Goal: Use online tool/utility: Use online tool/utility

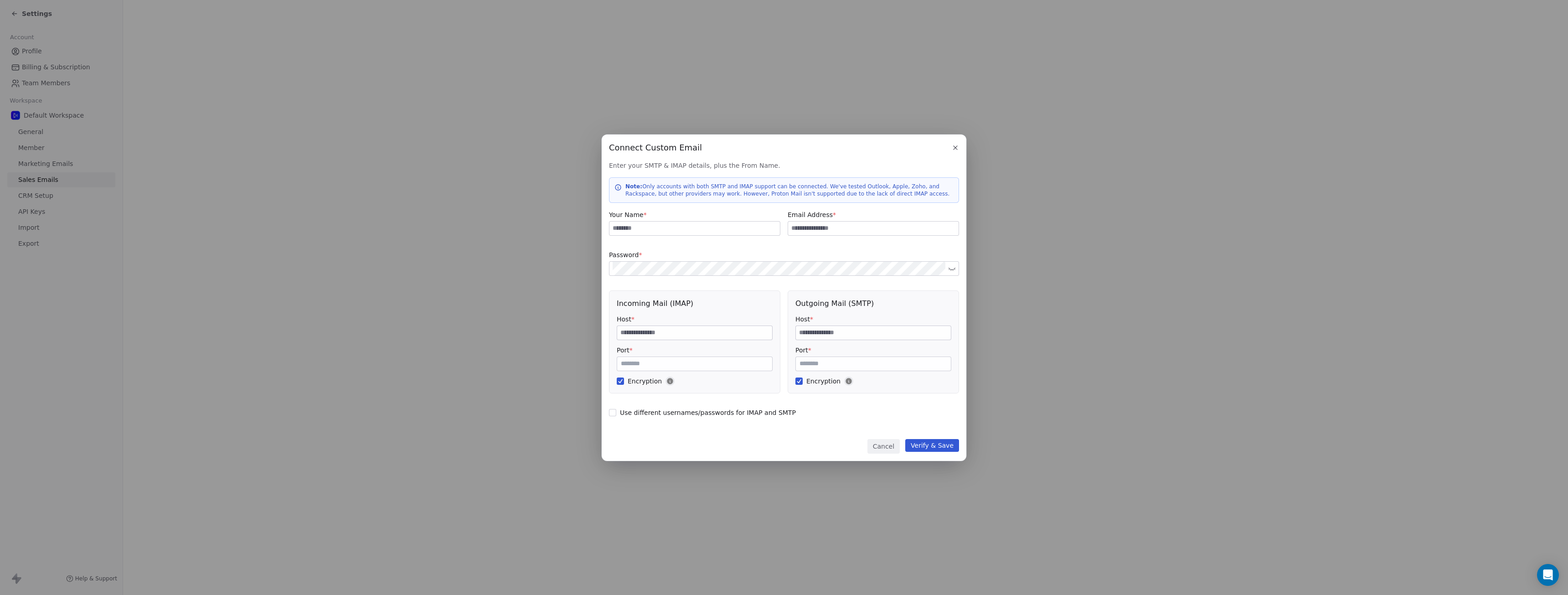
click at [596, 109] on div "Connect Custom Email Connect Custom Email Enter your SMTP & IMAP details, plus …" at bounding box center [784, 297] width 1568 height 595
click at [956, 150] on icon "button" at bounding box center [956, 148] width 7 height 7
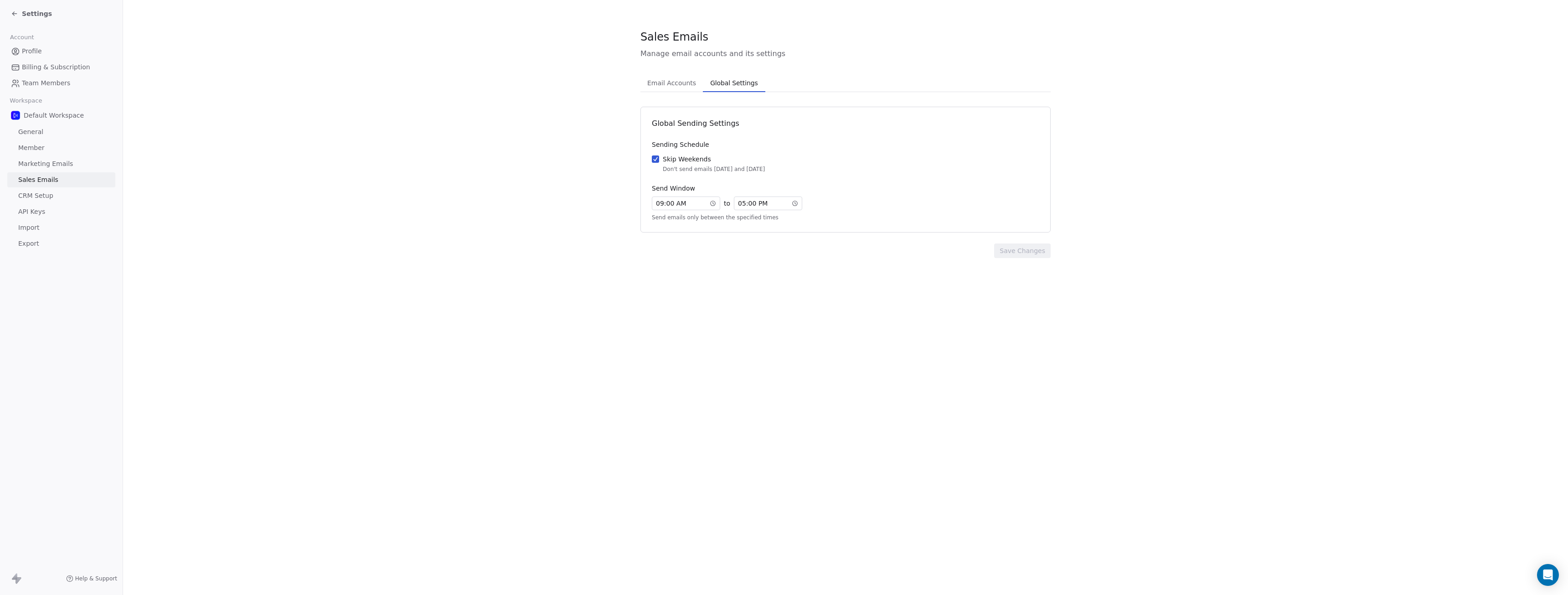
click at [747, 86] on span "Global Settings" at bounding box center [734, 83] width 55 height 13
click at [45, 212] on link "API Keys" at bounding box center [61, 211] width 108 height 15
click at [40, 130] on span "General" at bounding box center [30, 132] width 25 height 10
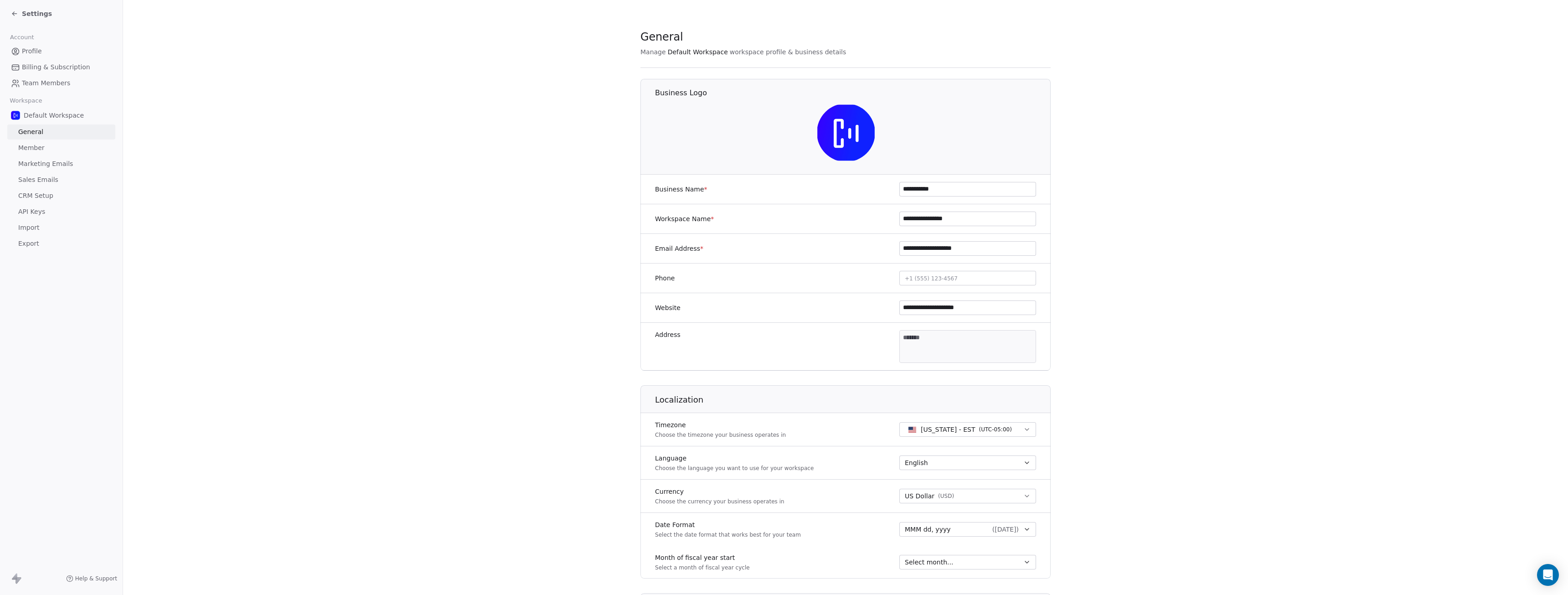
click at [35, 84] on span "Team Members" at bounding box center [46, 83] width 48 height 10
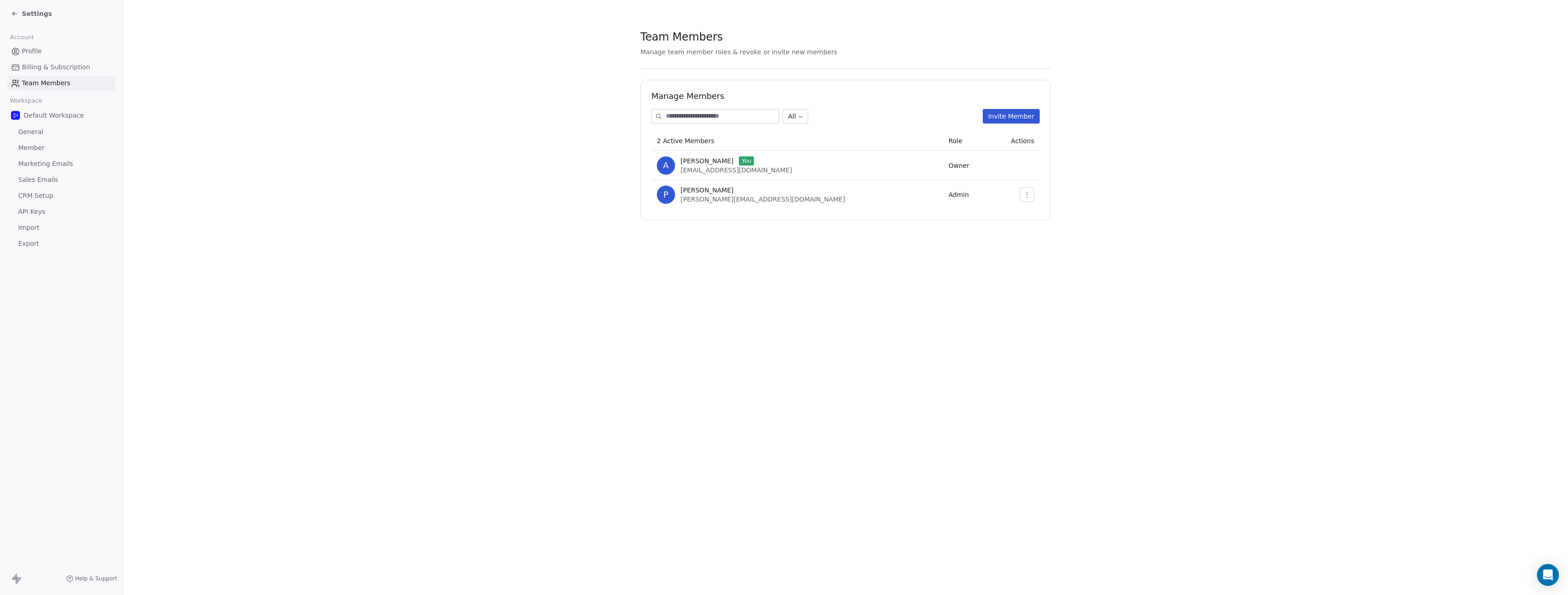
click at [30, 15] on span "Settings" at bounding box center [37, 13] width 30 height 9
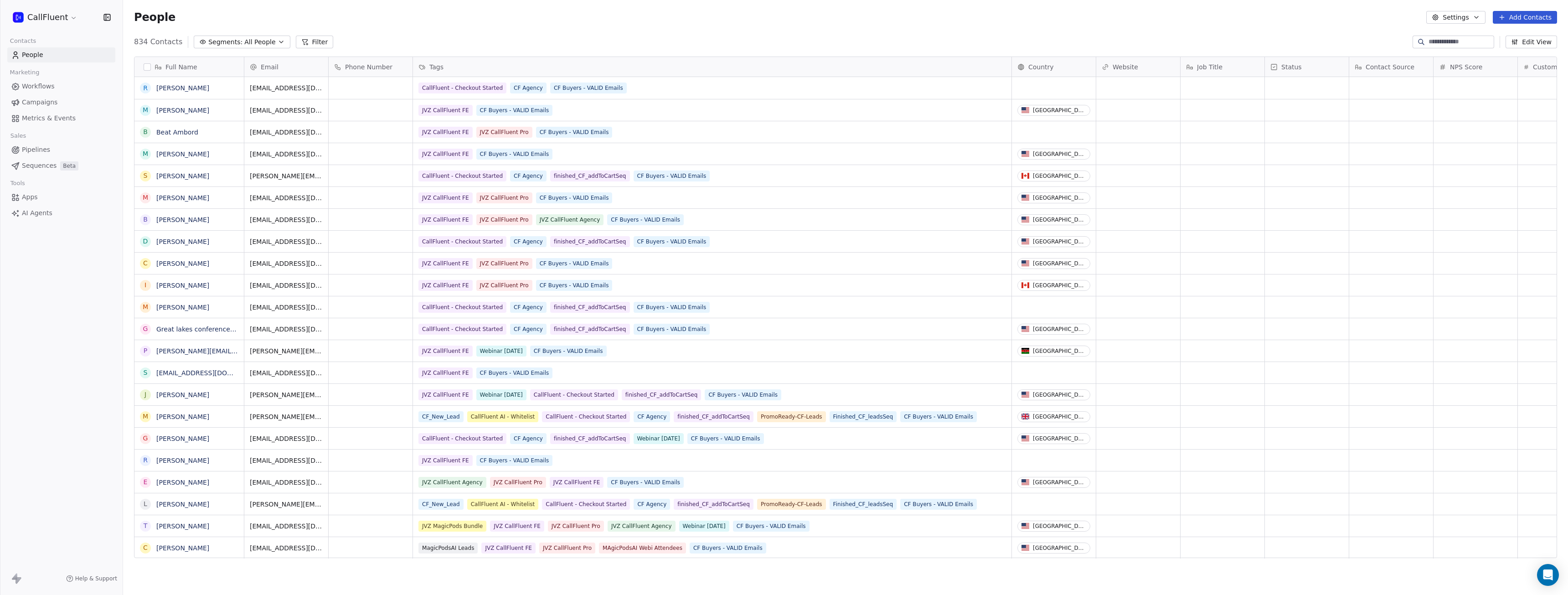
scroll to position [517, 1438]
click at [31, 197] on span "Apps" at bounding box center [30, 197] width 16 height 10
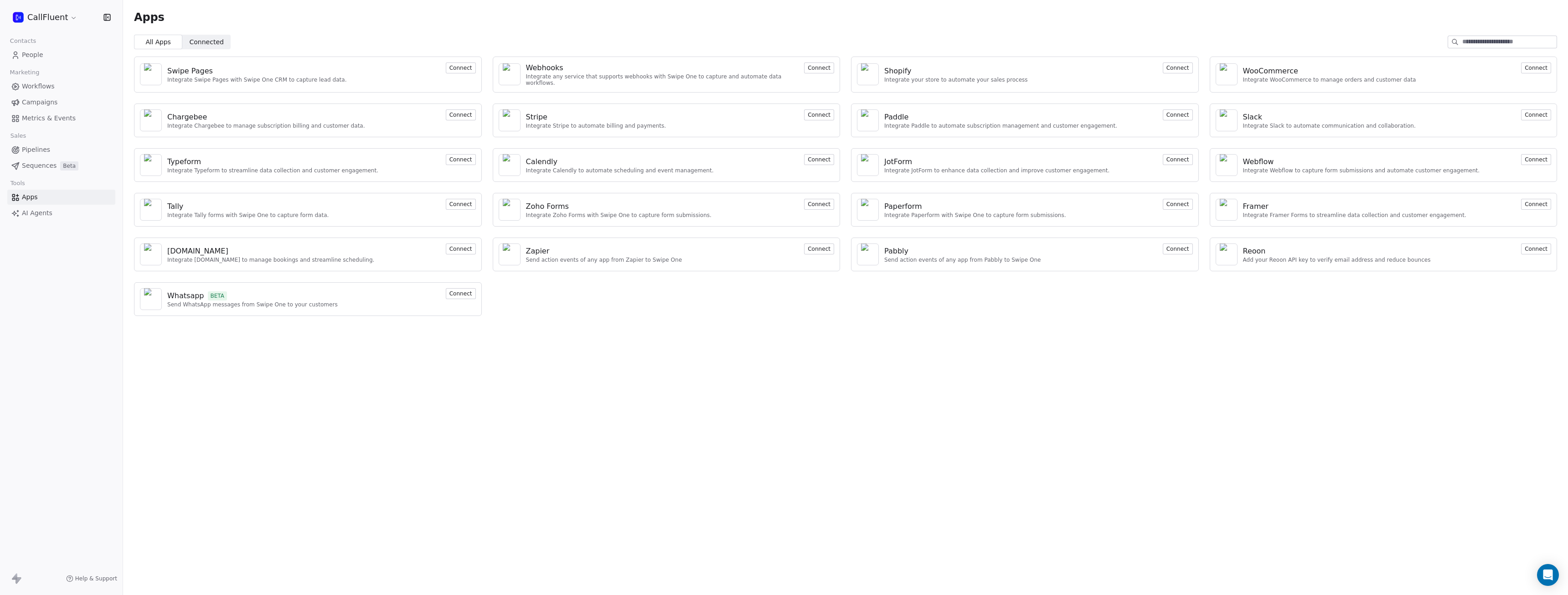
click at [15, 579] on icon at bounding box center [14, 576] width 5 height 6
click at [26, 54] on span "People" at bounding box center [32, 55] width 21 height 10
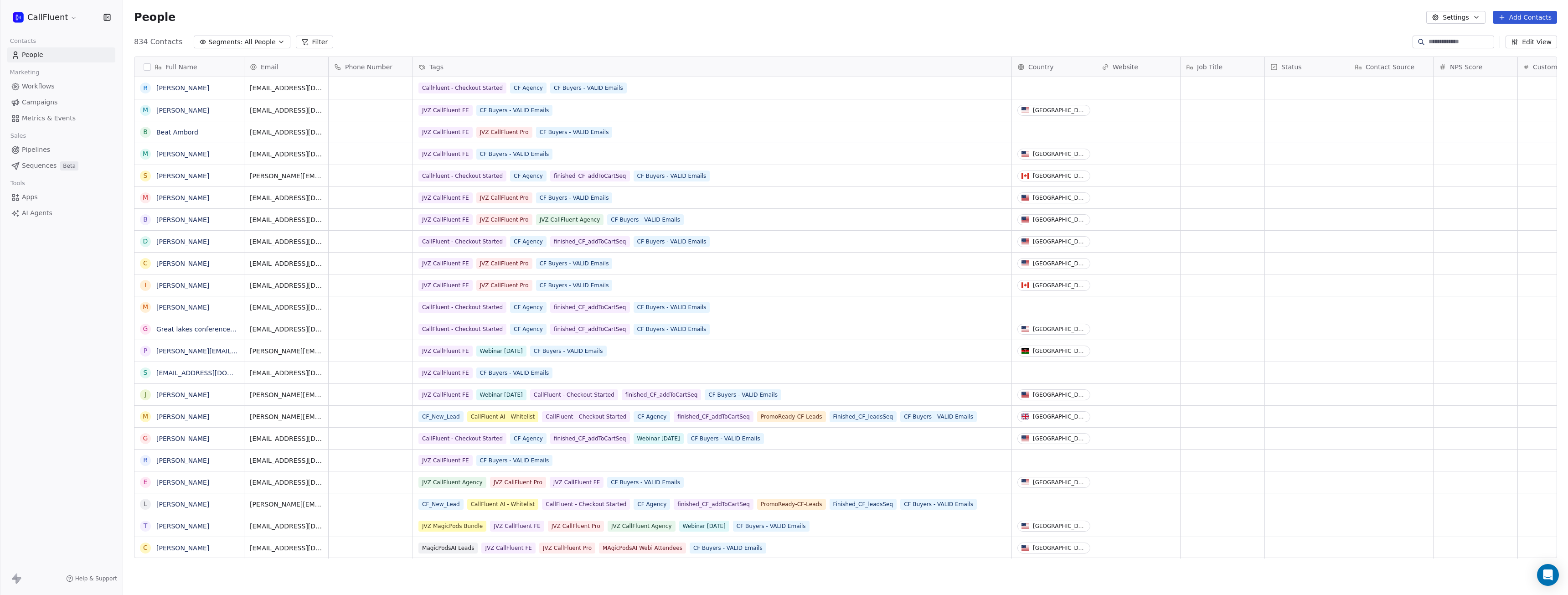
scroll to position [517, 1438]
click at [66, 18] on html "CallFluent Contacts People Marketing Workflows Campaigns Metrics & Events Sales…" at bounding box center [784, 297] width 1568 height 595
click at [66, 158] on div "Theme Light" at bounding box center [65, 155] width 89 height 9
click at [171, 159] on div "Dark" at bounding box center [160, 155] width 61 height 15
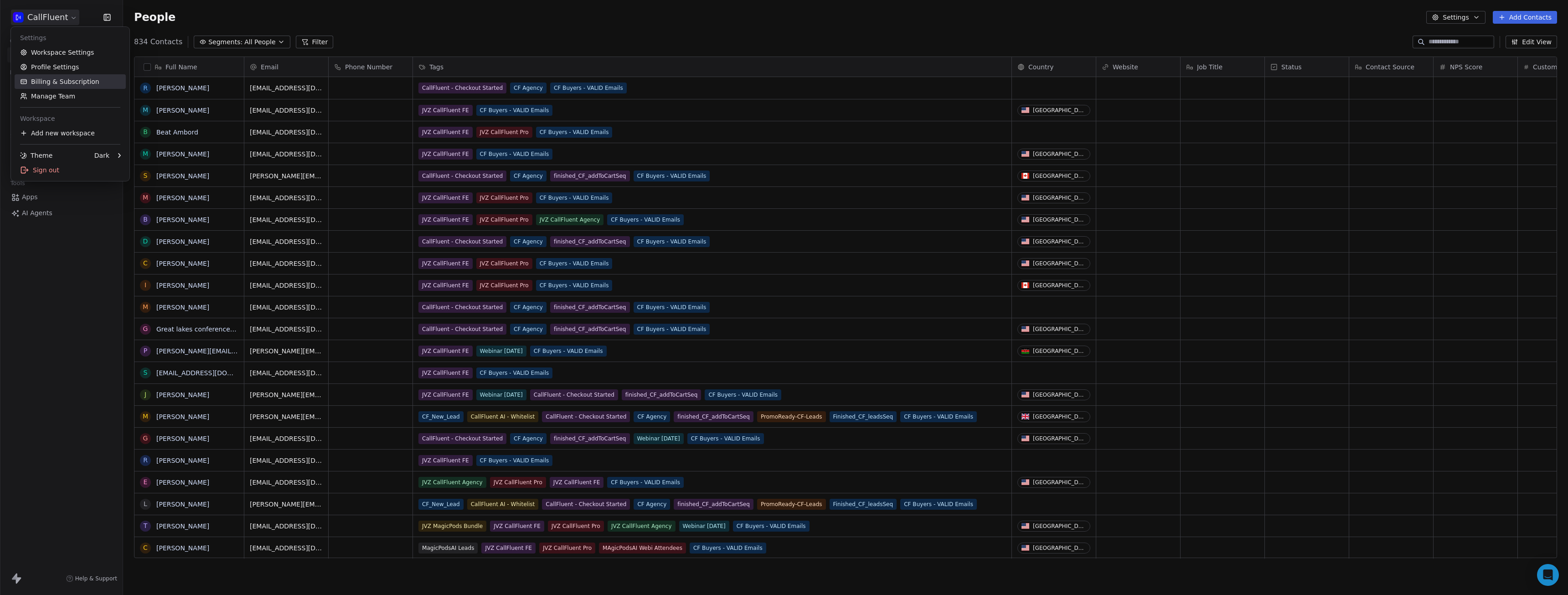
click at [68, 81] on link "Billing & Subscription" at bounding box center [70, 82] width 111 height 15
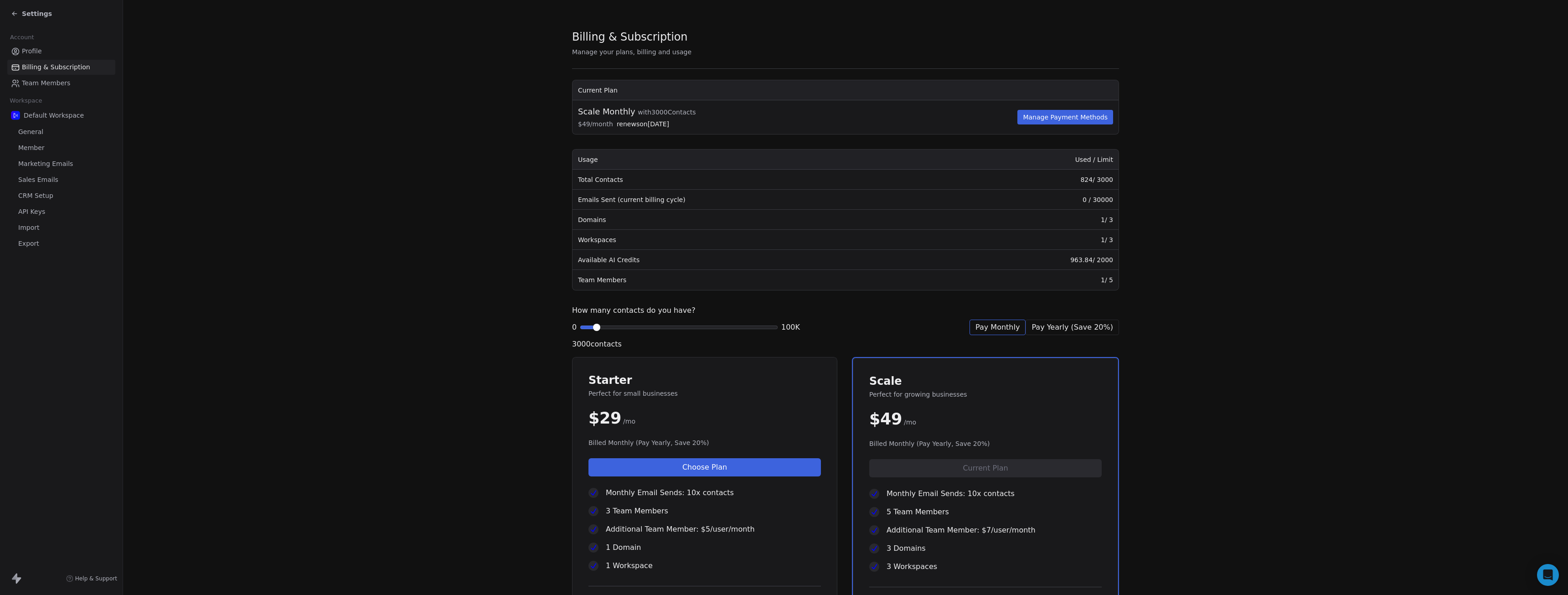
click at [36, 54] on span "Profile" at bounding box center [32, 51] width 20 height 10
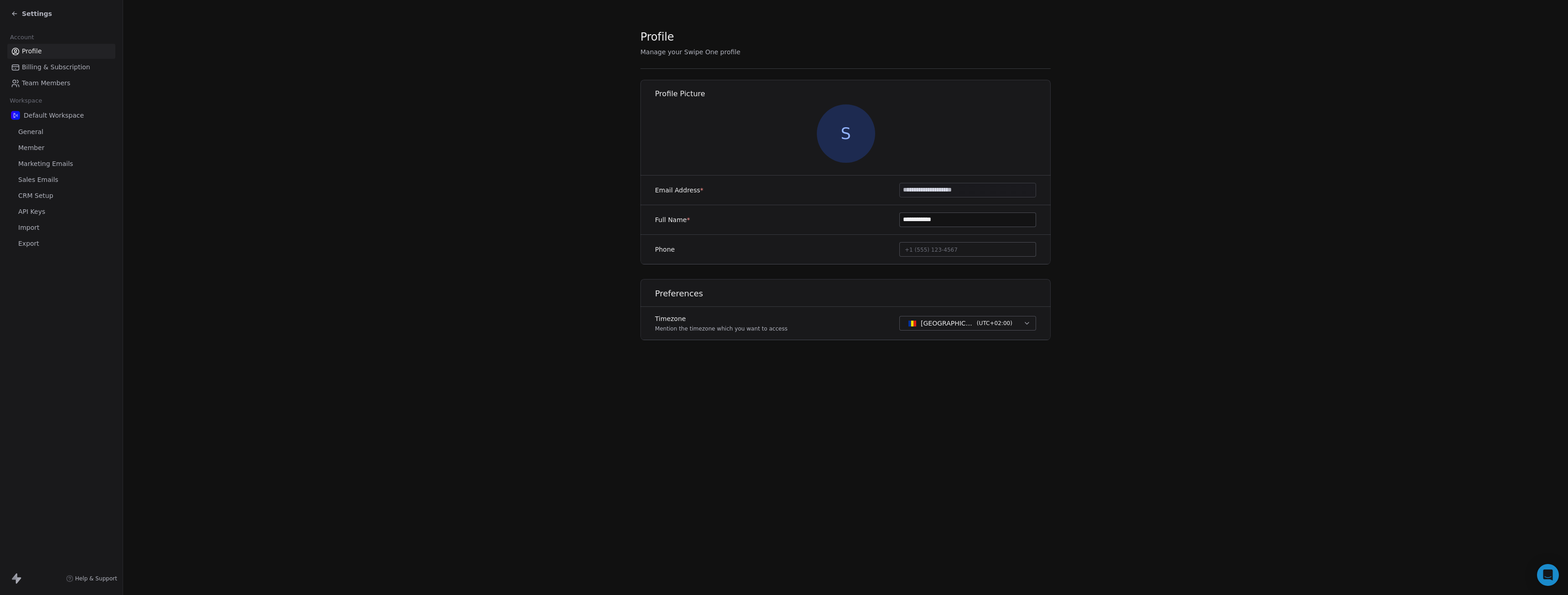
click at [38, 72] on span "Billing & Subscription" at bounding box center [56, 68] width 68 height 10
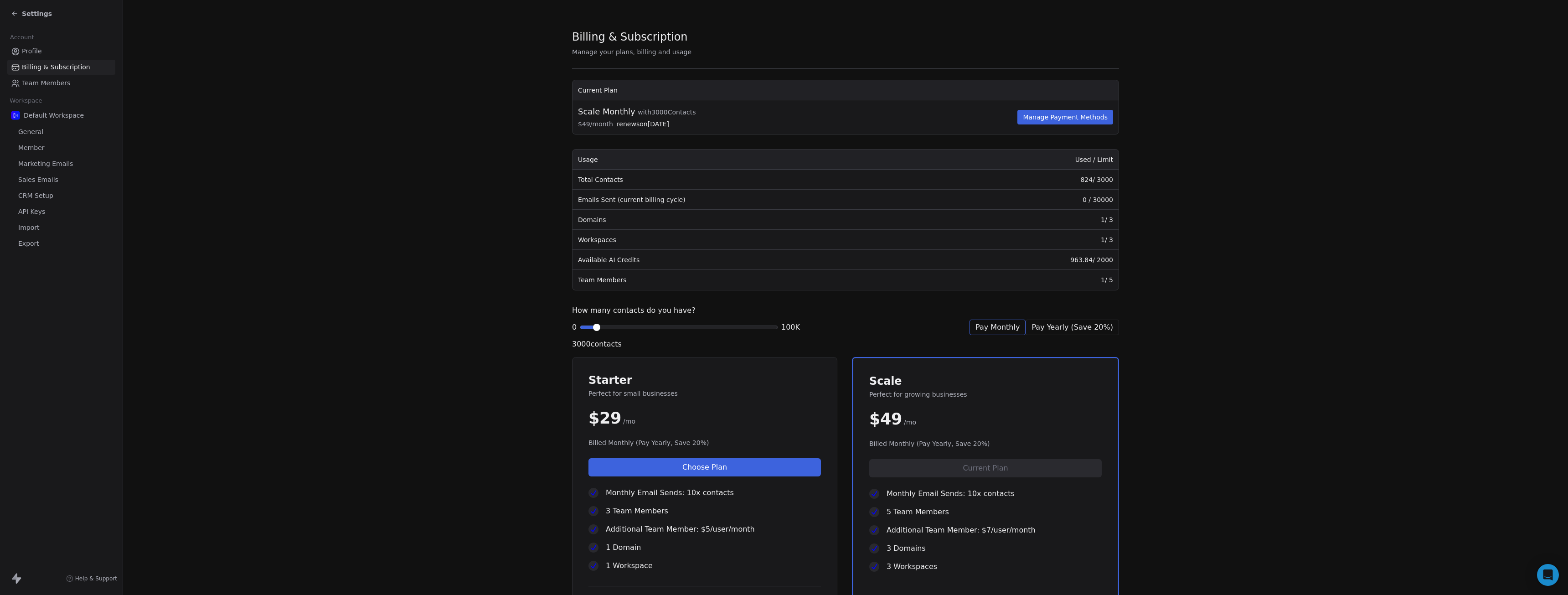
click at [50, 52] on link "Profile" at bounding box center [61, 51] width 108 height 15
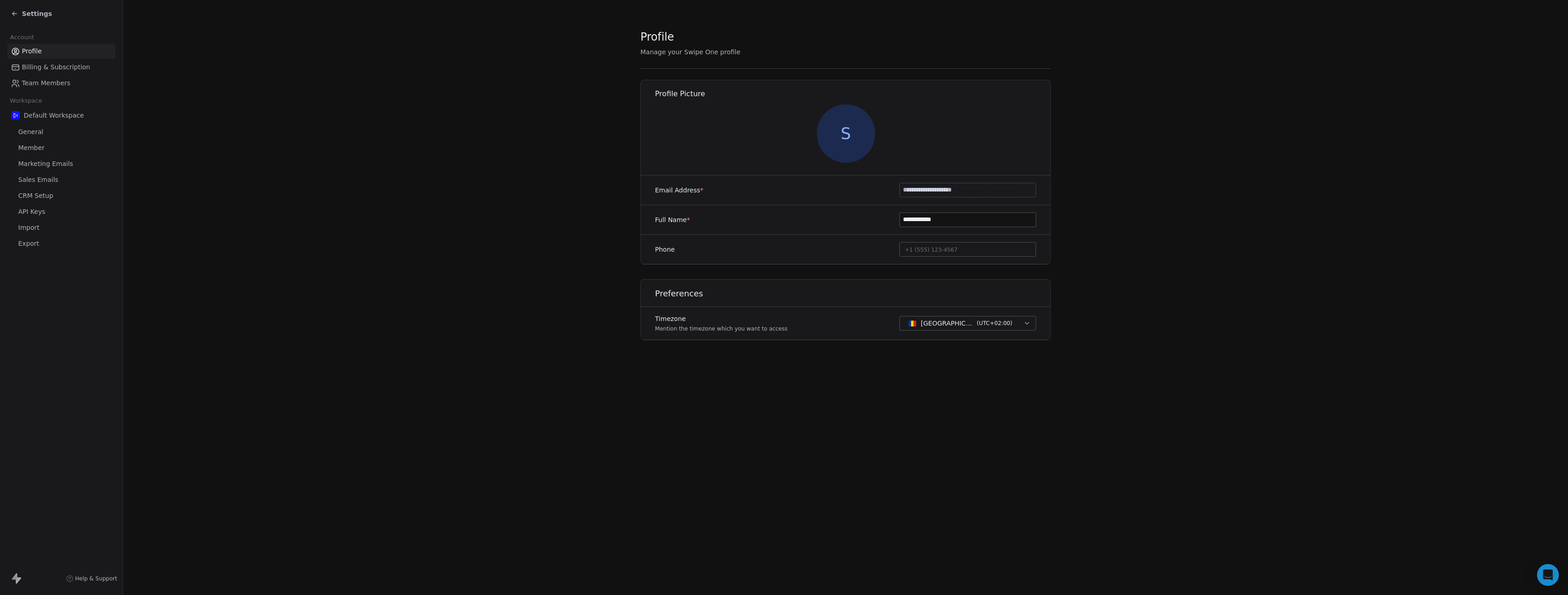
click at [52, 80] on span "Team Members" at bounding box center [46, 83] width 48 height 10
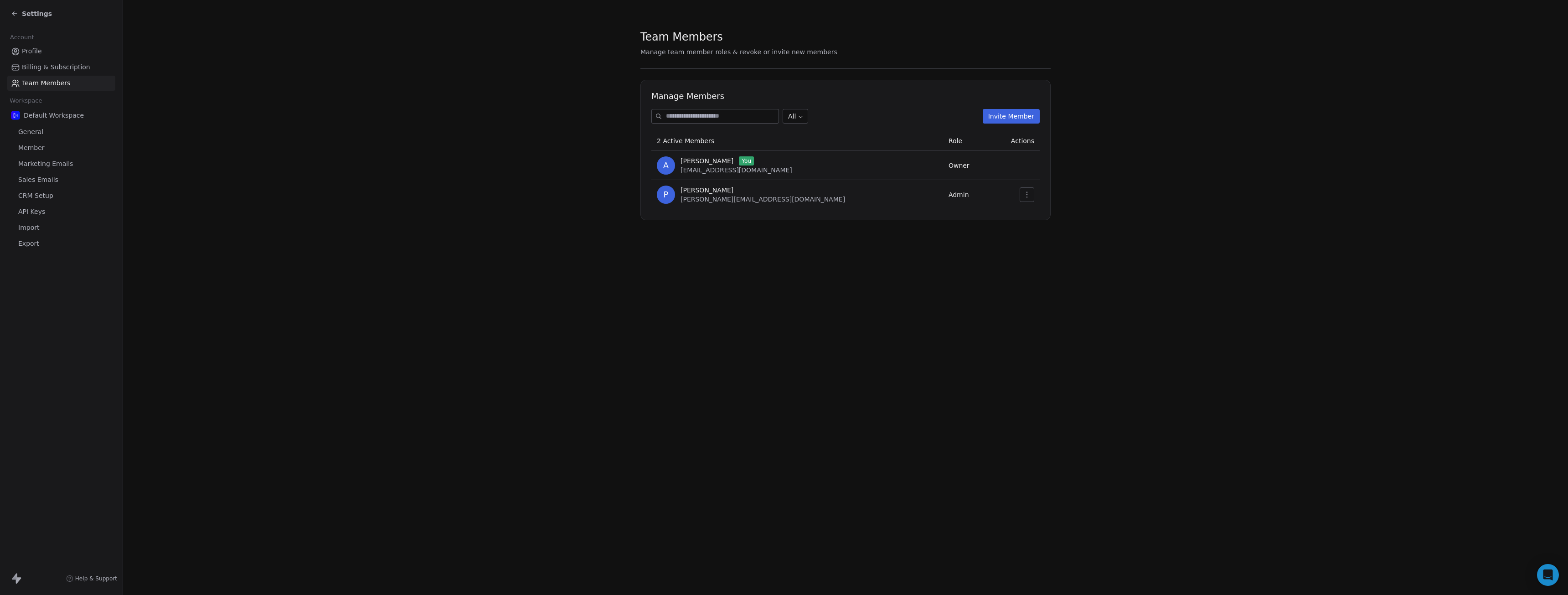
click at [54, 117] on span "Default Workspace" at bounding box center [54, 115] width 60 height 9
click at [38, 130] on span "General" at bounding box center [30, 132] width 25 height 10
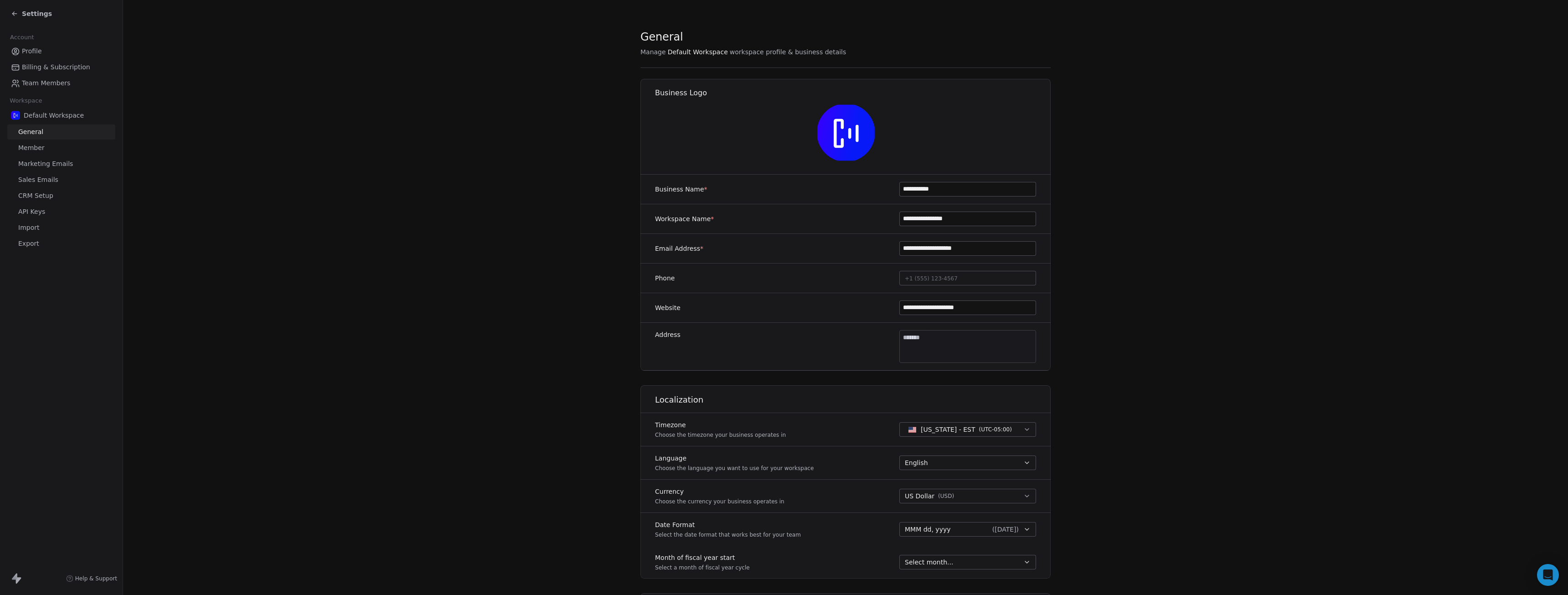
click at [914, 215] on input "**********" at bounding box center [967, 219] width 136 height 13
type input "**********"
click at [53, 166] on span "Marketing Emails" at bounding box center [46, 164] width 55 height 10
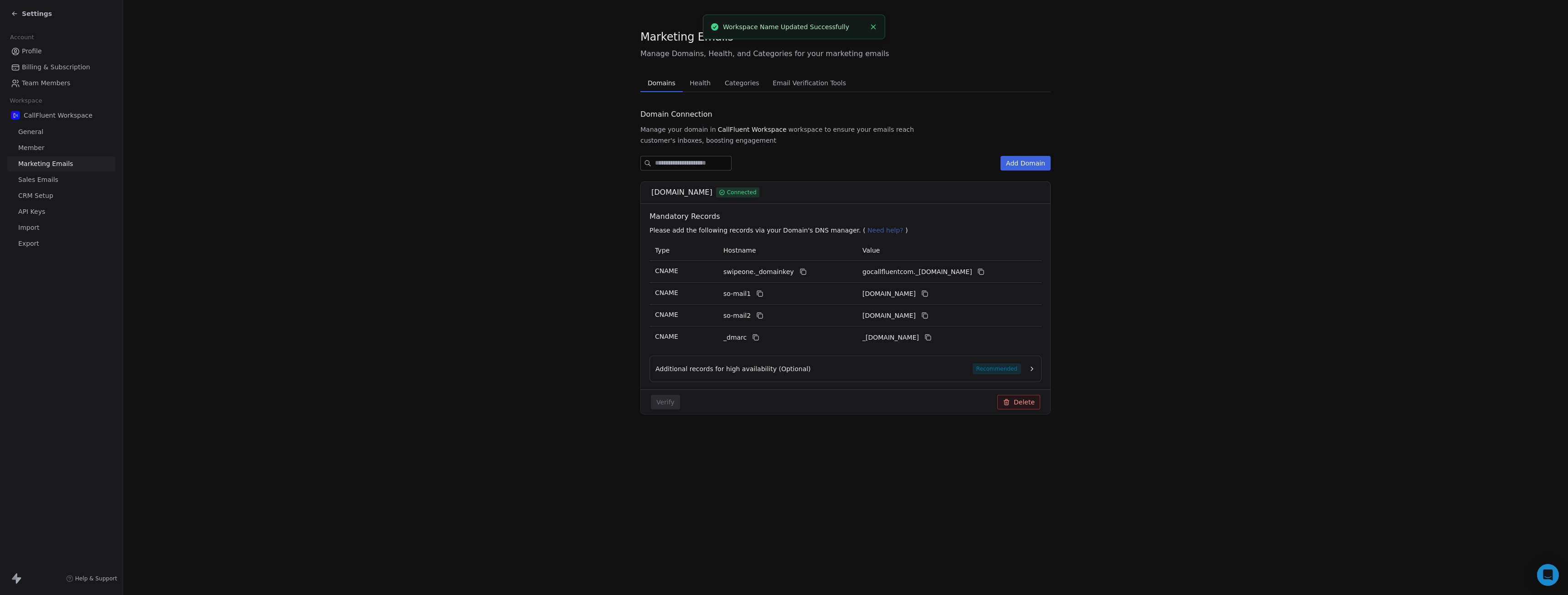
click at [694, 86] on span "Health" at bounding box center [700, 83] width 28 height 13
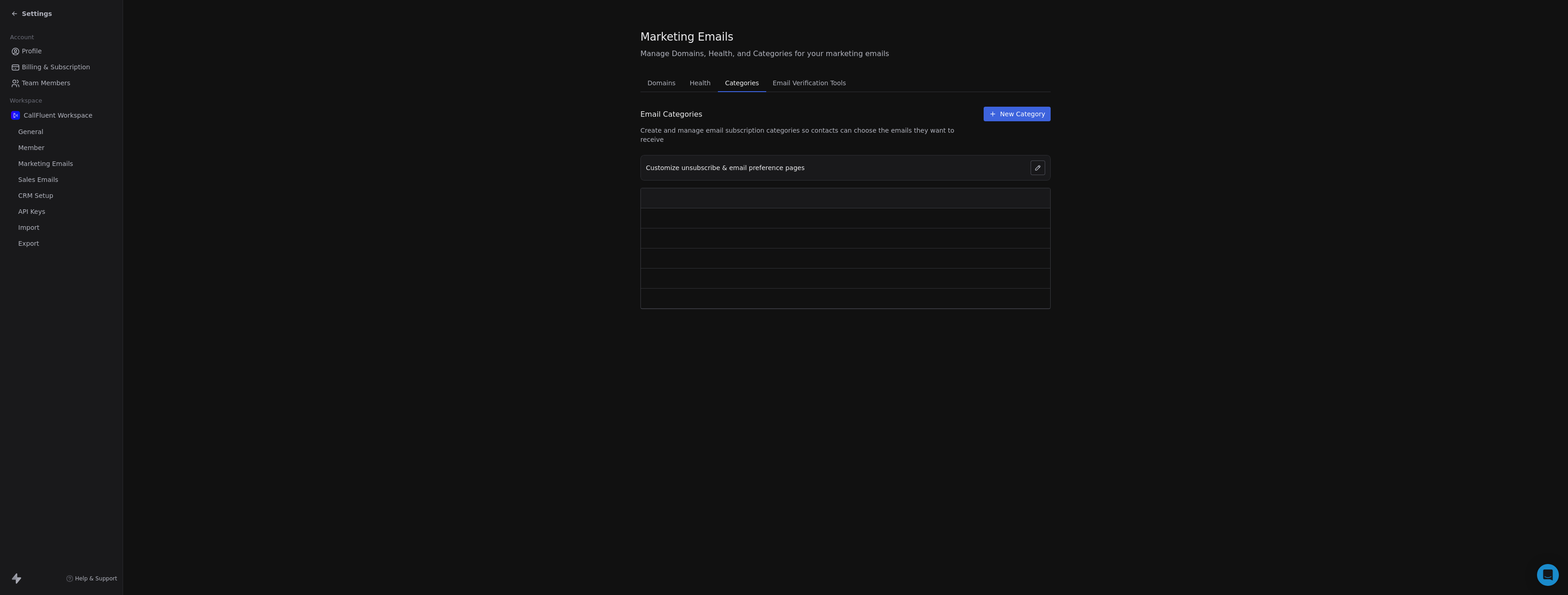
click at [727, 82] on span "Categories" at bounding box center [741, 83] width 41 height 13
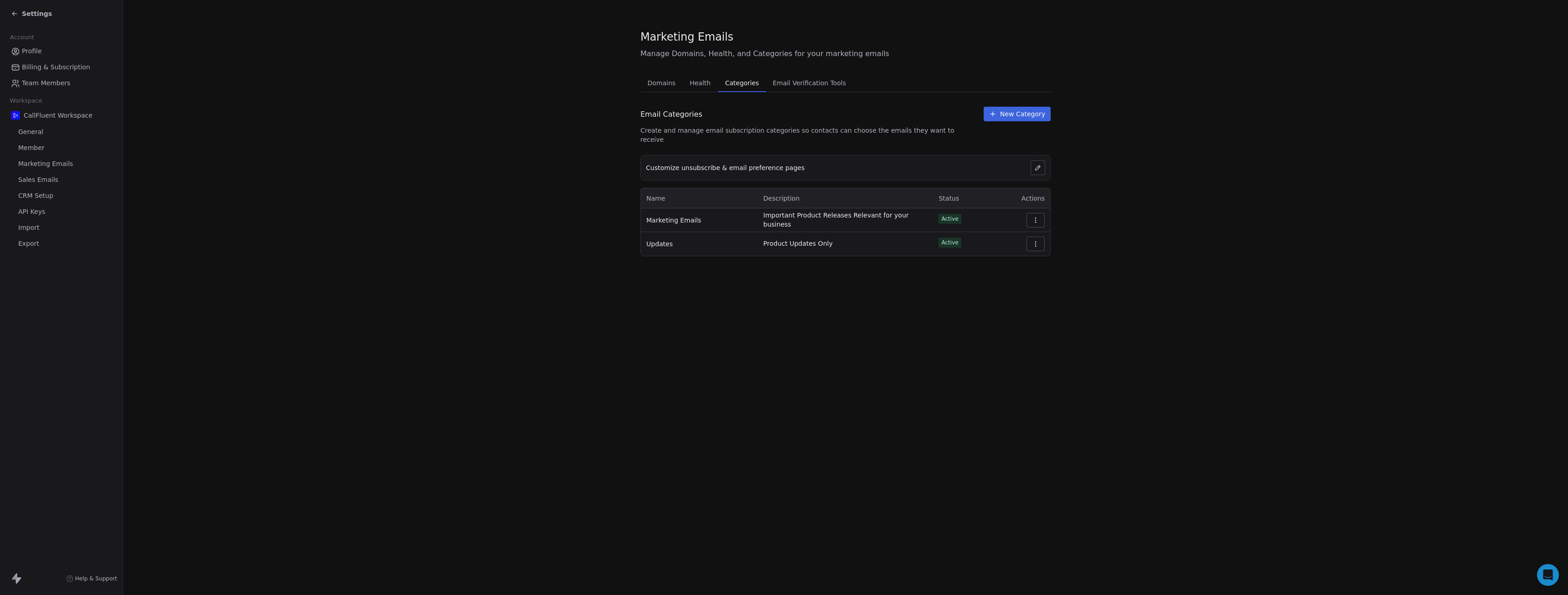
click at [29, 51] on span "Profile" at bounding box center [32, 51] width 20 height 10
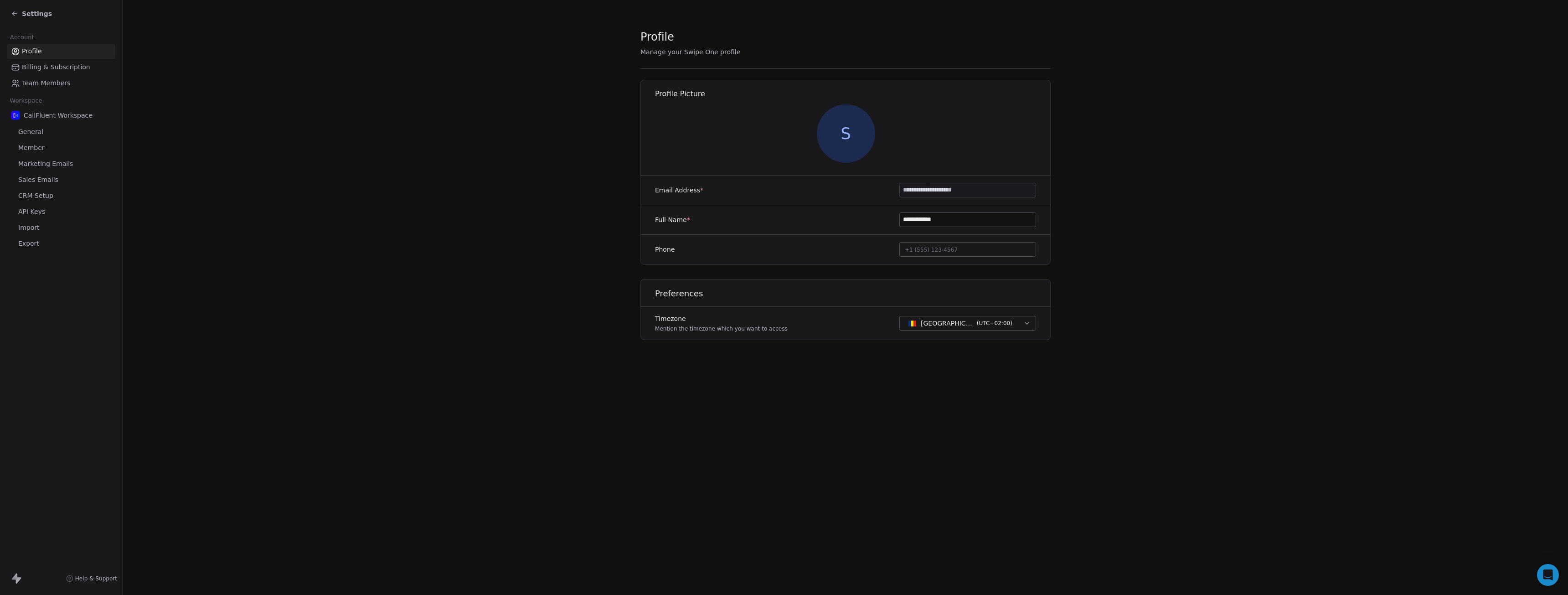
click at [39, 13] on span "Settings" at bounding box center [37, 13] width 30 height 9
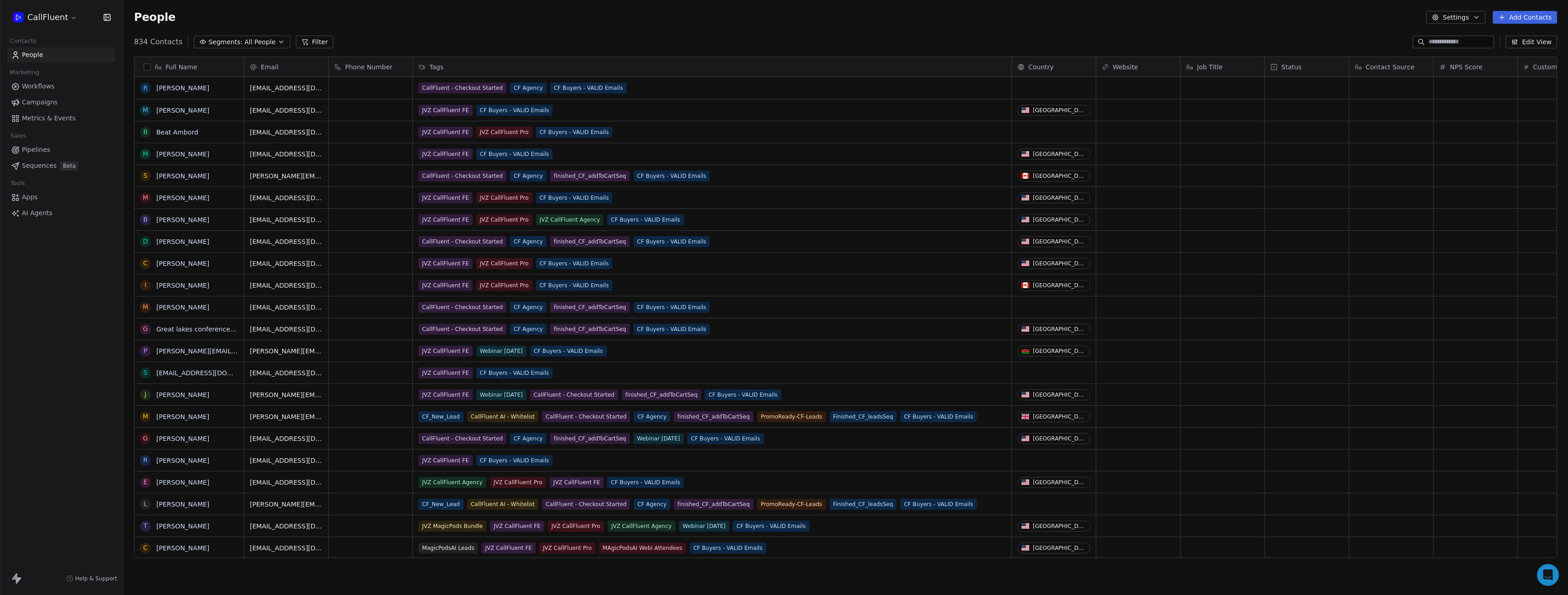
scroll to position [517, 1438]
click at [44, 100] on span "Campaigns" at bounding box center [40, 102] width 35 height 10
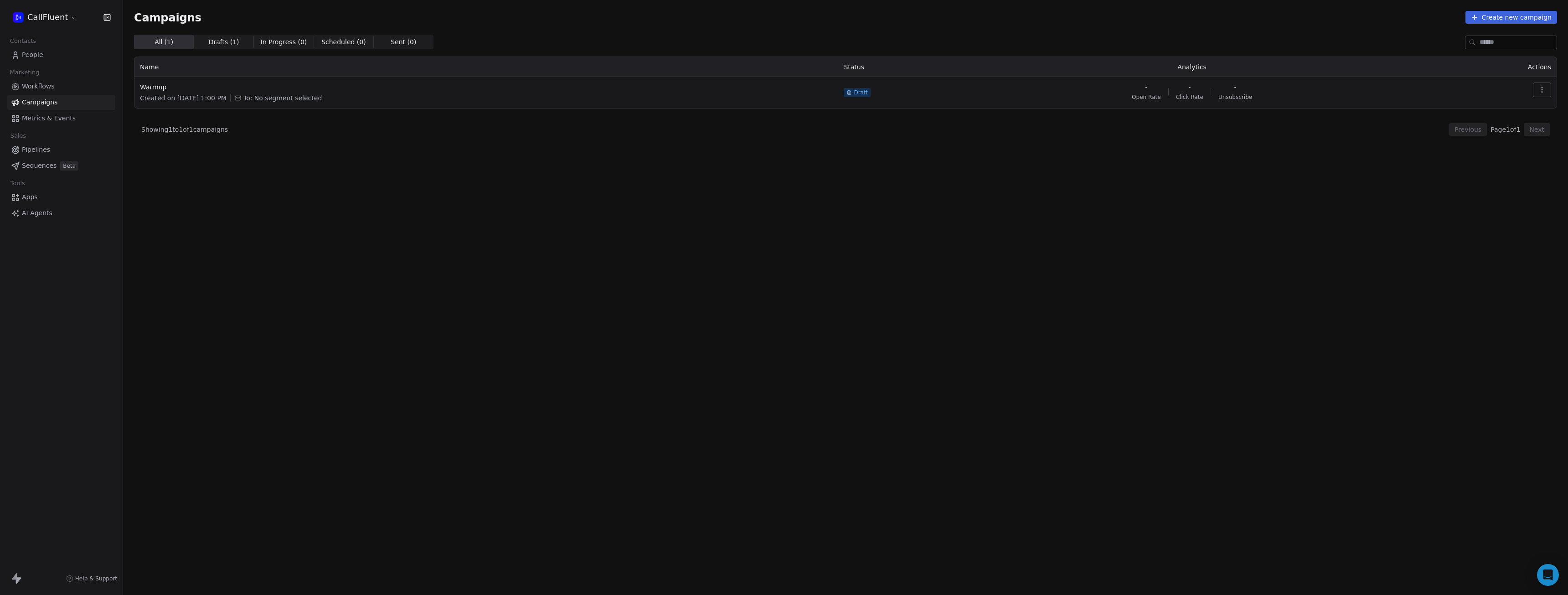
click at [1544, 93] on icon "button" at bounding box center [1542, 90] width 7 height 7
click at [1488, 111] on div "Edit" at bounding box center [1472, 110] width 34 height 15
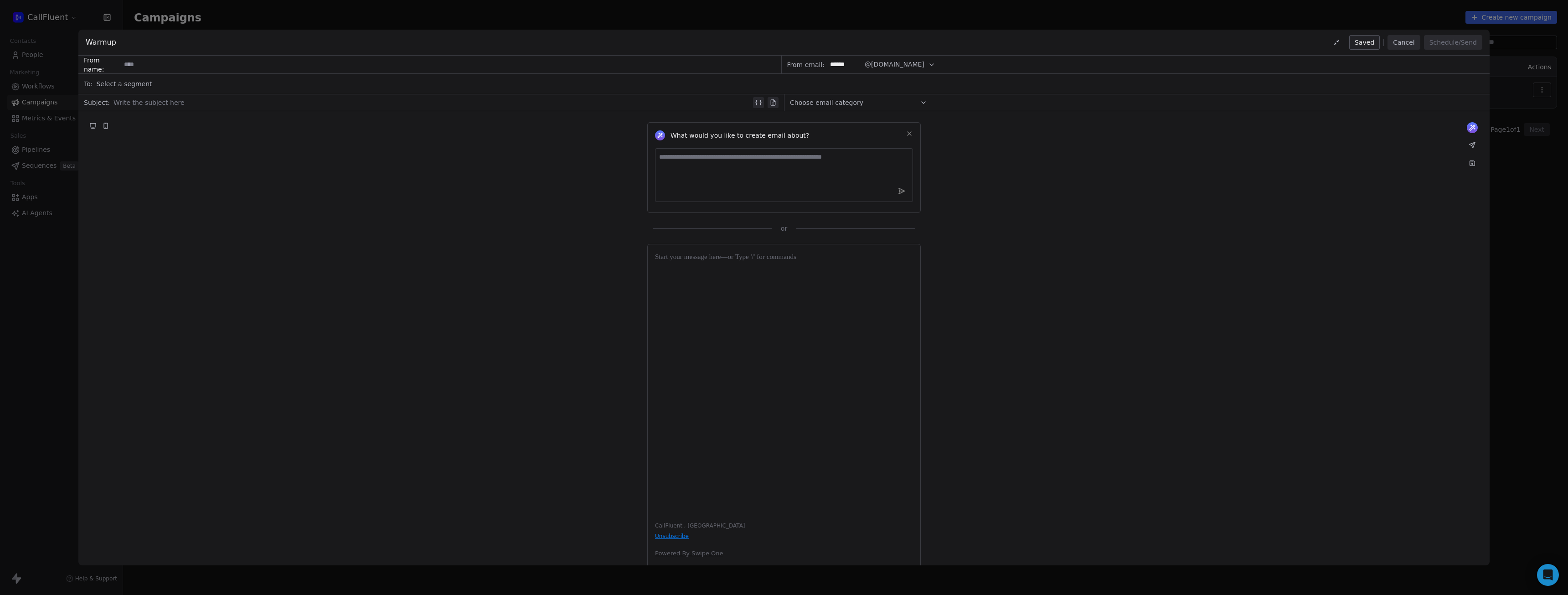
click at [852, 102] on span "Choose email category" at bounding box center [827, 102] width 74 height 9
click at [102, 19] on div "Warmup Saved Cancel Schedule/Send From name: From email: ****** @go.callfluent.…" at bounding box center [784, 297] width 1568 height 595
click at [32, 46] on div "Warmup Saved Cancel Schedule/Send From name: From email: ****** @go.callfluent.…" at bounding box center [784, 297] width 1568 height 595
click at [33, 20] on div "Warmup Saved Cancel Schedule/Send From name: From email: ****** @go.callfluent.…" at bounding box center [784, 297] width 1568 height 595
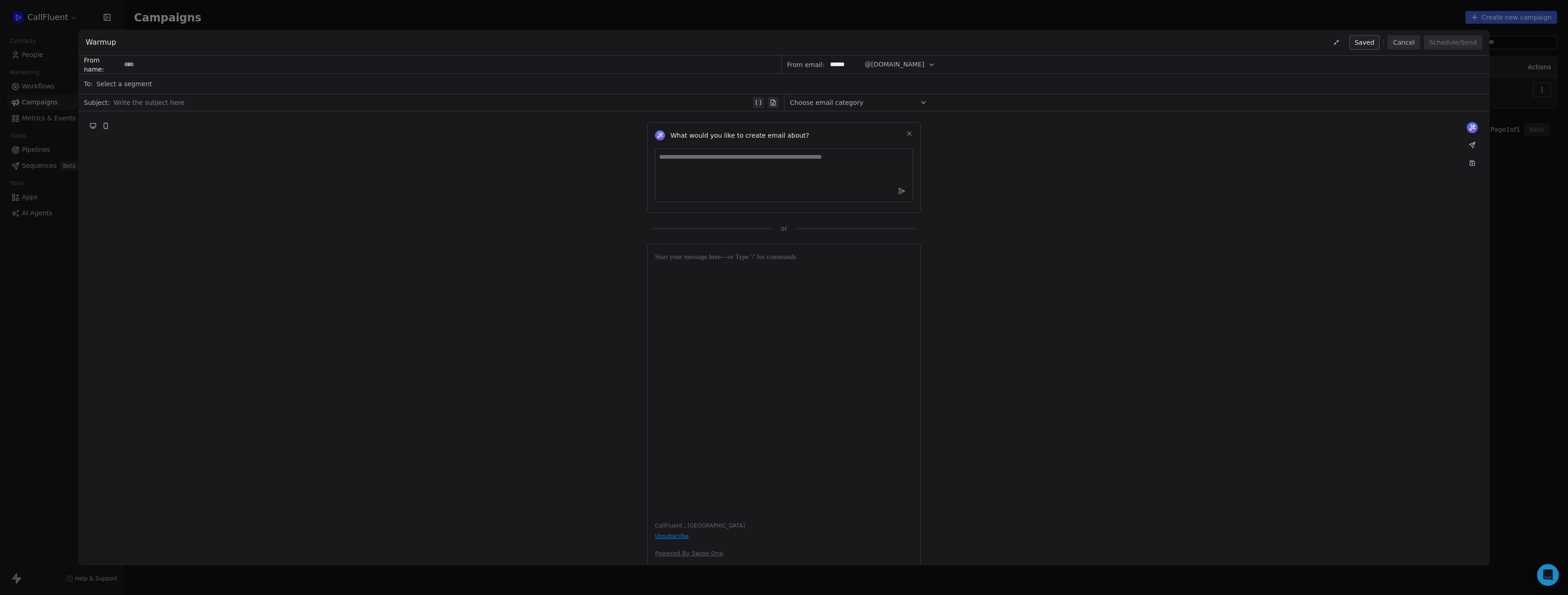
click at [1404, 41] on button "Cancel" at bounding box center [1403, 43] width 32 height 15
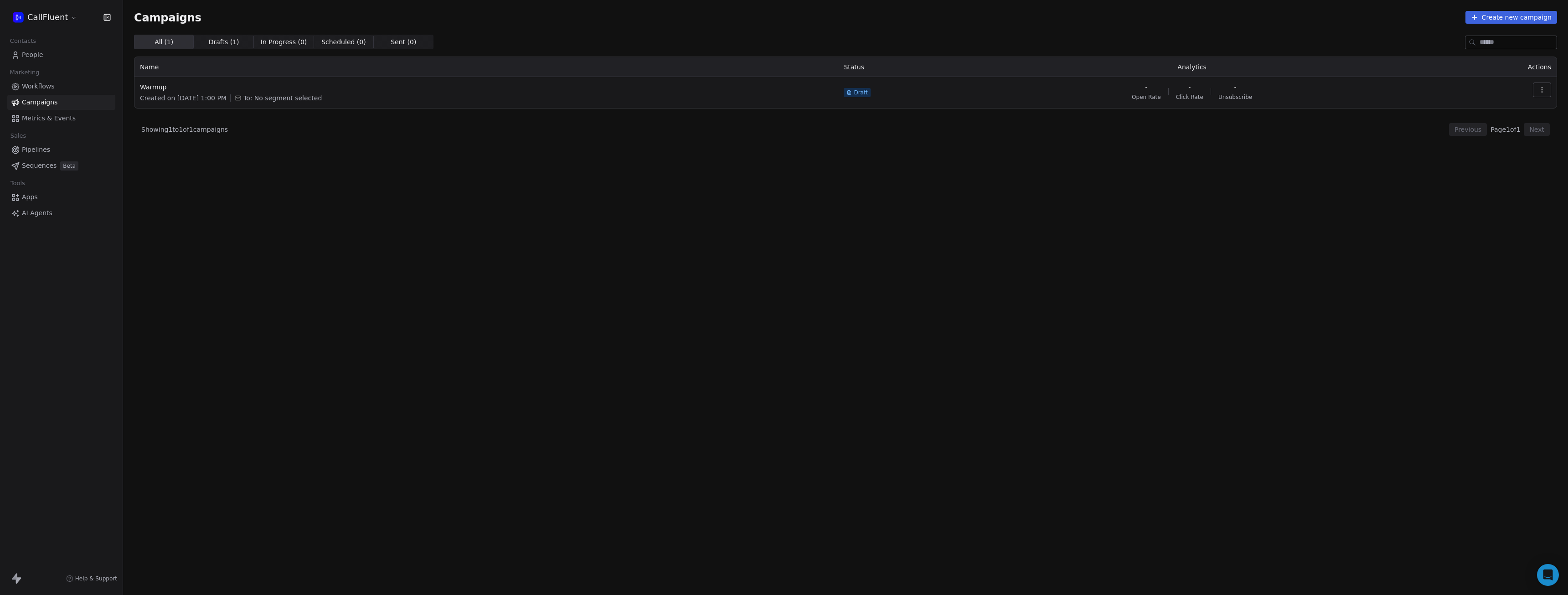
click at [77, 119] on link "Metrics & Events" at bounding box center [61, 118] width 108 height 15
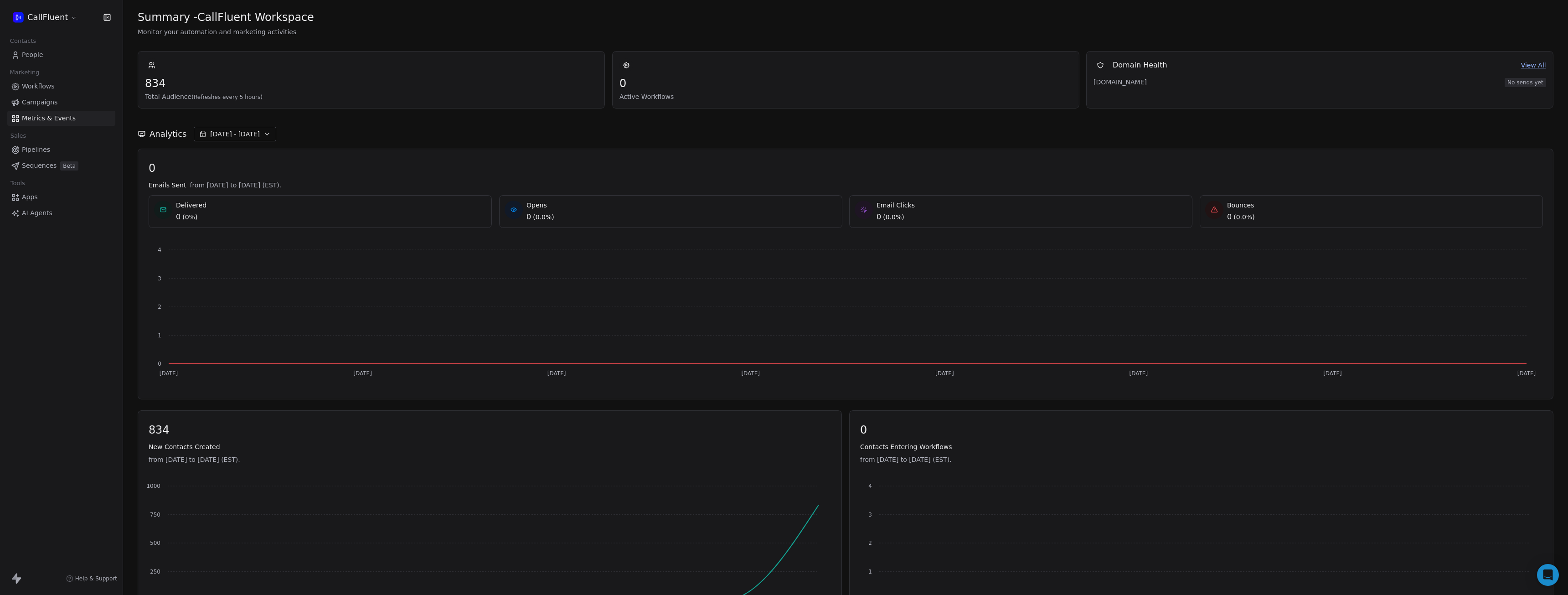
click at [23, 199] on span "Apps" at bounding box center [30, 197] width 16 height 10
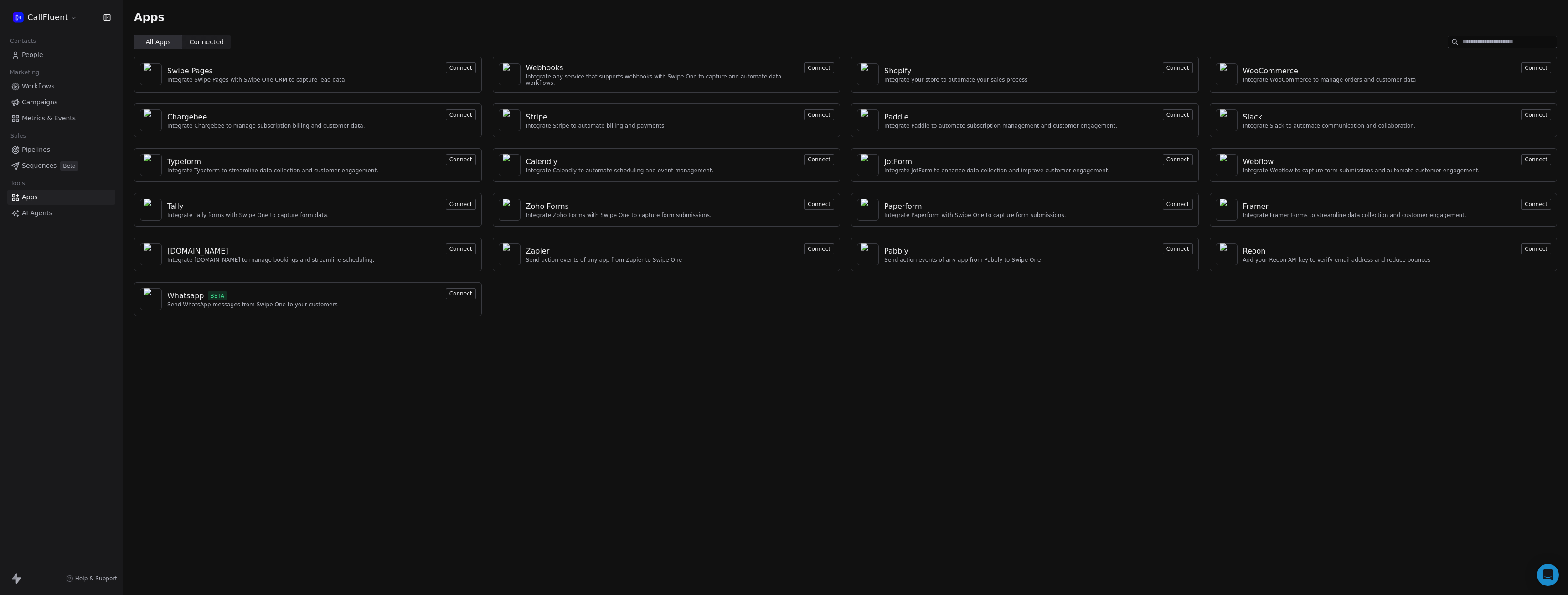
click at [1494, 43] on input at bounding box center [1509, 41] width 94 height 12
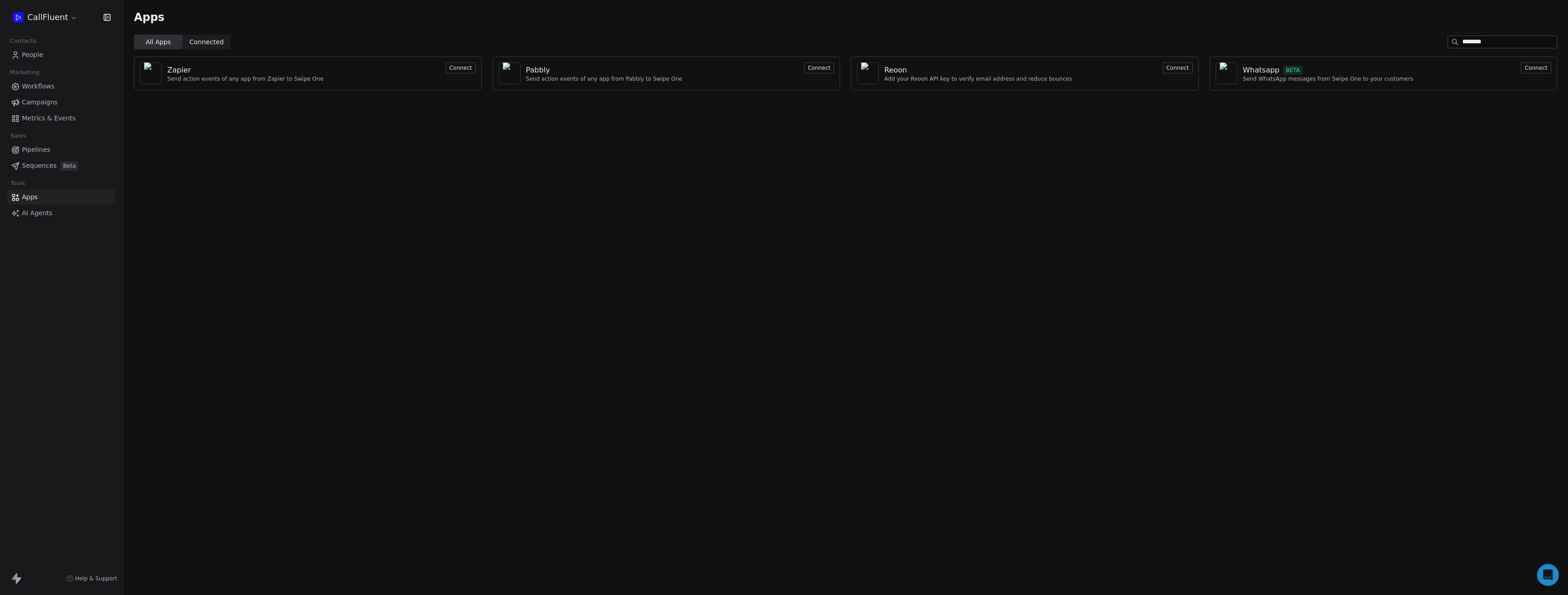
type input "********"
click at [38, 88] on span "Workflows" at bounding box center [38, 86] width 33 height 10
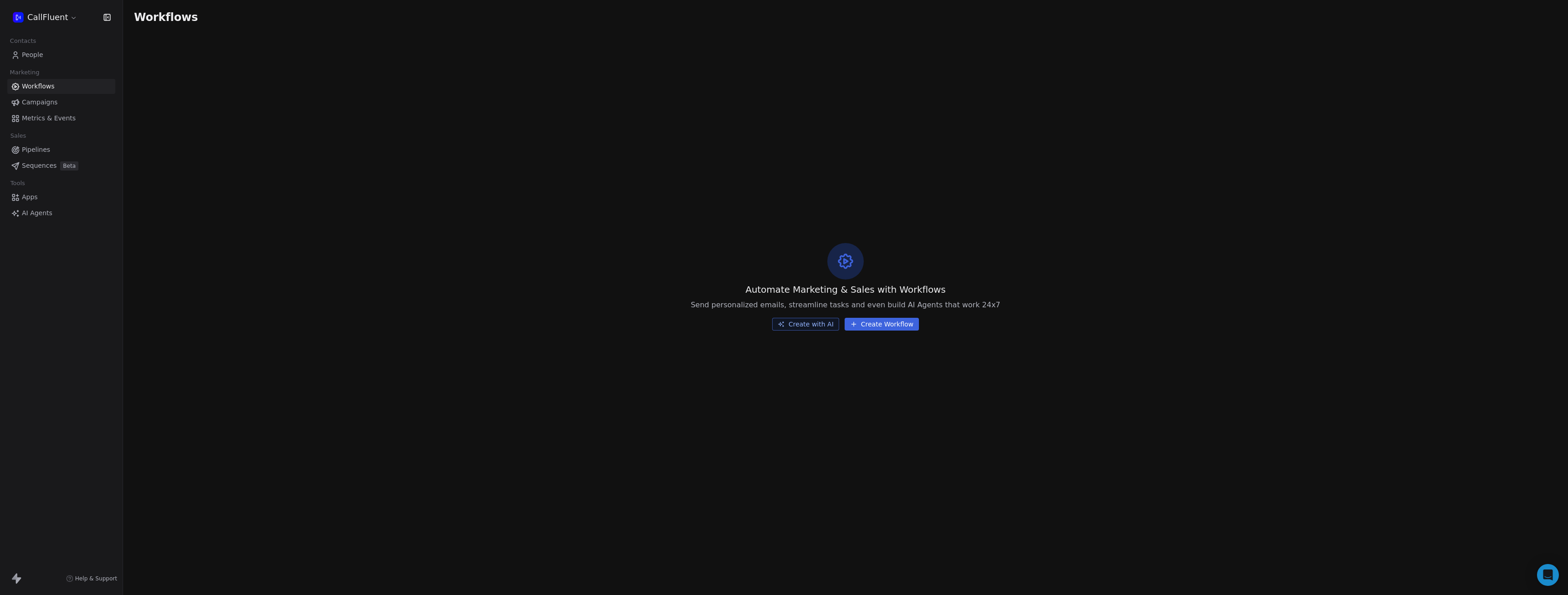
click at [37, 103] on span "Campaigns" at bounding box center [40, 102] width 35 height 10
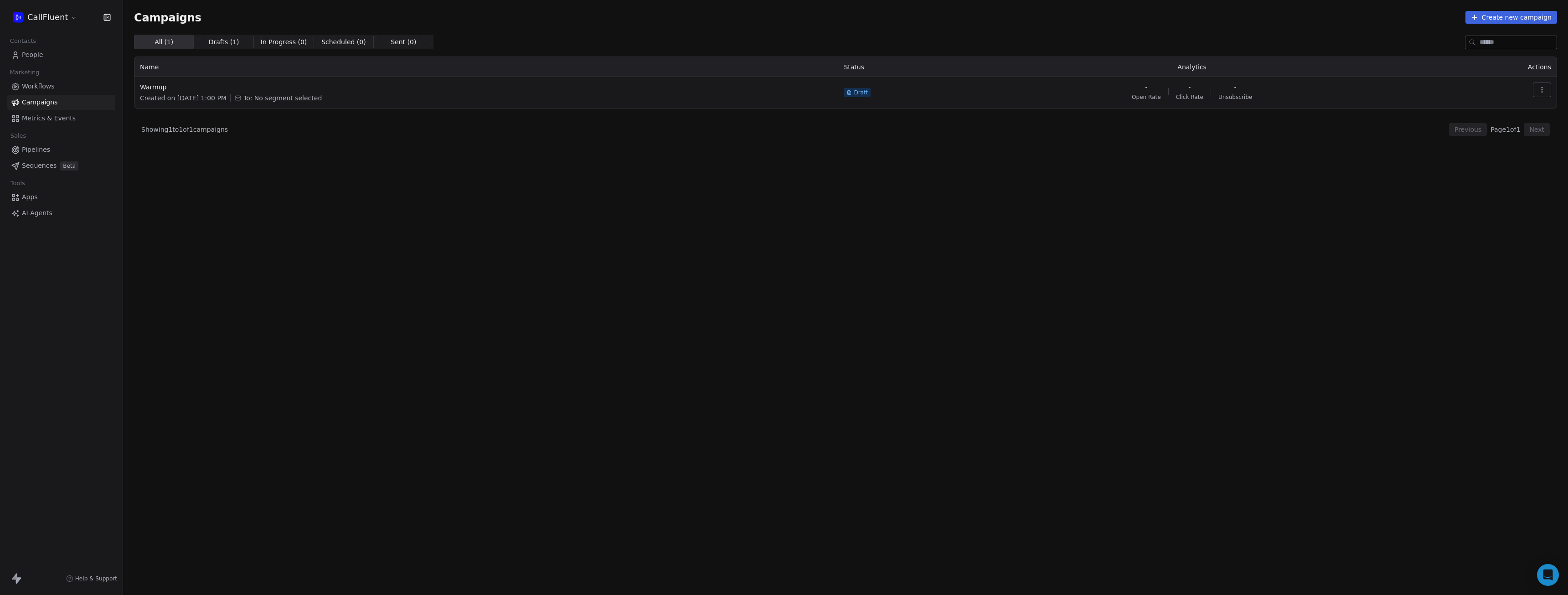
click at [39, 117] on span "Metrics & Events" at bounding box center [49, 118] width 54 height 10
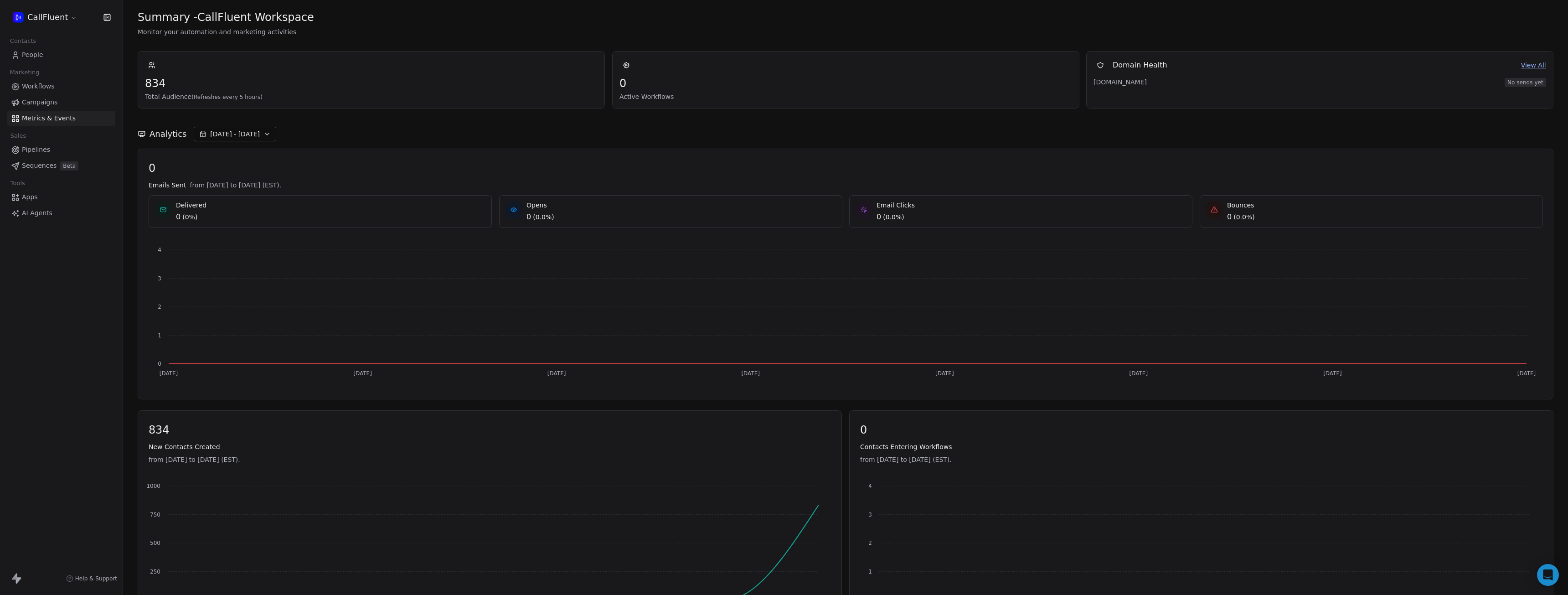
click at [30, 199] on span "Apps" at bounding box center [30, 197] width 16 height 10
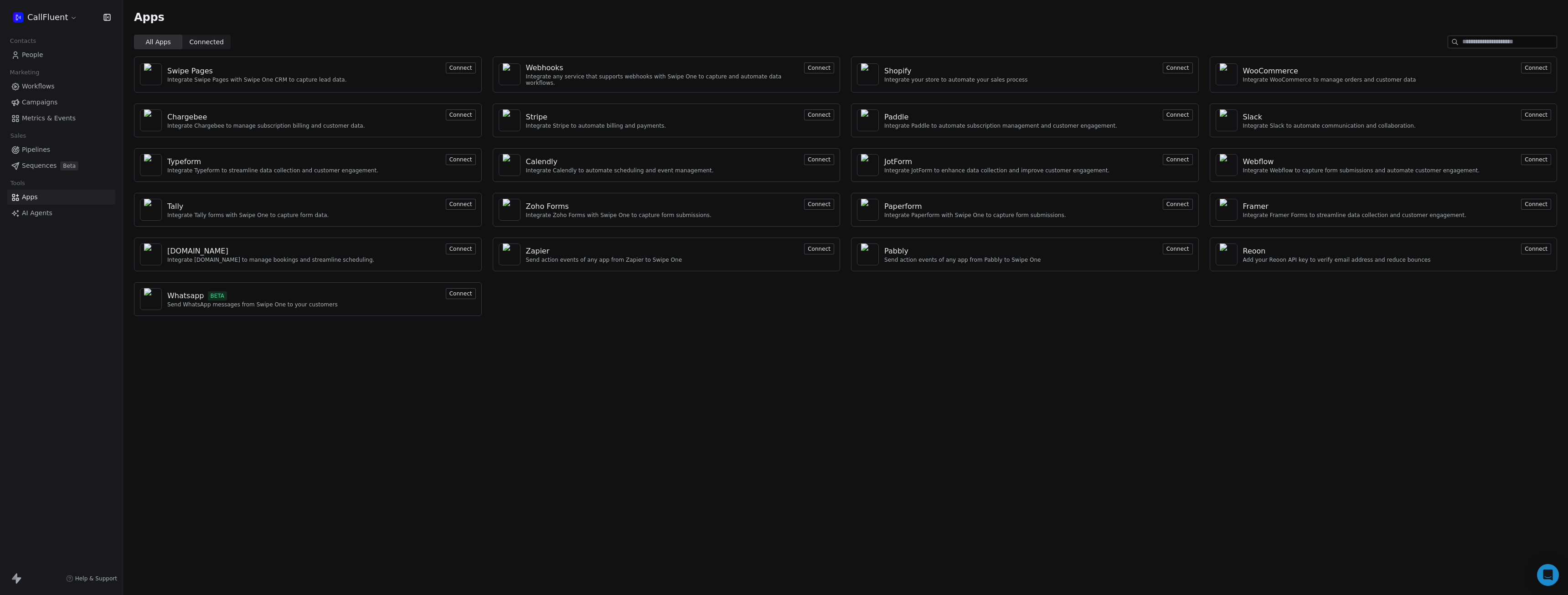
click at [32, 217] on span "AI Agents" at bounding box center [37, 213] width 30 height 10
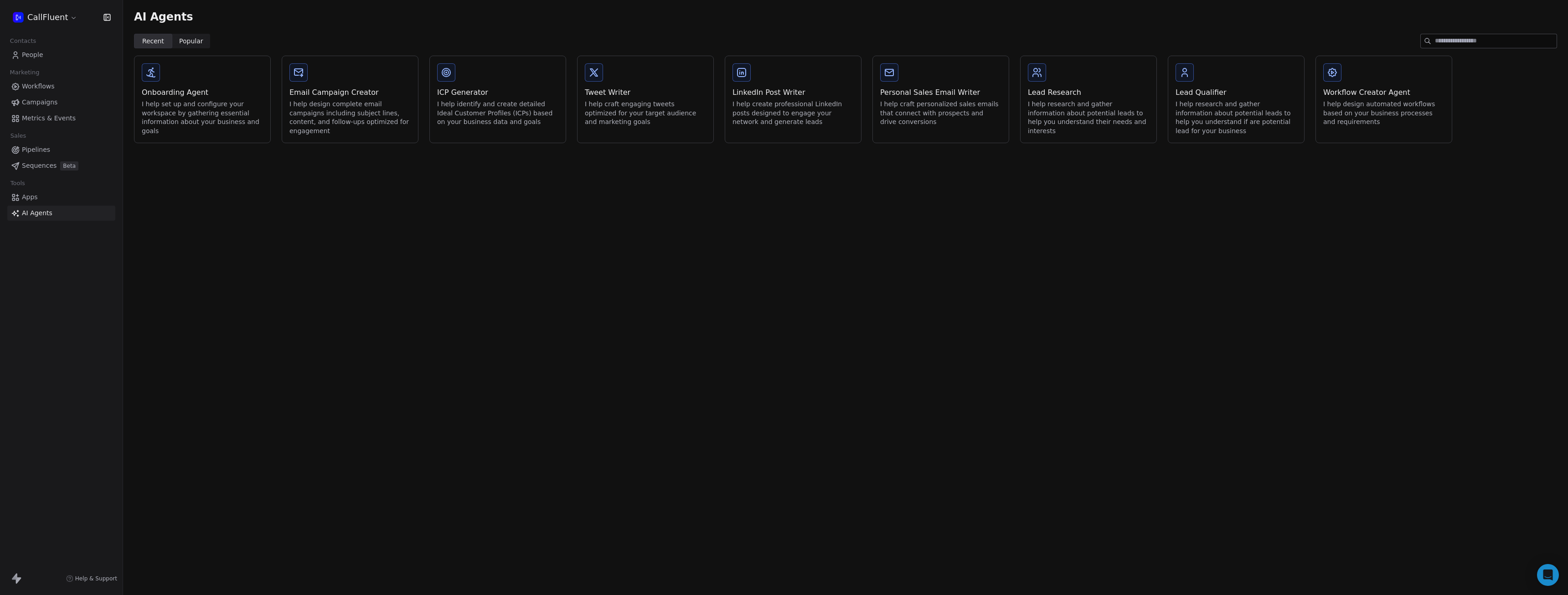
click at [186, 42] on span "Popular" at bounding box center [191, 41] width 24 height 10
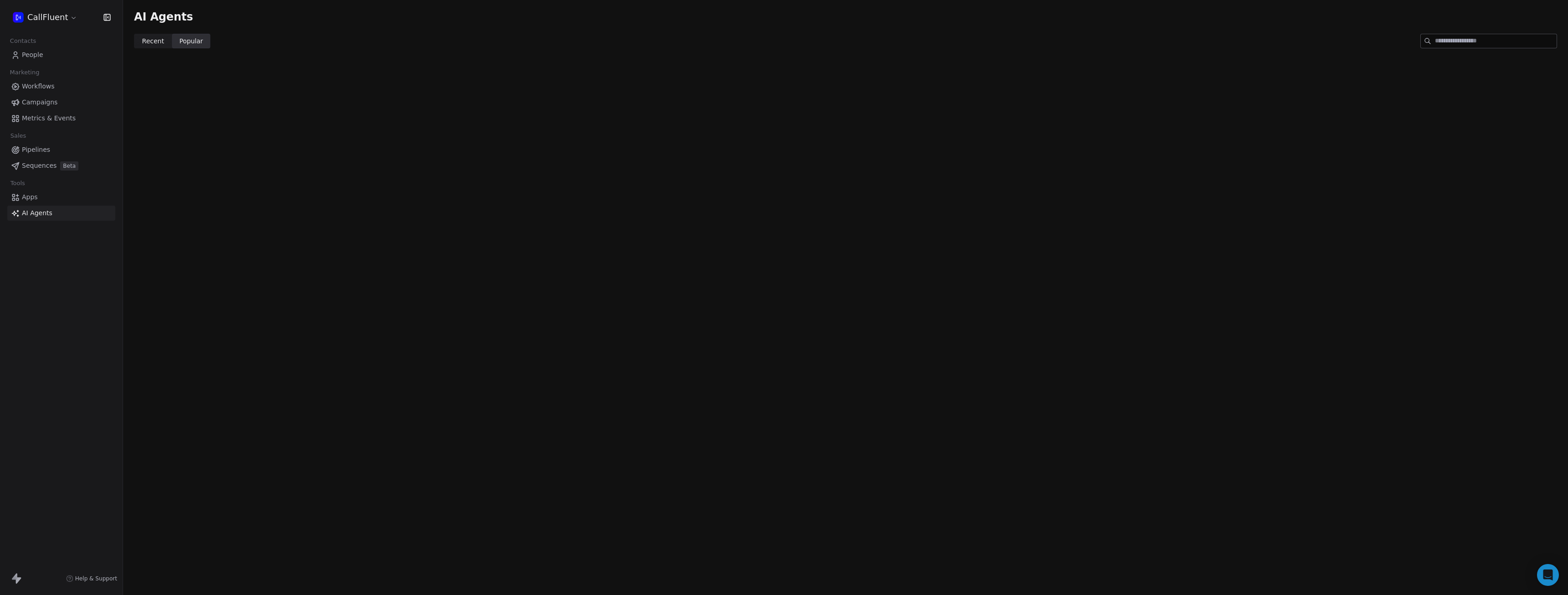
click at [63, 18] on html "CallFluent Contacts People Marketing Workflows Campaigns Metrics & Events Sales…" at bounding box center [784, 297] width 1568 height 595
click at [61, 53] on link "Workspace Settings" at bounding box center [70, 52] width 111 height 15
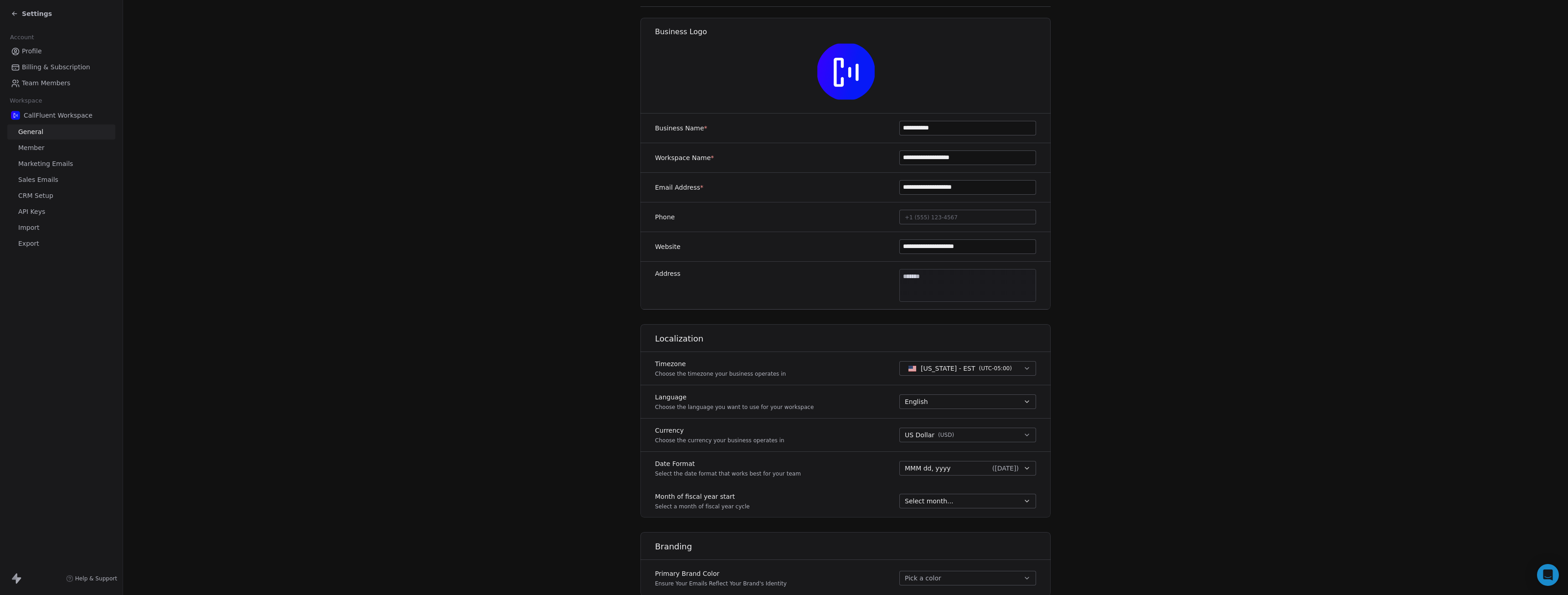
scroll to position [259, 0]
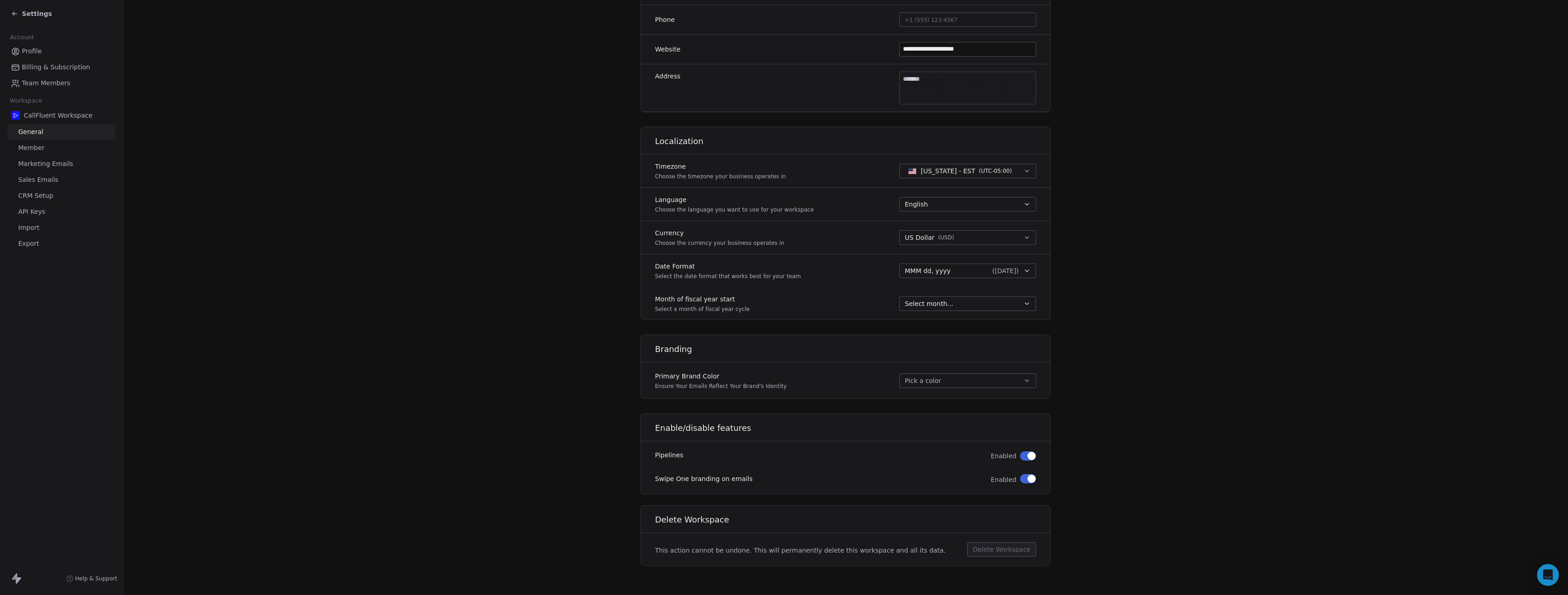
click at [52, 161] on span "Marketing Emails" at bounding box center [46, 164] width 55 height 10
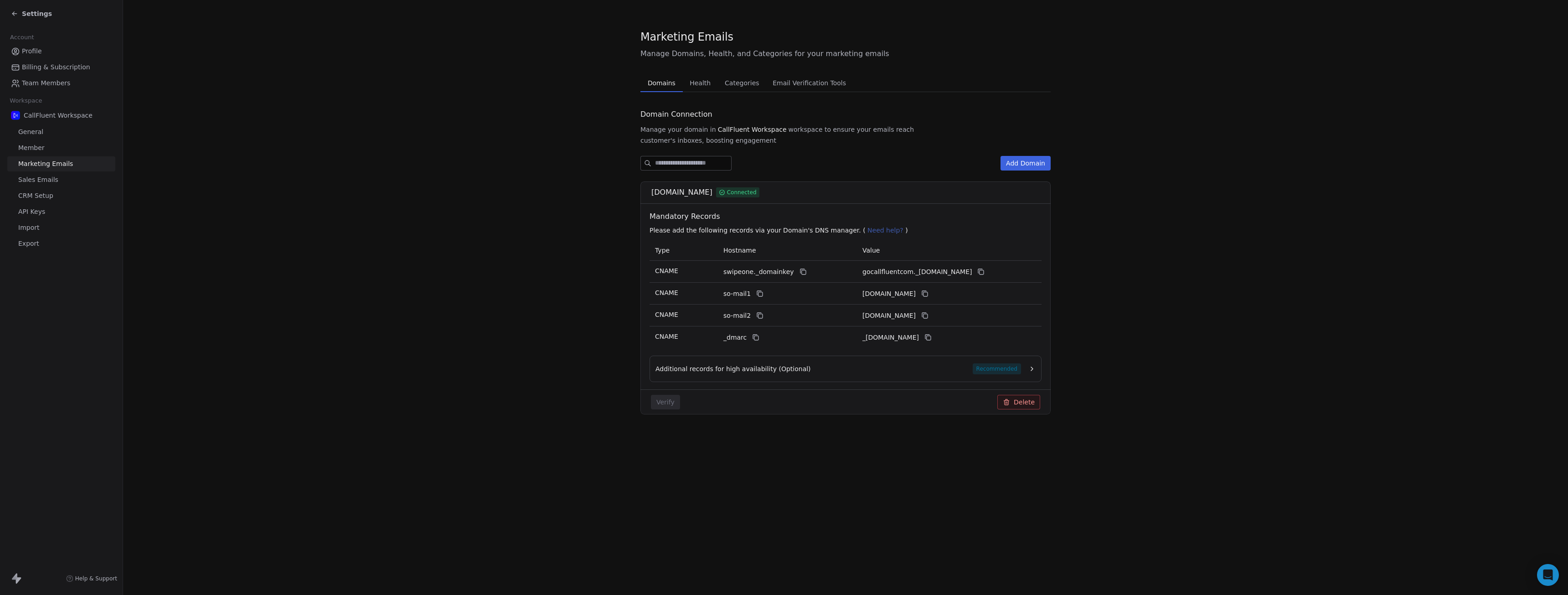
click at [46, 197] on span "CRM Setup" at bounding box center [36, 196] width 35 height 10
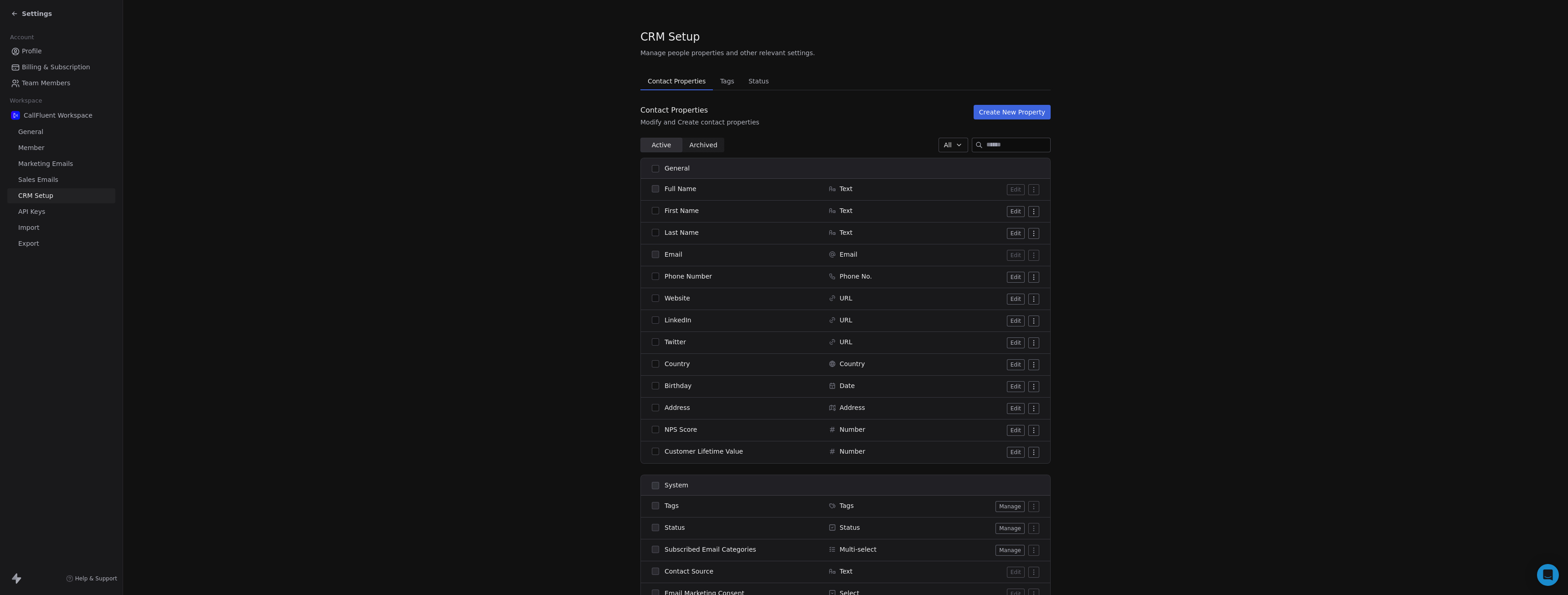
click at [754, 80] on span "Status" at bounding box center [759, 81] width 28 height 13
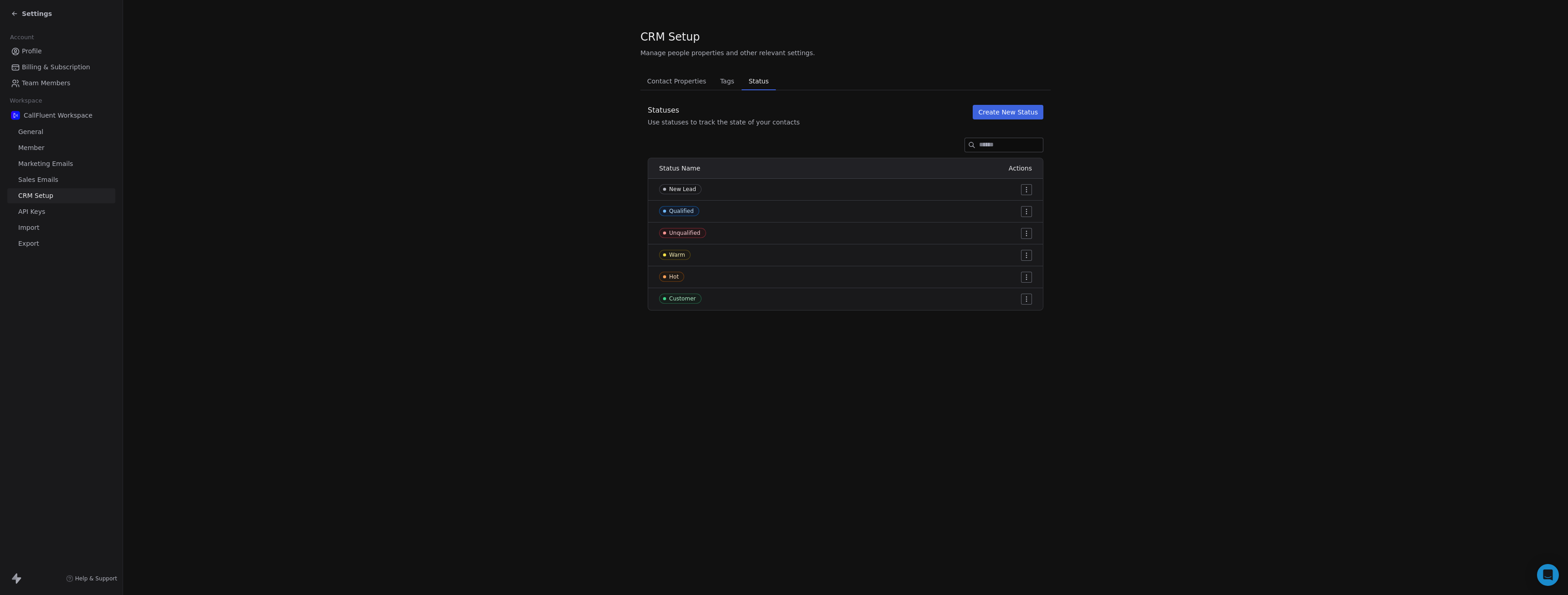
click at [37, 213] on span "API Keys" at bounding box center [32, 212] width 27 height 10
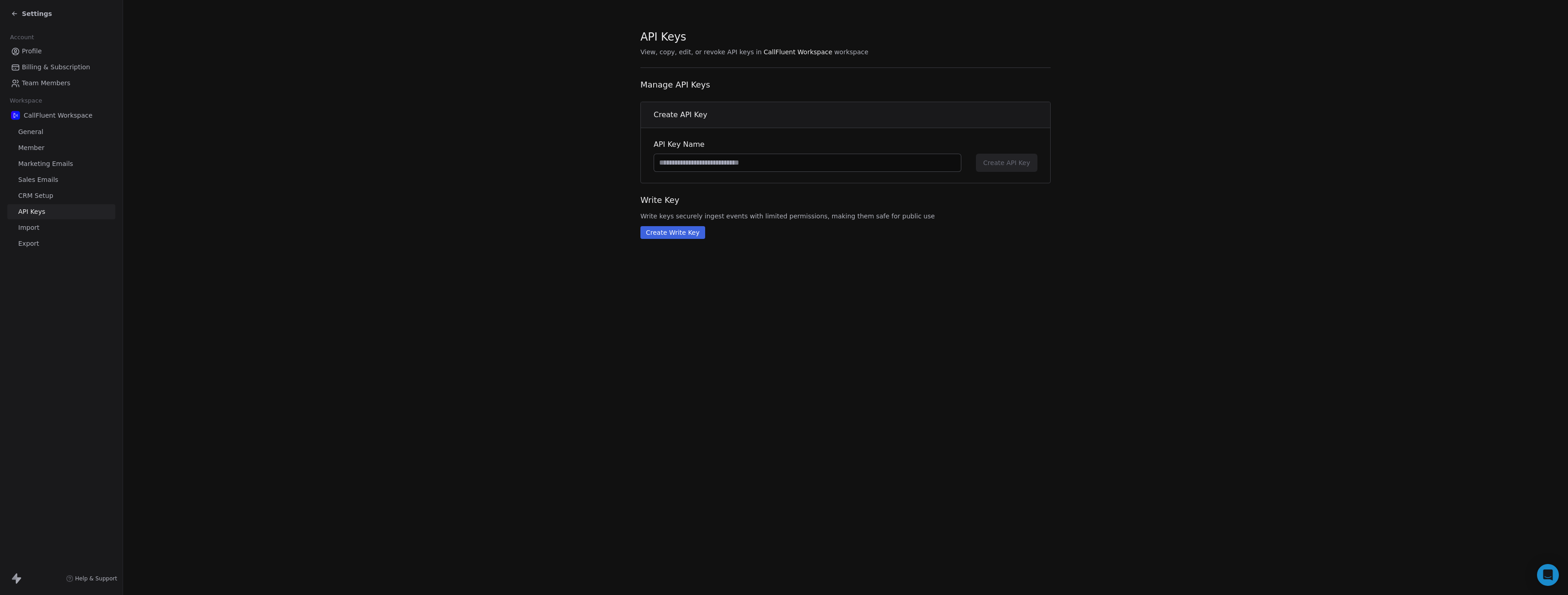
click at [41, 196] on span "CRM Setup" at bounding box center [36, 196] width 35 height 10
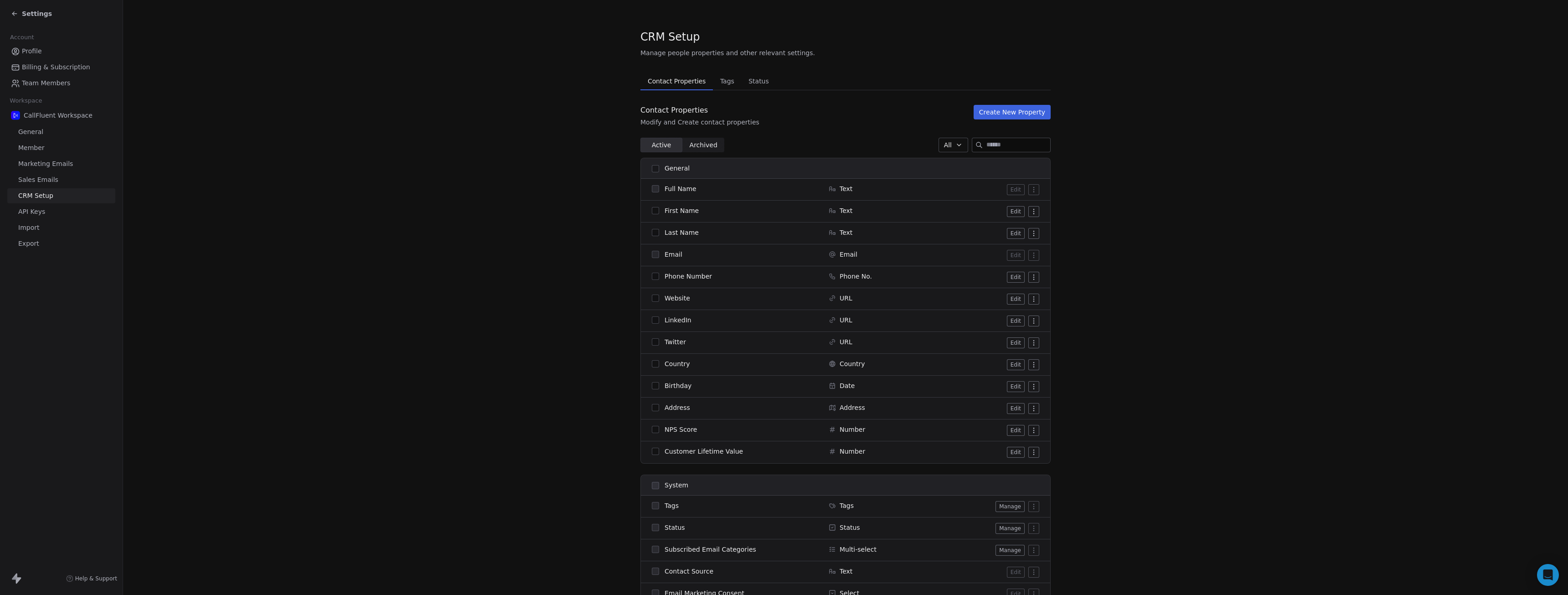
click at [42, 183] on span "Sales Emails" at bounding box center [38, 180] width 40 height 10
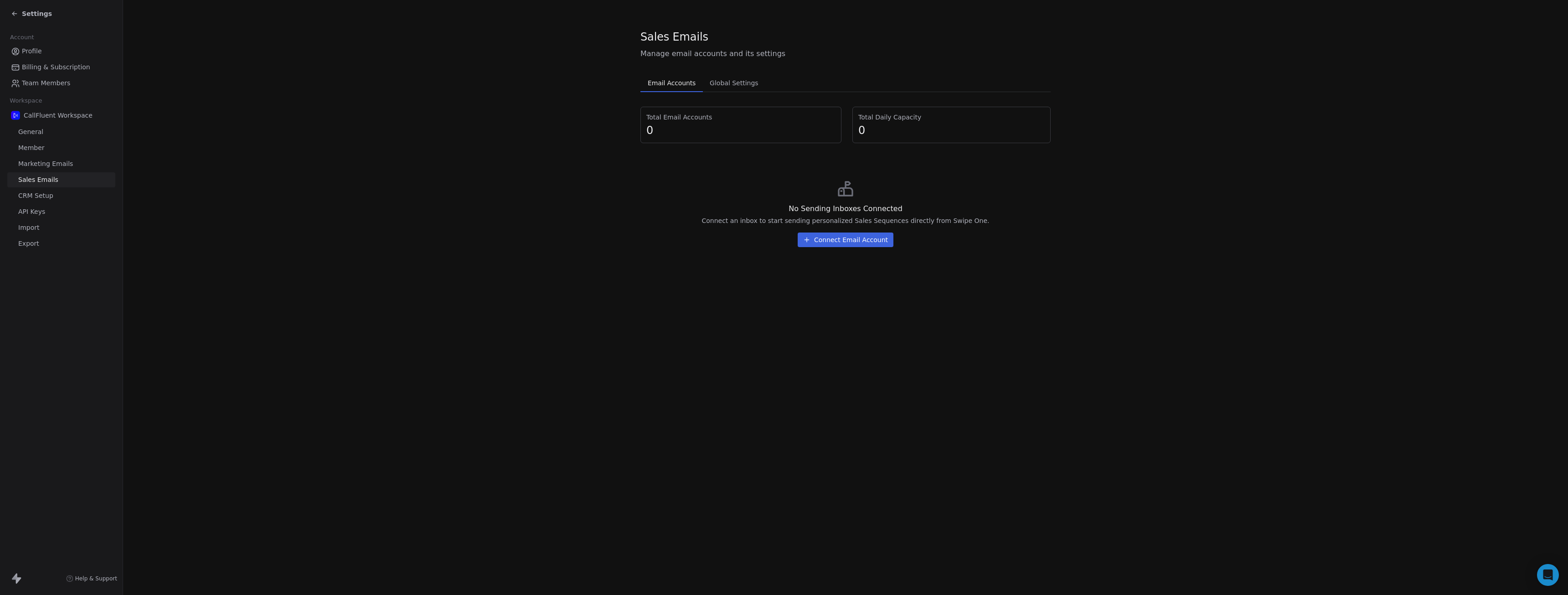
click at [46, 164] on span "Marketing Emails" at bounding box center [46, 164] width 55 height 10
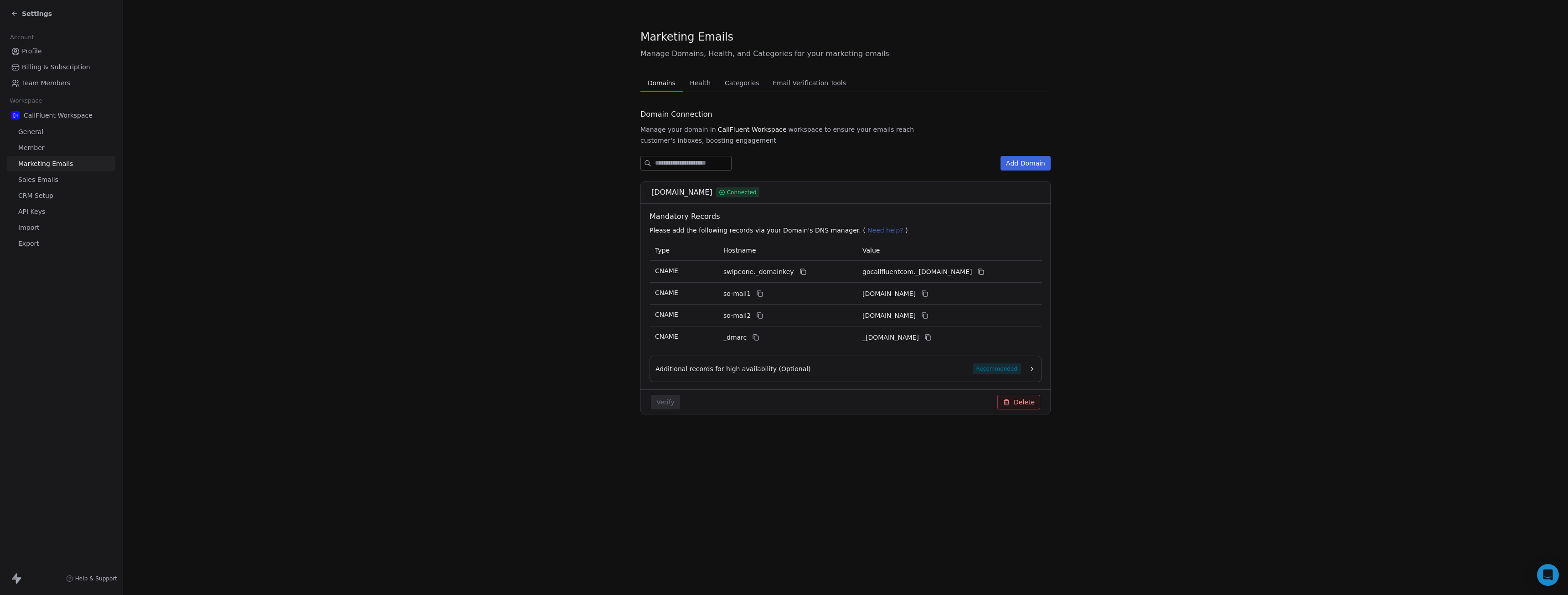
click at [698, 85] on span "Health" at bounding box center [700, 83] width 28 height 13
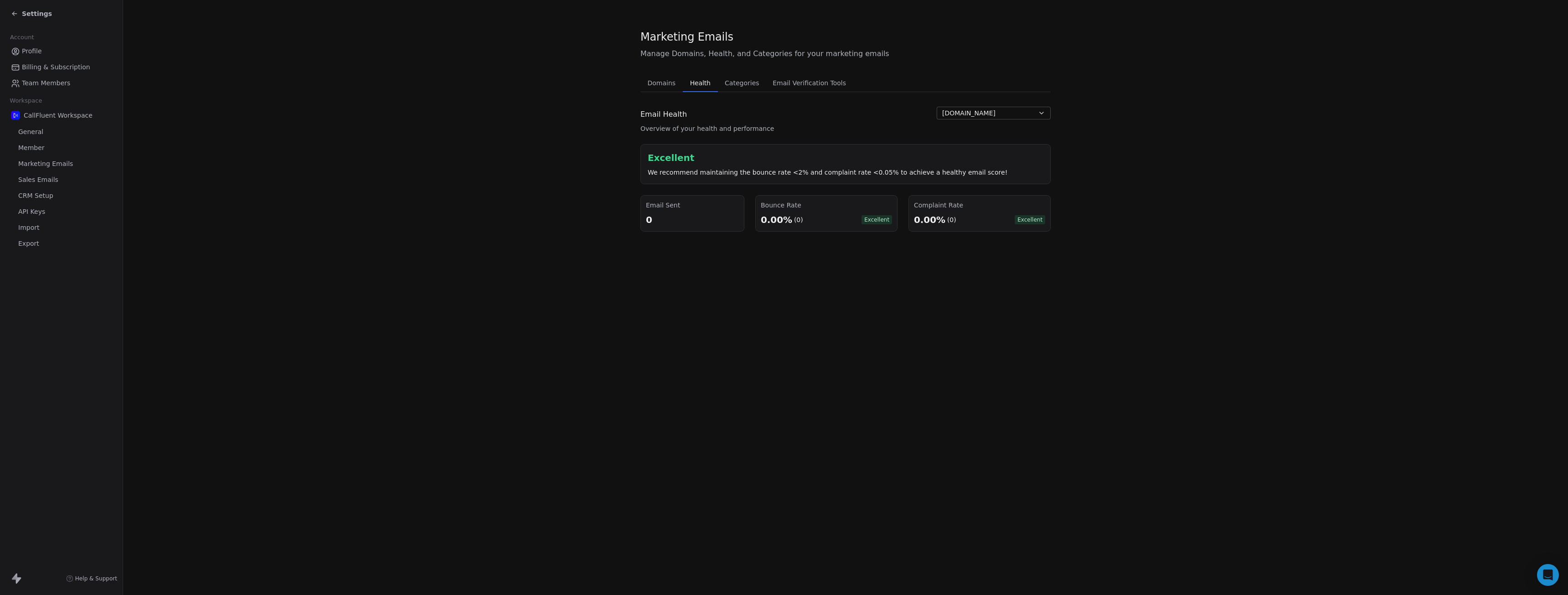
click at [783, 172] on div "We recommend maintaining the bounce rate <2% and complaint rate <0.05% to achie…" at bounding box center [845, 172] width 396 height 9
click at [726, 86] on span "Categories" at bounding box center [742, 83] width 41 height 13
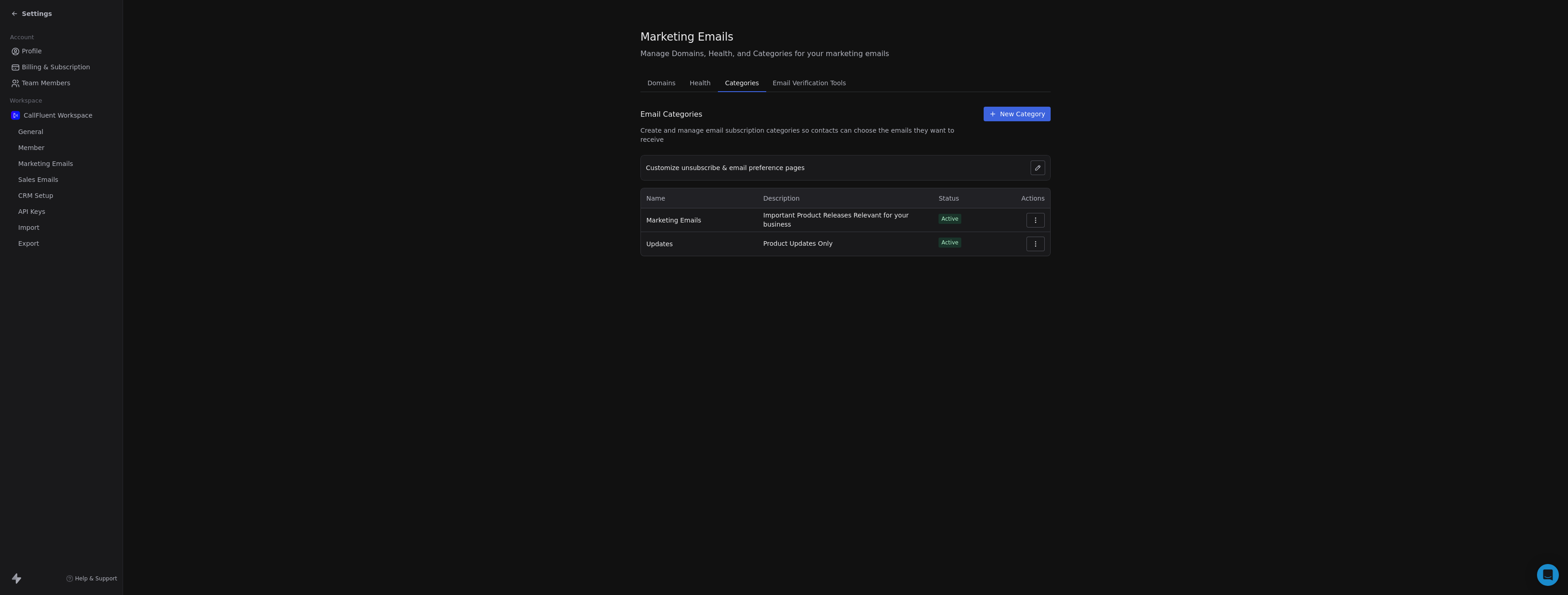
click at [37, 144] on span "Member" at bounding box center [31, 148] width 26 height 10
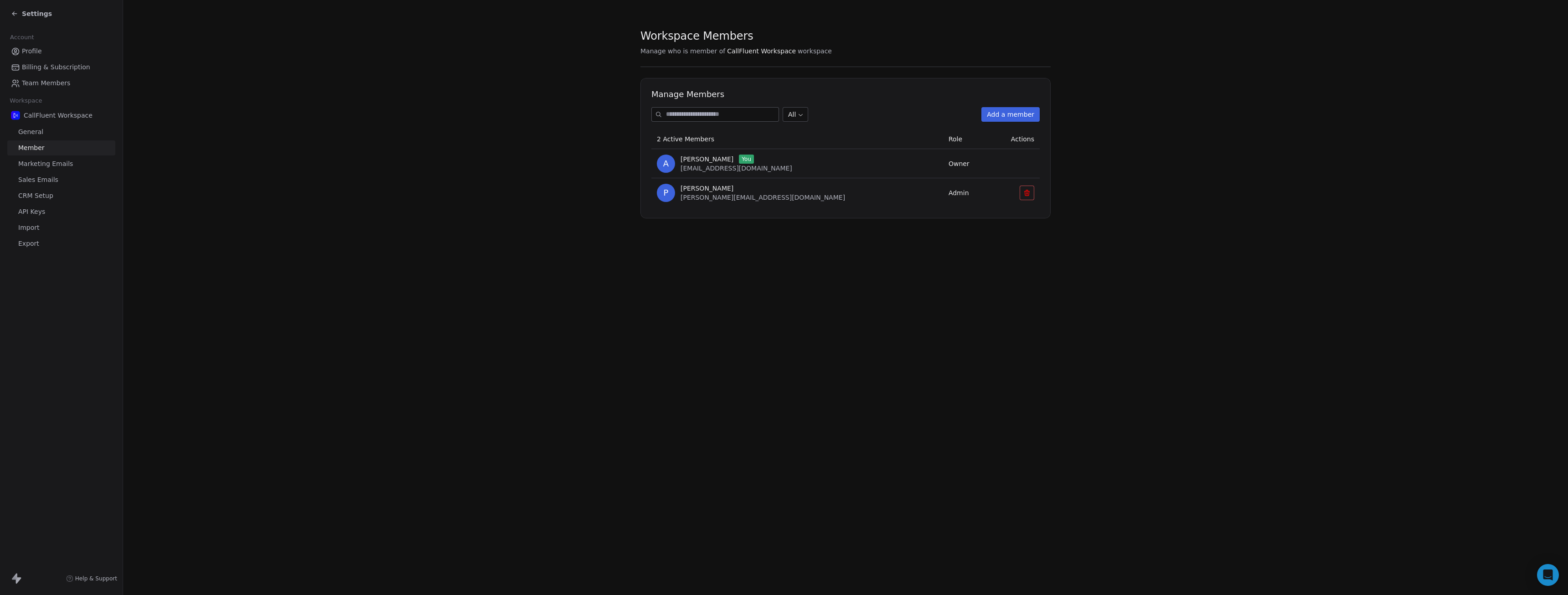
click at [45, 181] on span "Sales Emails" at bounding box center [38, 180] width 40 height 10
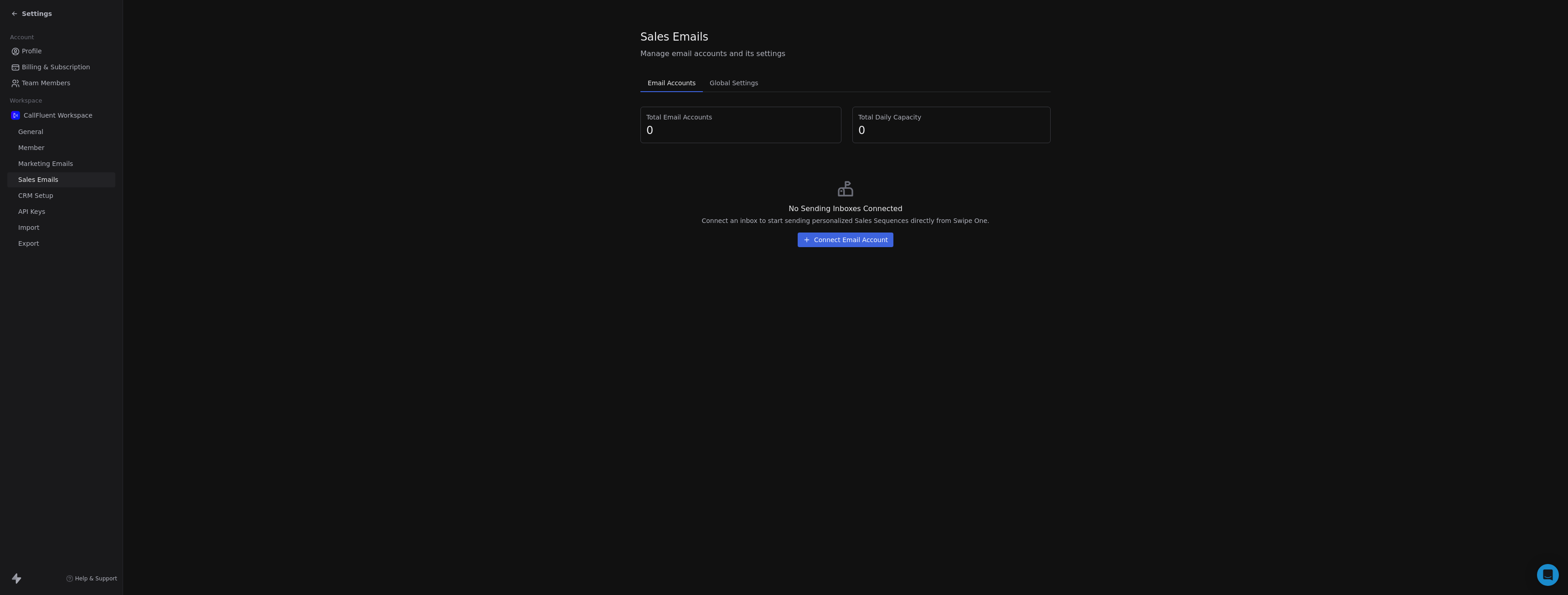
click at [758, 77] on button "Global Settings Global Settings" at bounding box center [734, 83] width 62 height 18
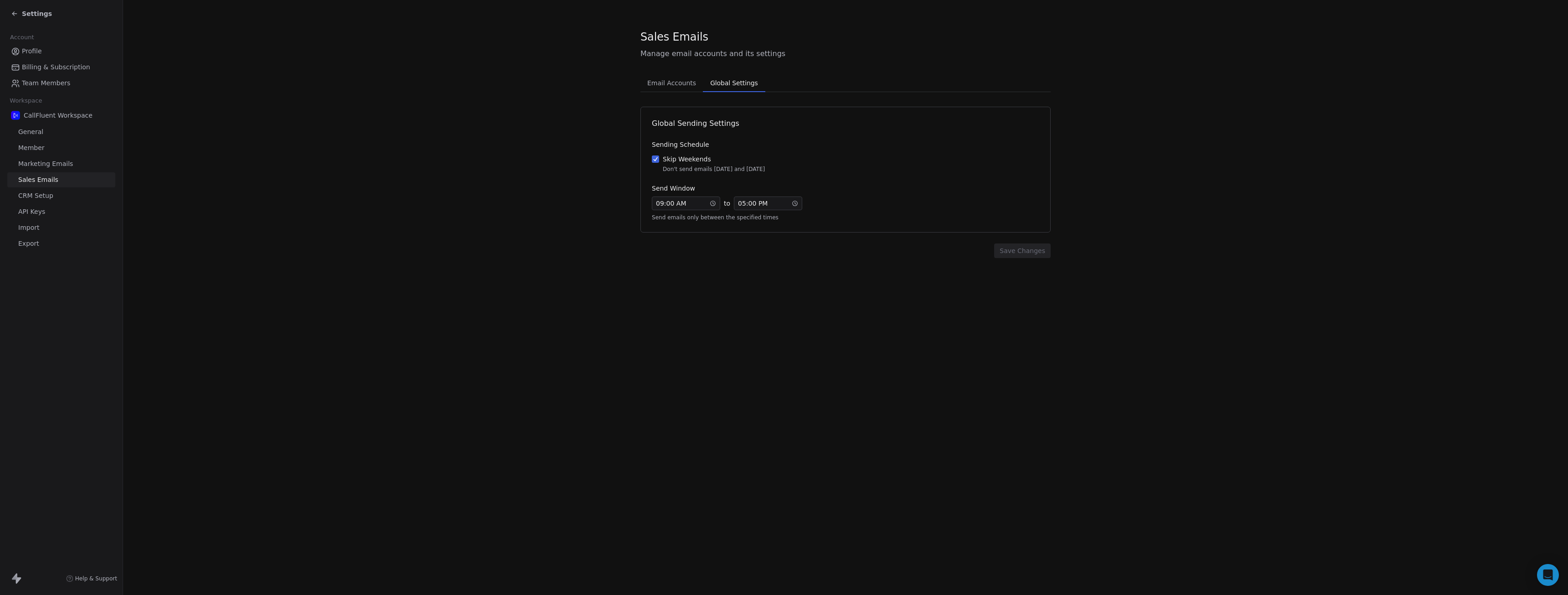
click at [680, 78] on span "Email Accounts" at bounding box center [671, 83] width 56 height 13
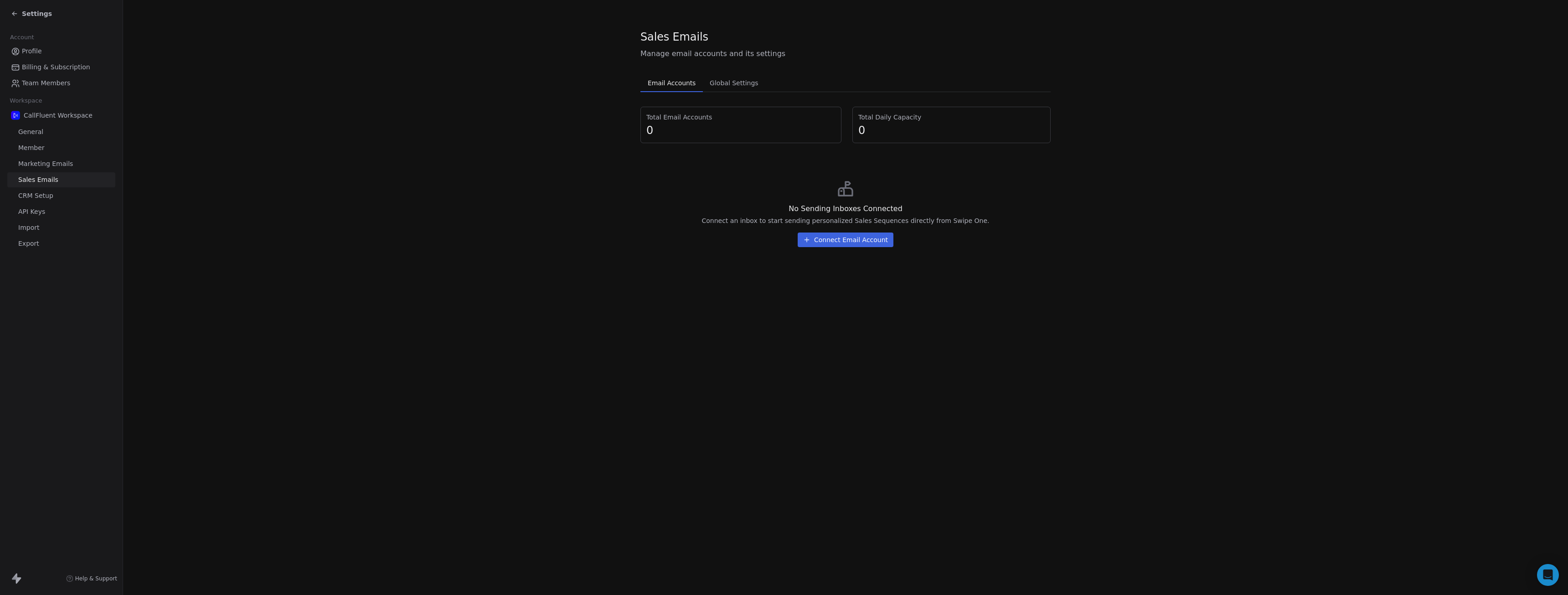
click at [872, 240] on button "Connect Email Account" at bounding box center [845, 240] width 96 height 15
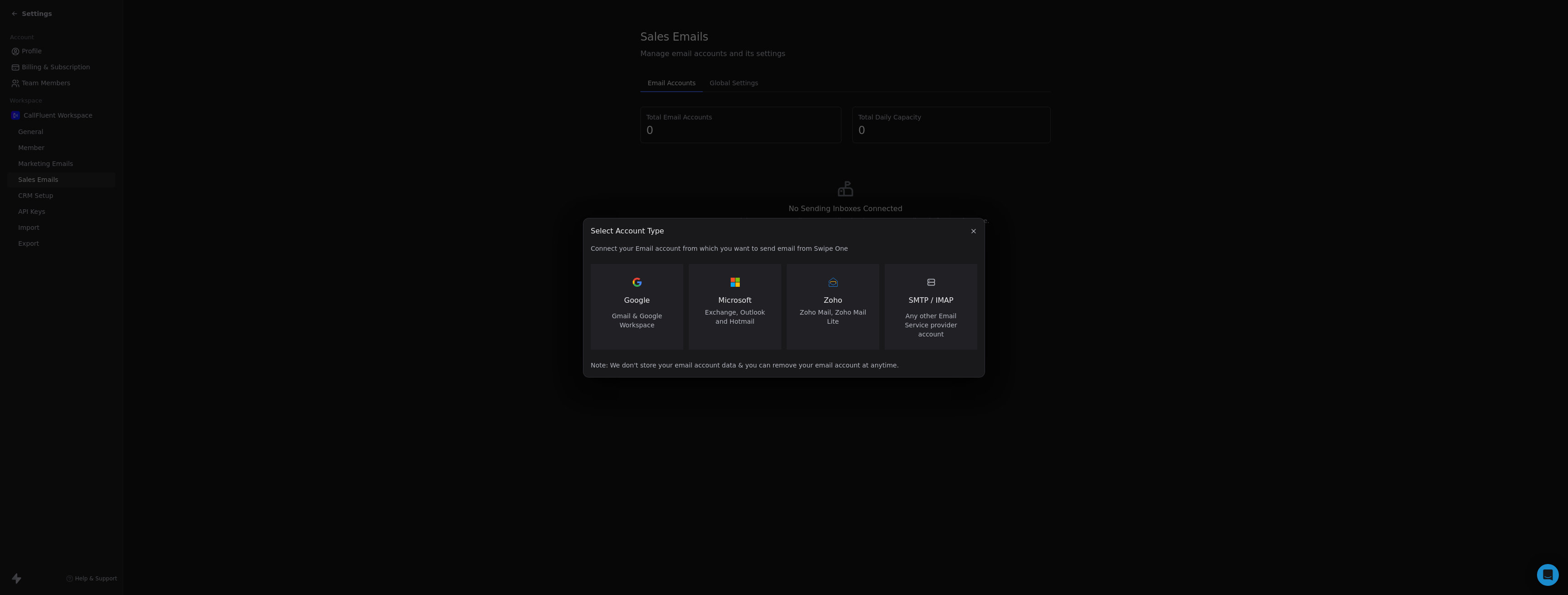
click at [464, 152] on div "Select Account Type Select Account Type Connect your Email account from which y…" at bounding box center [784, 297] width 1568 height 595
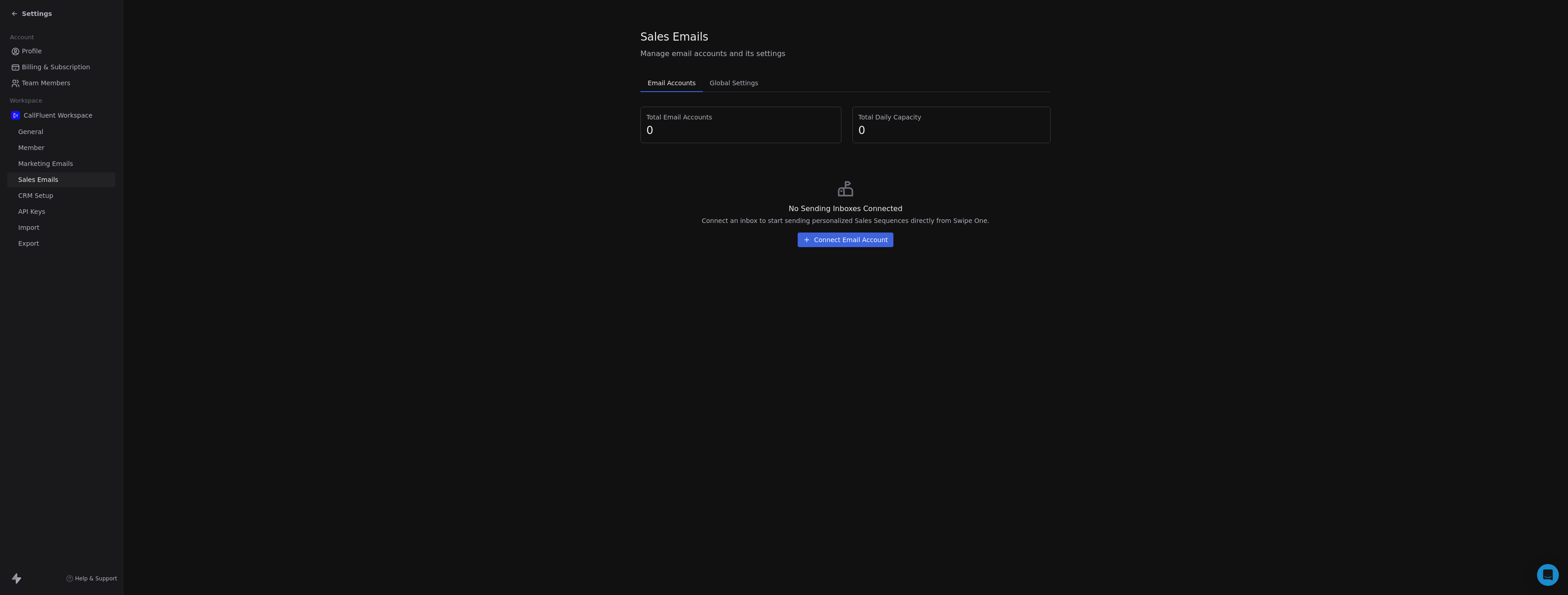
click at [31, 18] on span "Settings" at bounding box center [37, 13] width 30 height 9
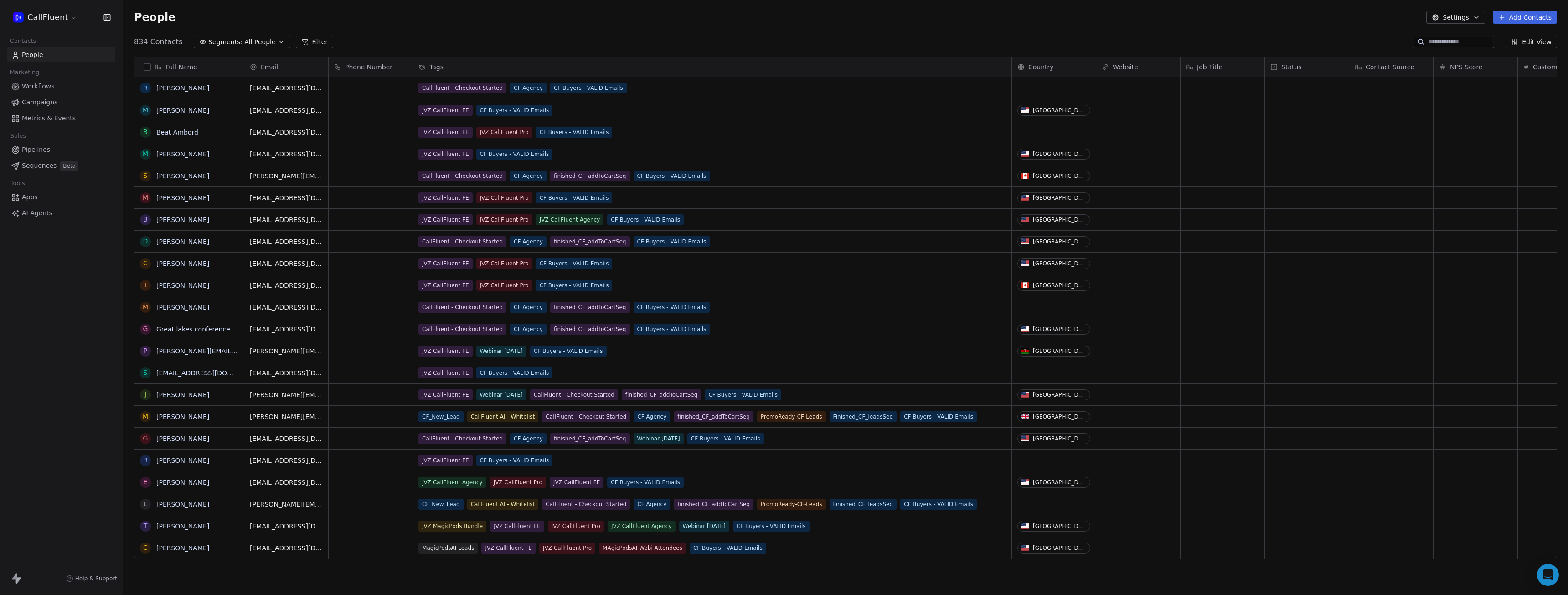
scroll to position [517, 1438]
click at [44, 165] on span "Sequences" at bounding box center [39, 166] width 35 height 10
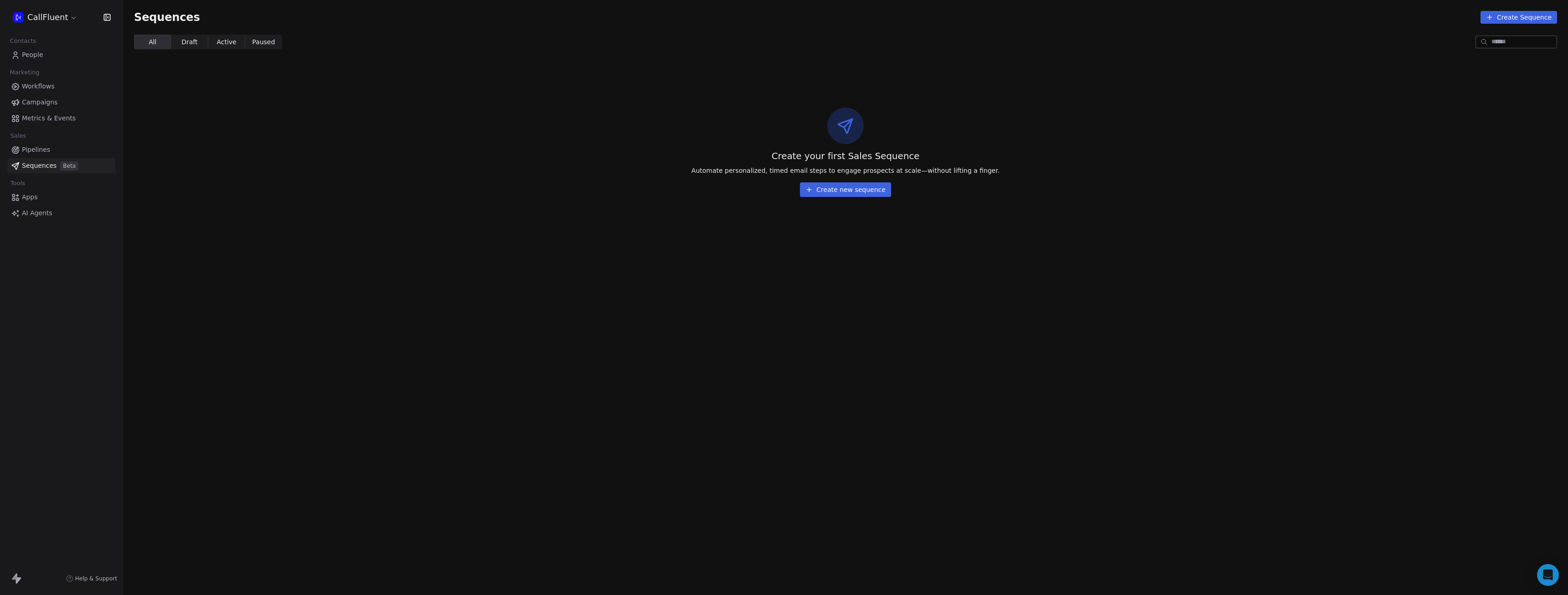
click at [858, 186] on button "Create new sequence" at bounding box center [845, 190] width 91 height 15
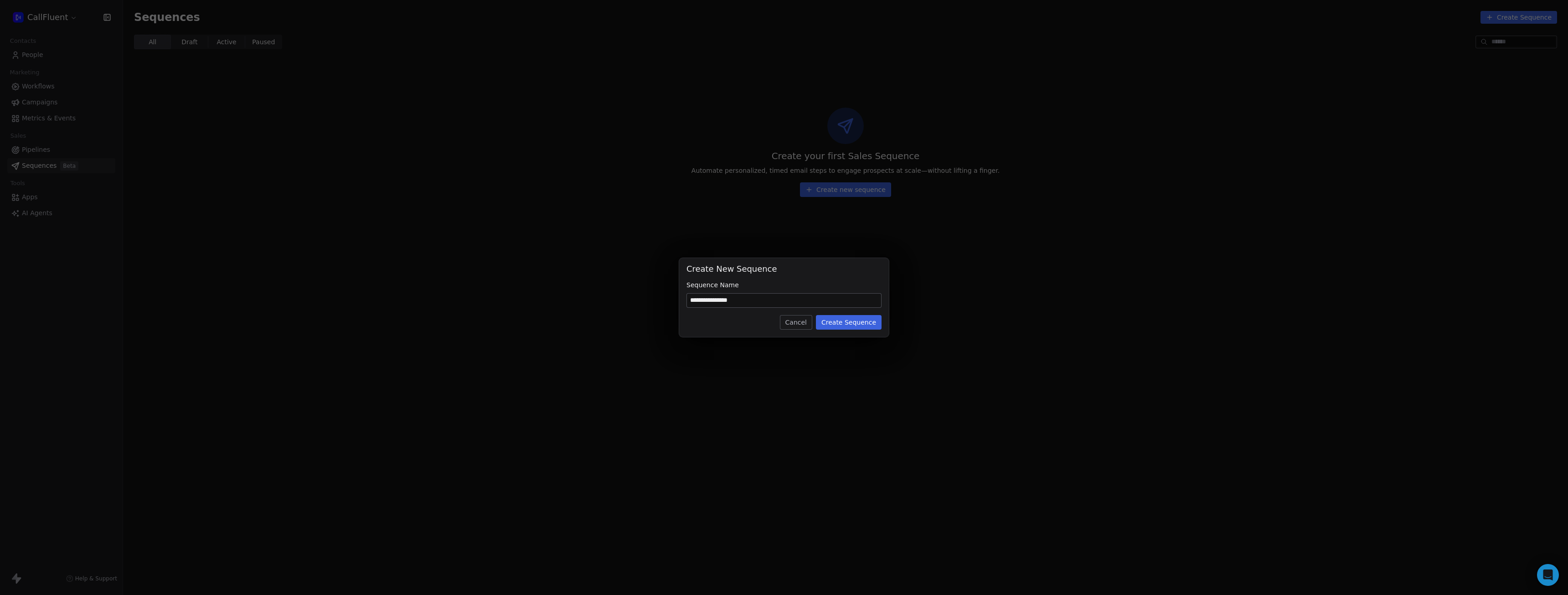
type input "**********"
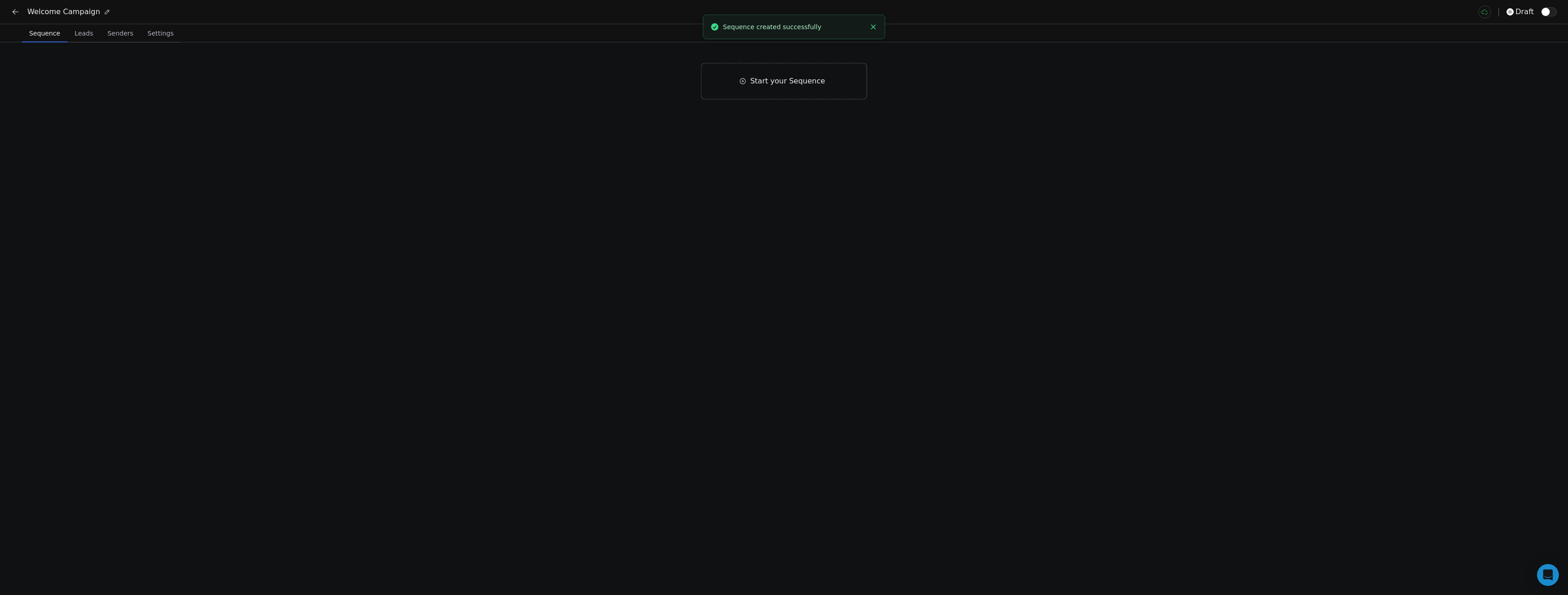
click at [156, 38] on span "Settings" at bounding box center [161, 33] width 33 height 13
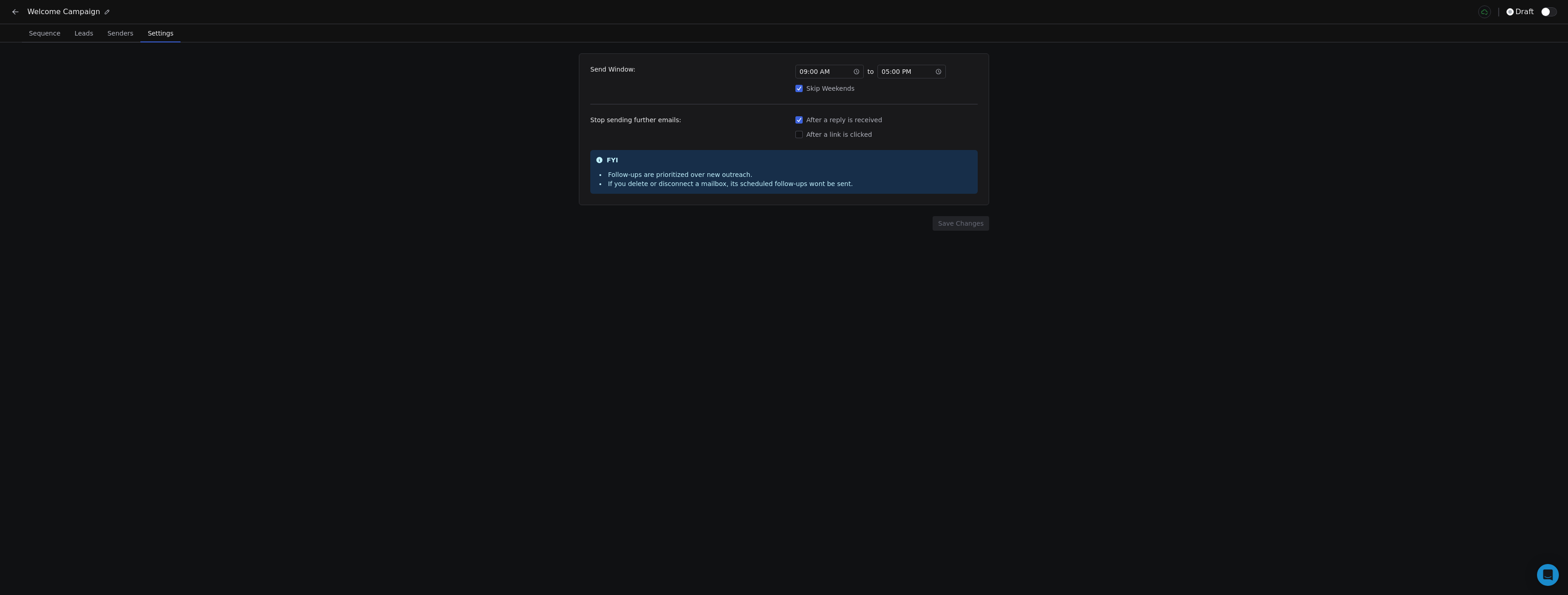
click at [402, 120] on div "Send Window: 09 : 00 AM to 05 : 00 PM Skip Weekends Stop sending further emails…" at bounding box center [784, 319] width 1568 height 553
click at [106, 38] on span "Senders" at bounding box center [121, 33] width 33 height 13
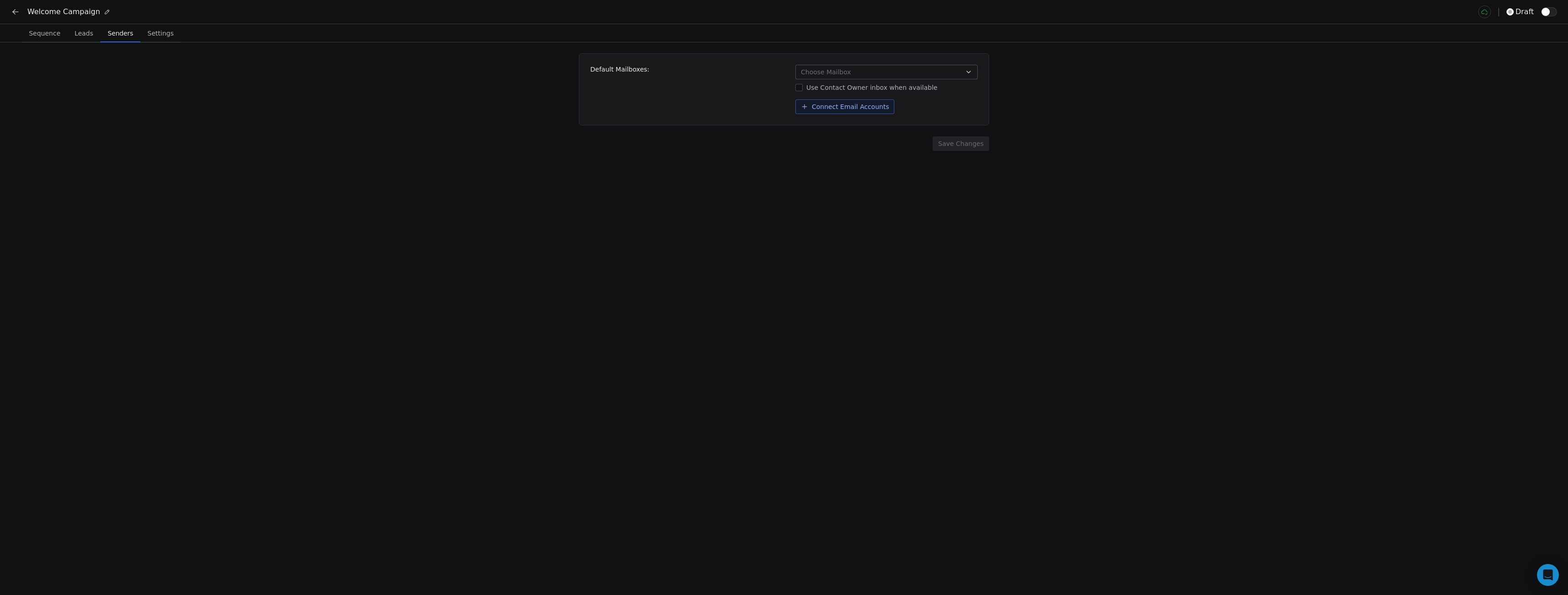
click at [875, 74] on button "Choose Mailbox" at bounding box center [887, 72] width 183 height 15
click at [900, 121] on div "No sending inboxes connected yet" at bounding box center [886, 119] width 181 height 39
click at [739, 104] on html "Welcome Campaign draft Sequence Sequence Leads Leads Senders Senders Settings S…" at bounding box center [784, 297] width 1568 height 595
click at [847, 90] on div "Use Contact Owner inbox when available" at bounding box center [887, 87] width 183 height 9
click at [803, 90] on button "Use Contact Owner inbox when available" at bounding box center [799, 87] width 7 height 9
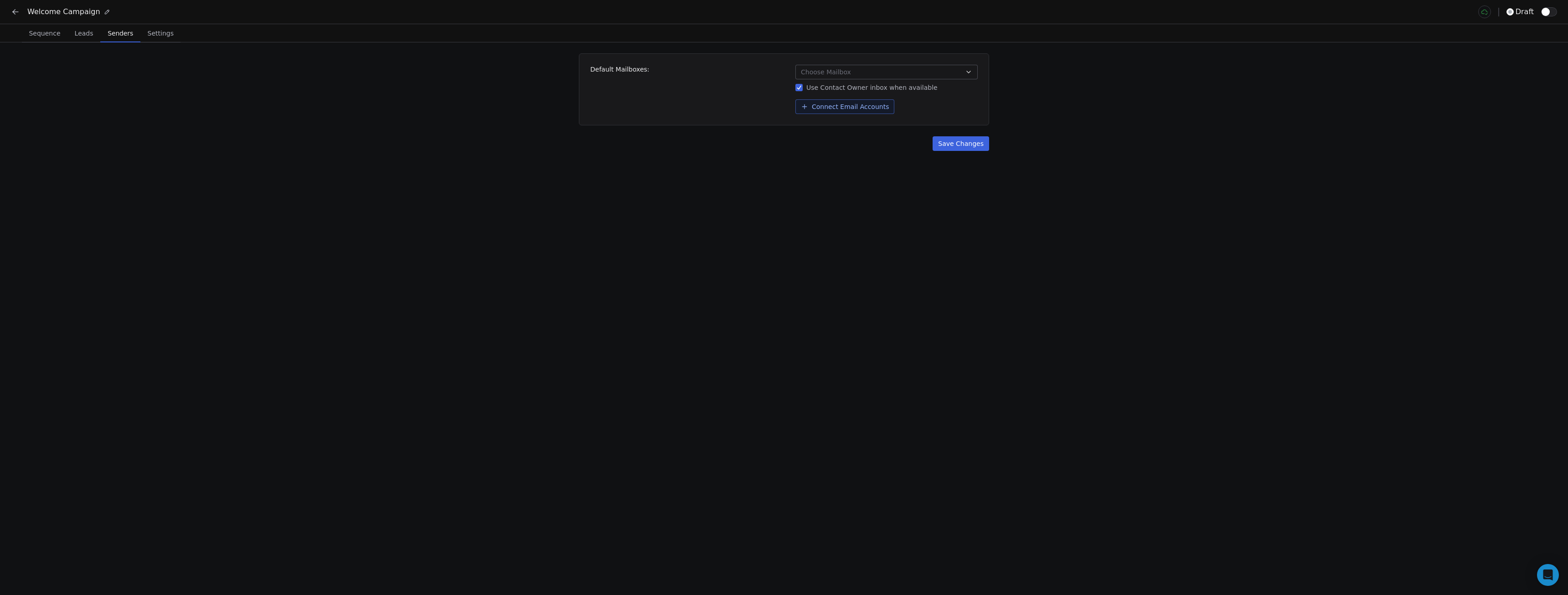
click at [847, 90] on div "Use Contact Owner inbox when available" at bounding box center [887, 87] width 183 height 9
click at [803, 90] on button "Use Contact Owner inbox when available" at bounding box center [799, 87] width 7 height 9
click at [847, 90] on div "Use Contact Owner inbox when available" at bounding box center [887, 87] width 183 height 9
click at [803, 90] on button "Use Contact Owner inbox when available" at bounding box center [799, 87] width 7 height 9
click at [838, 86] on div "Use Contact Owner inbox when available" at bounding box center [887, 87] width 183 height 9
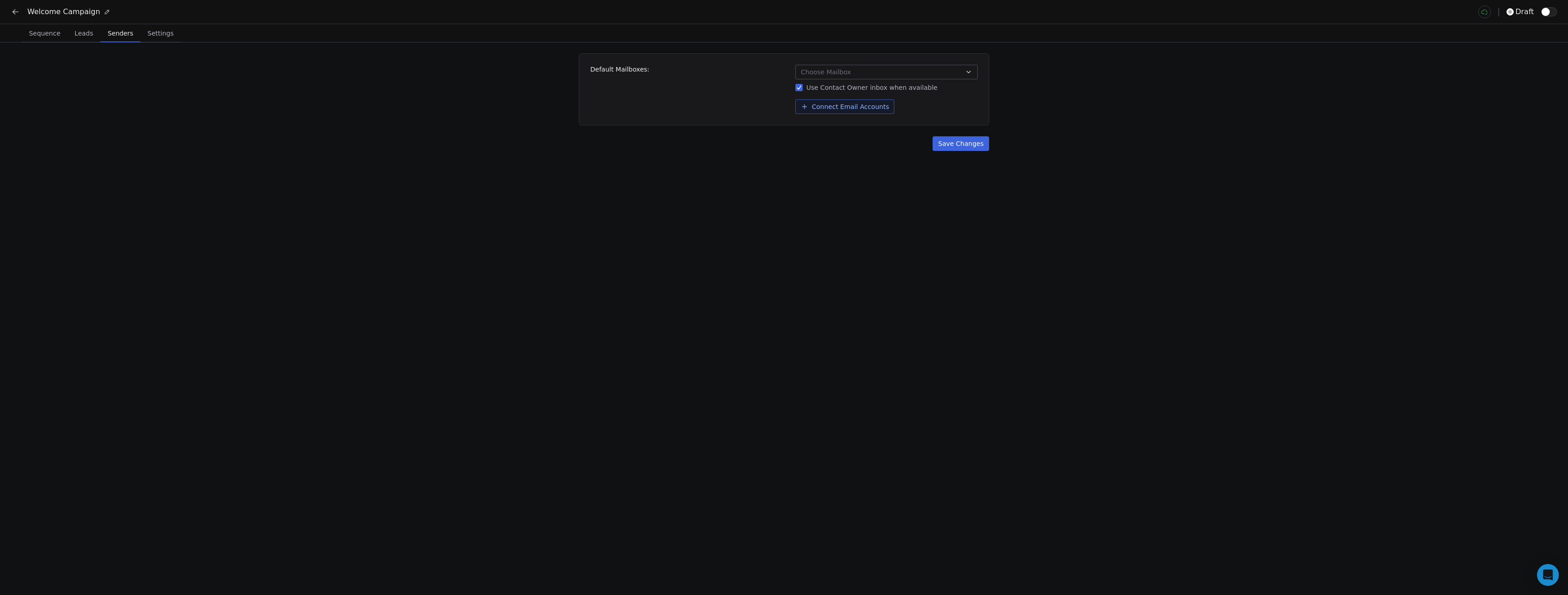
click at [803, 86] on button "Use Contact Owner inbox when available" at bounding box center [799, 87] width 7 height 9
click at [845, 108] on button "Connect Email Accounts" at bounding box center [845, 107] width 99 height 15
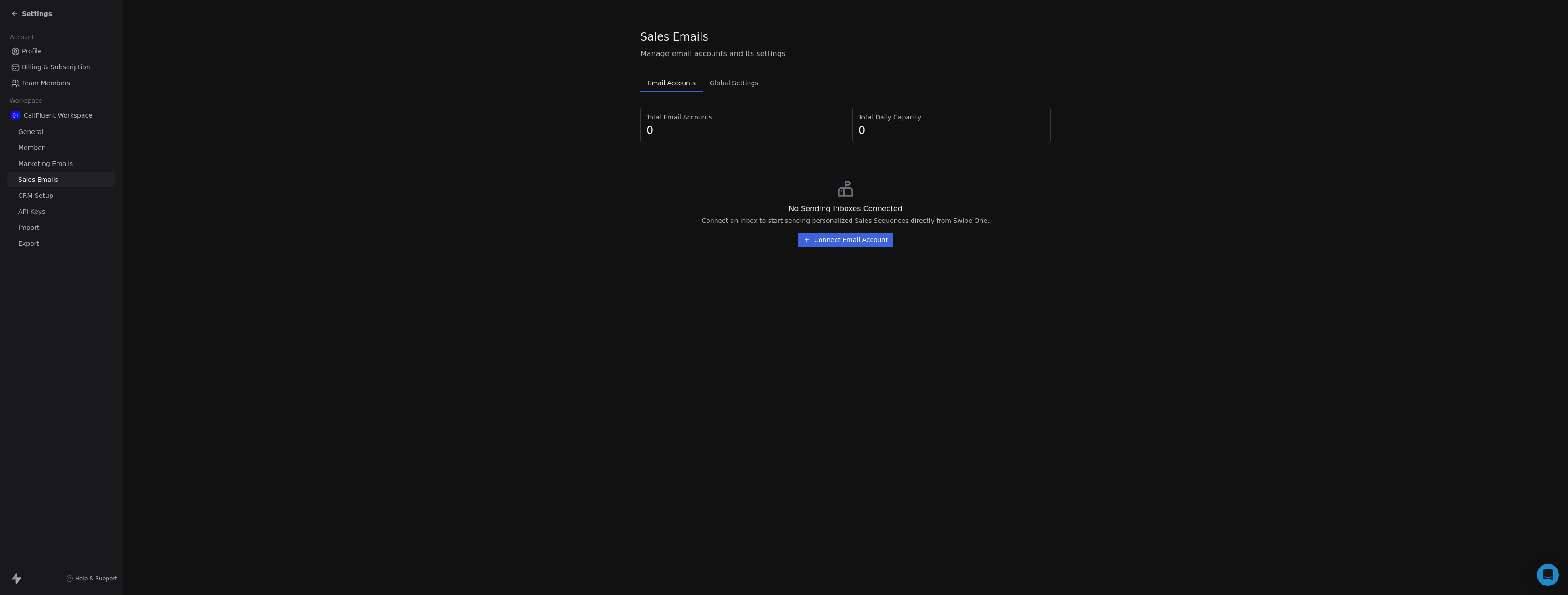
click at [874, 241] on button "Connect Email Account" at bounding box center [845, 240] width 96 height 15
click at [915, 174] on div "Select Account Type Select Account Type Connect your Email account from which y…" at bounding box center [784, 297] width 1568 height 595
click at [736, 86] on span "Global Settings" at bounding box center [734, 83] width 56 height 13
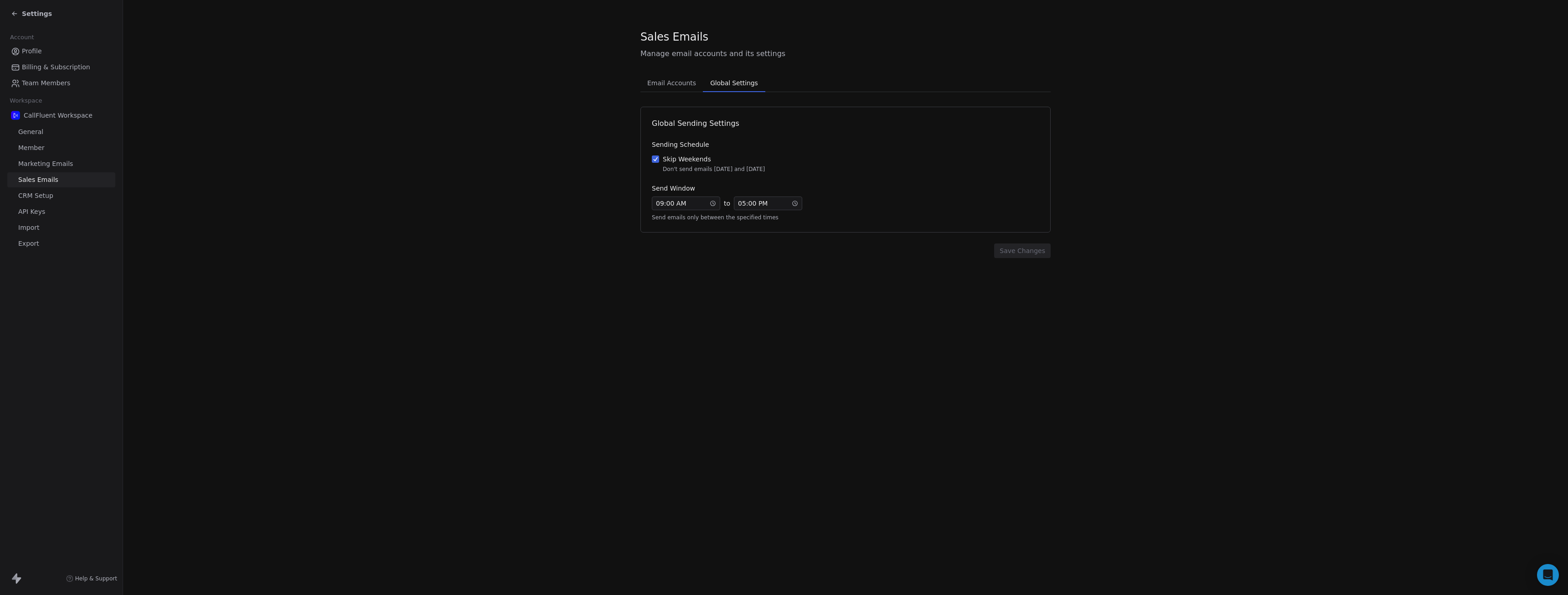
click at [671, 82] on span "Email Accounts" at bounding box center [671, 83] width 56 height 13
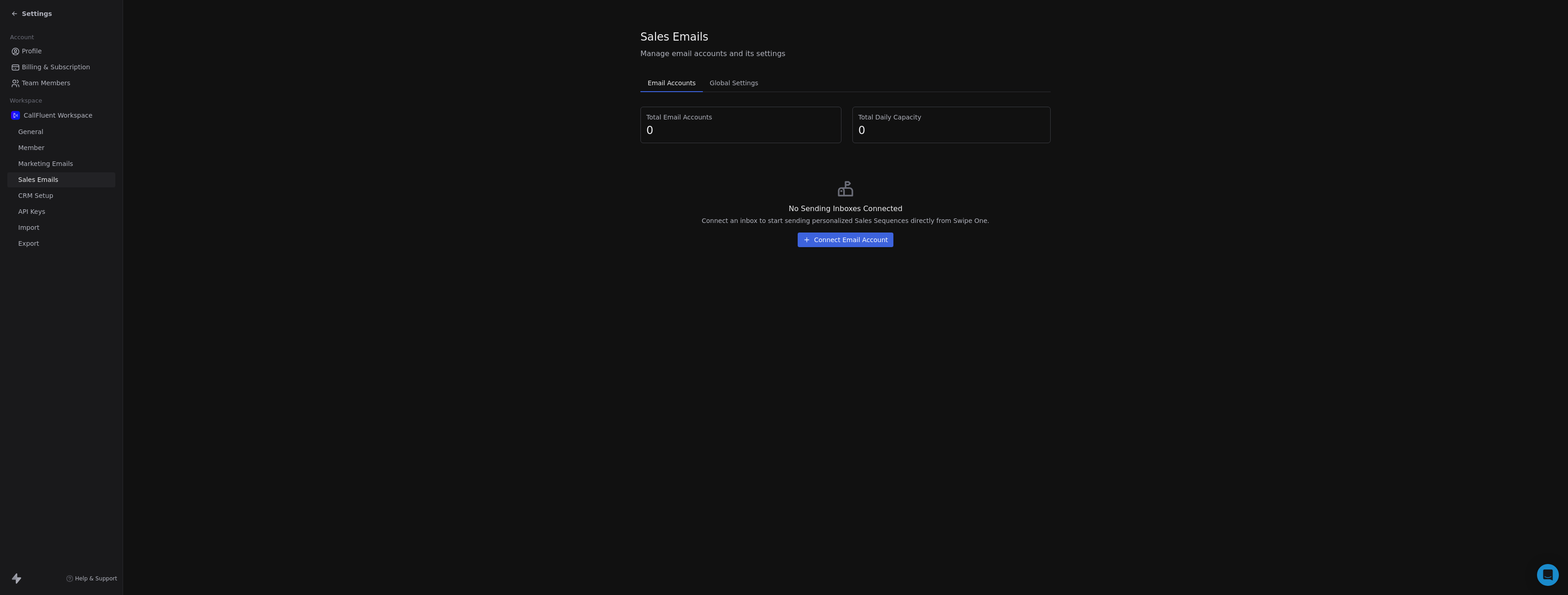
click at [847, 244] on button "Connect Email Account" at bounding box center [845, 240] width 96 height 15
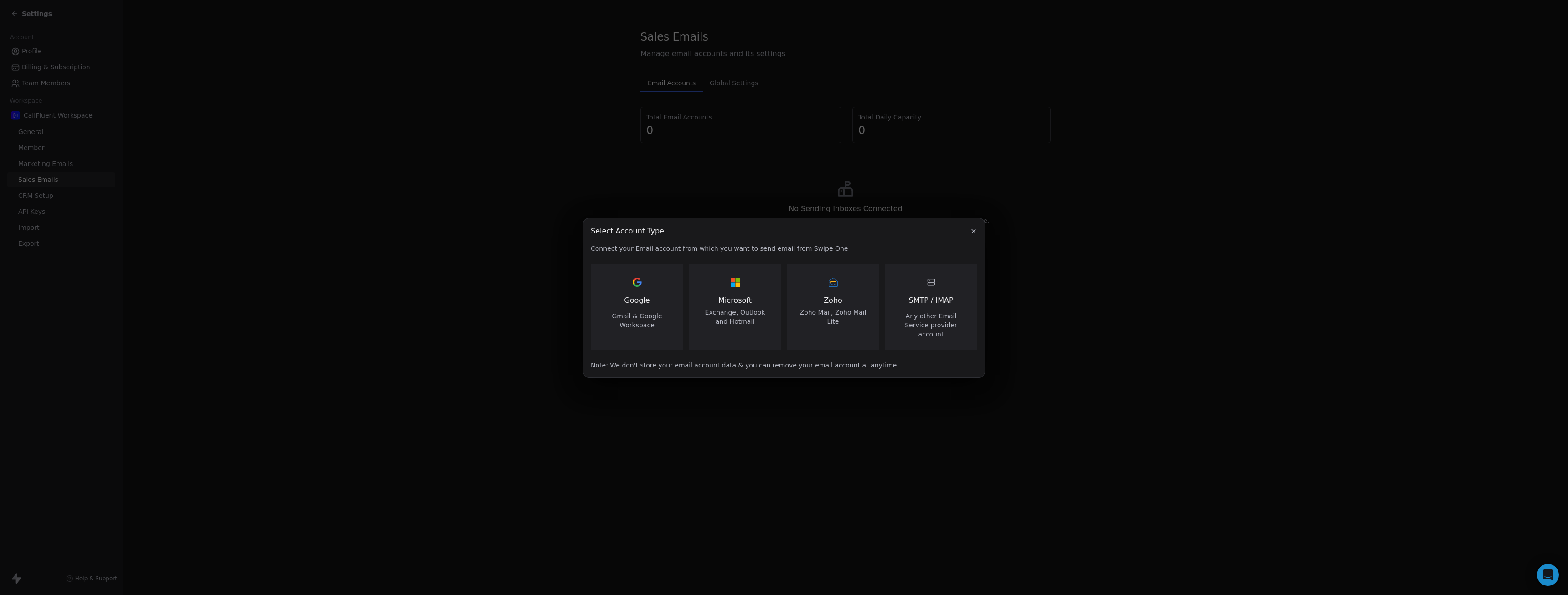
click at [943, 317] on span "Any other Email Service provider account" at bounding box center [931, 325] width 71 height 27
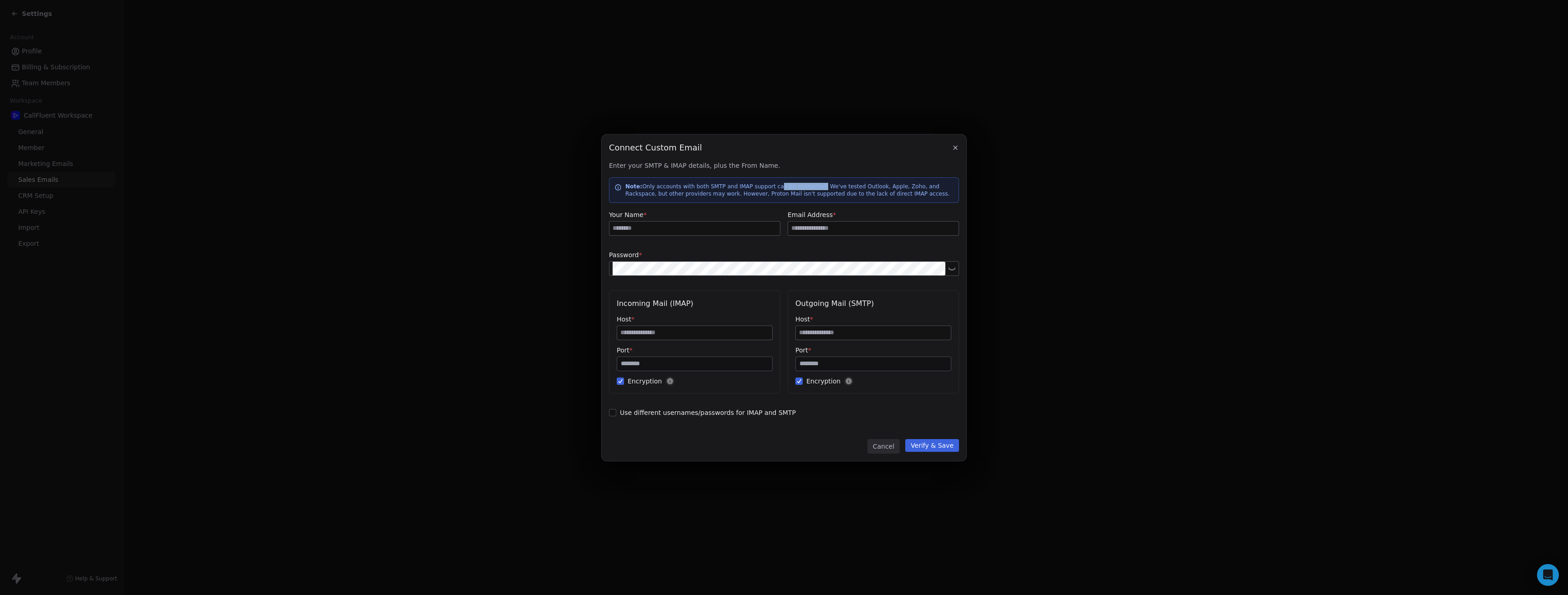
drag, startPoint x: 768, startPoint y: 189, endPoint x: 810, endPoint y: 188, distance: 42.0
click at [810, 188] on p "Note: Only accounts with both SMTP and IMAP support can be connected. We've tes…" at bounding box center [789, 190] width 328 height 15
click at [838, 187] on p "Note: Only accounts with both SMTP and IMAP support can be connected. We've tes…" at bounding box center [789, 190] width 328 height 15
click at [957, 146] on icon "button" at bounding box center [956, 148] width 7 height 7
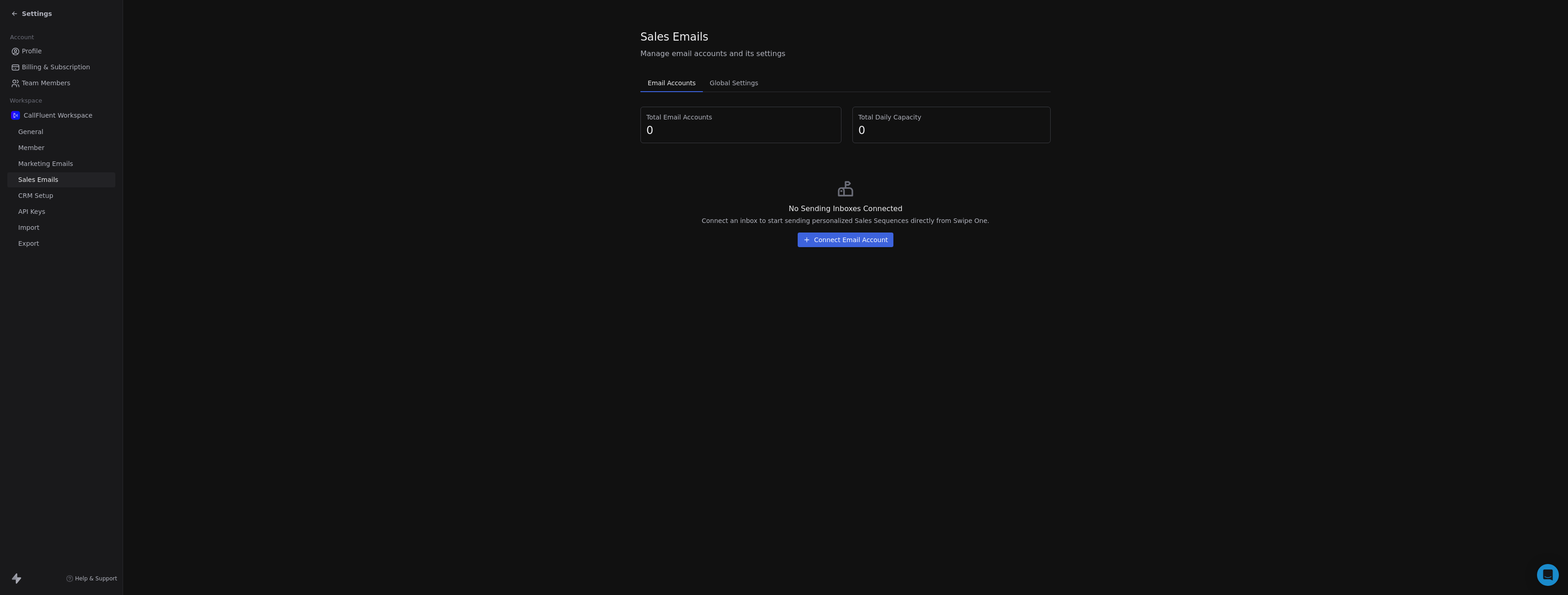
click at [839, 242] on button "Connect Email Account" at bounding box center [845, 240] width 96 height 15
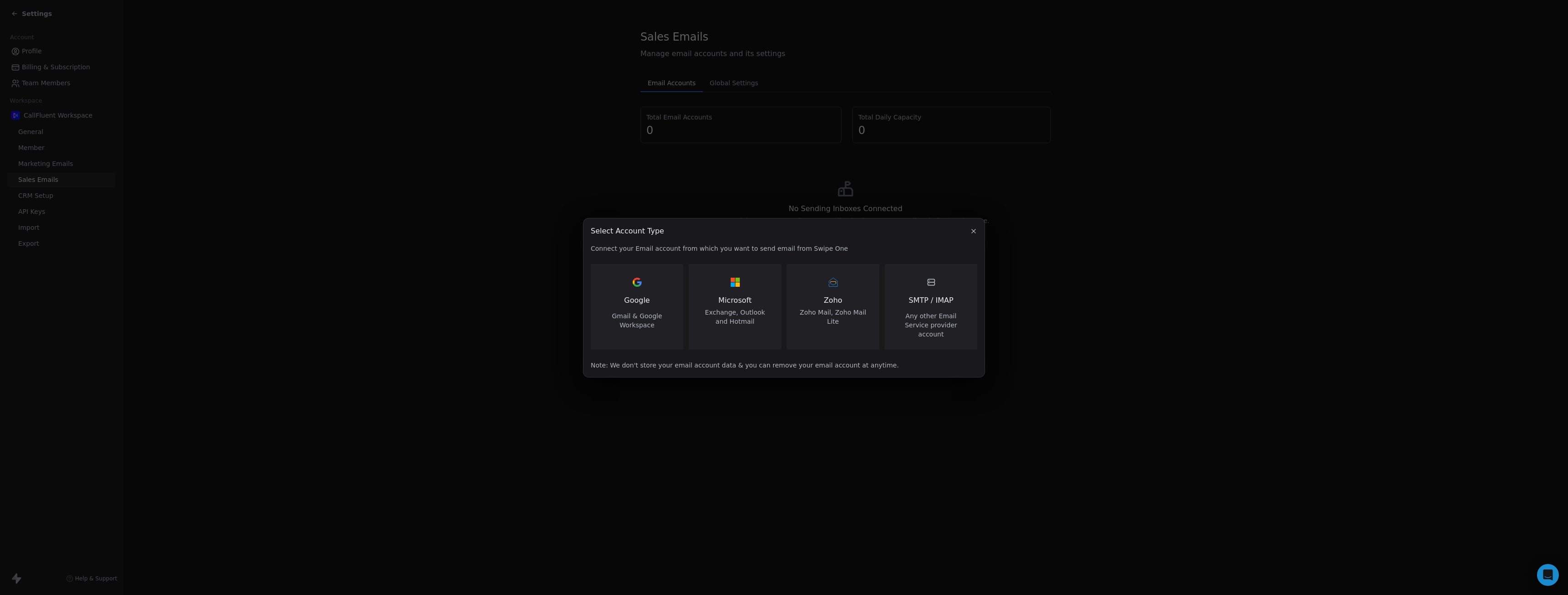
click at [650, 298] on div "Google Gmail & Google Workspace" at bounding box center [637, 303] width 71 height 55
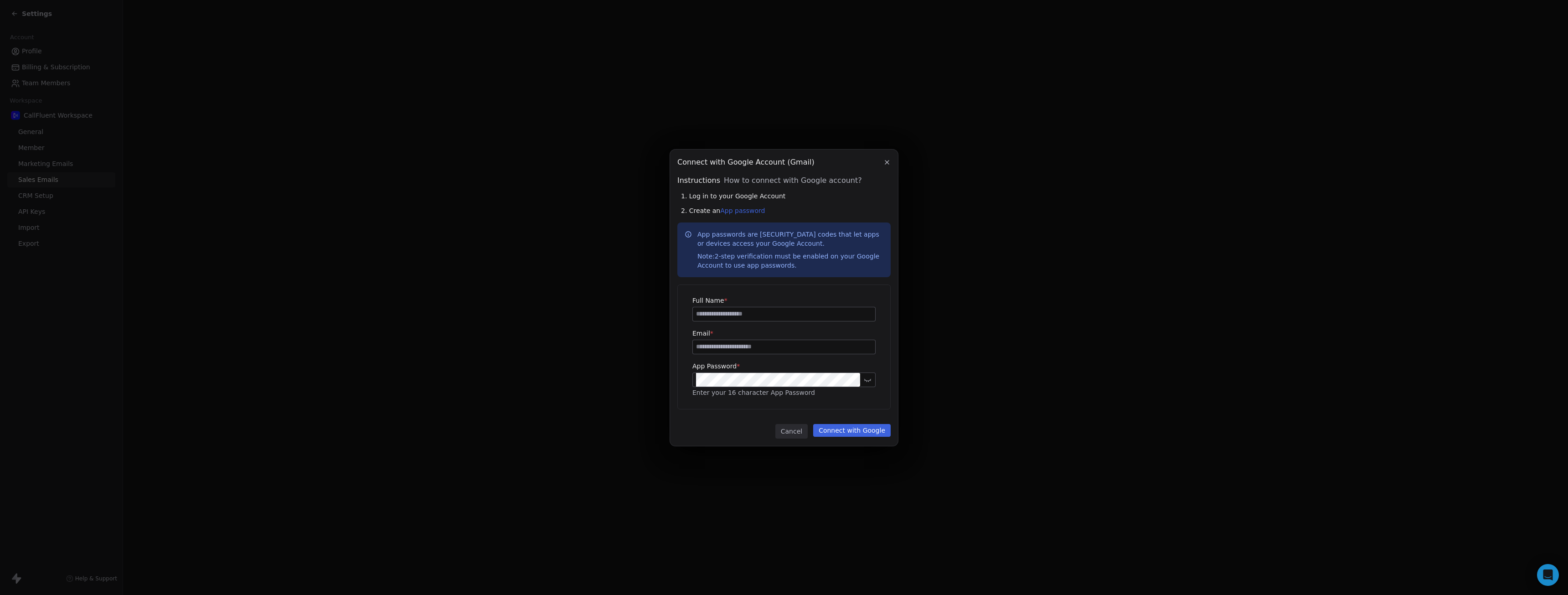
click at [529, 278] on div "Connect with Google Account (Gmail) Connect with Google Account (Gmail) Instruc…" at bounding box center [784, 298] width 1568 height 297
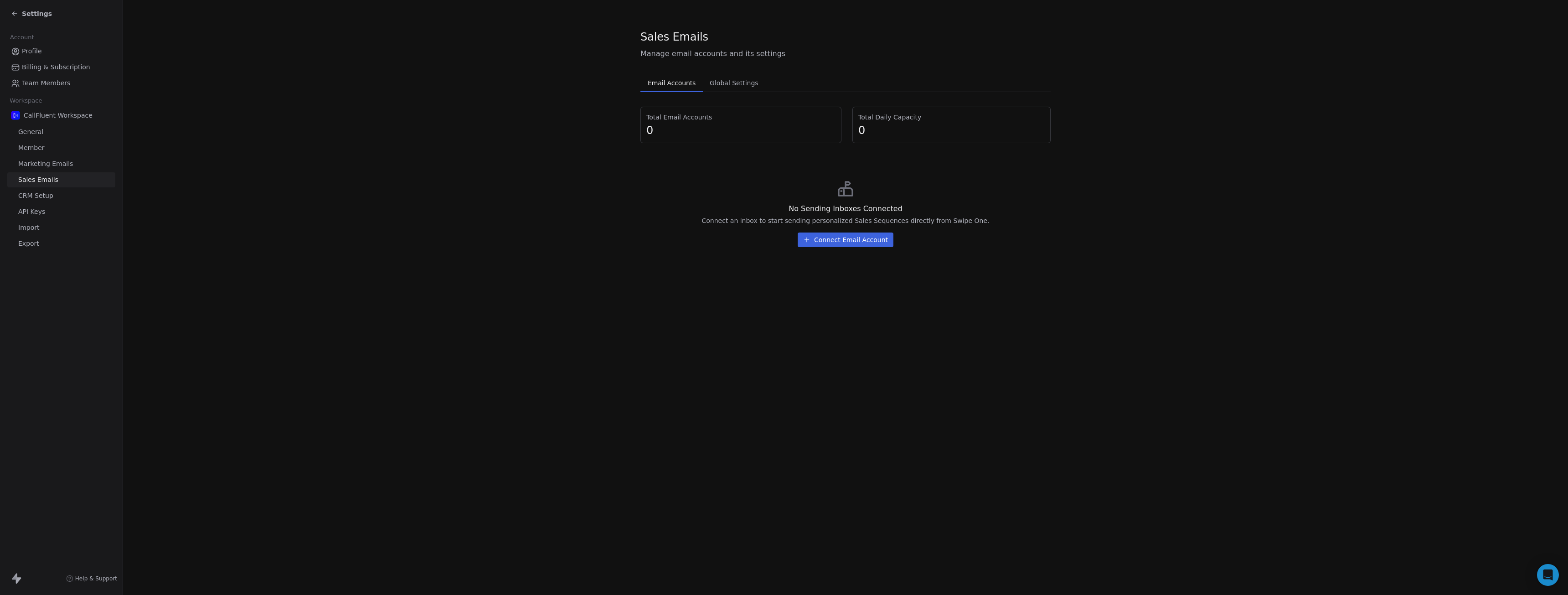
click at [26, 10] on span "Settings" at bounding box center [37, 13] width 30 height 9
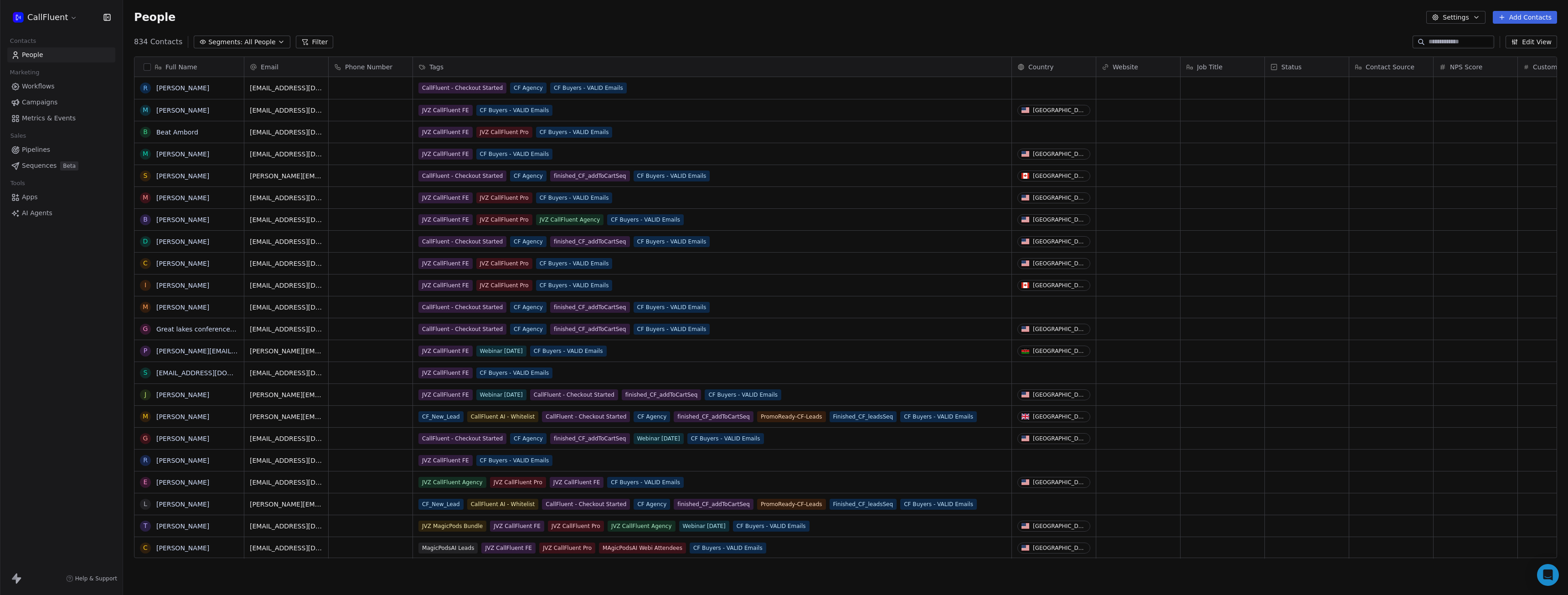
scroll to position [517, 1438]
click at [35, 195] on span "Apps" at bounding box center [30, 197] width 16 height 10
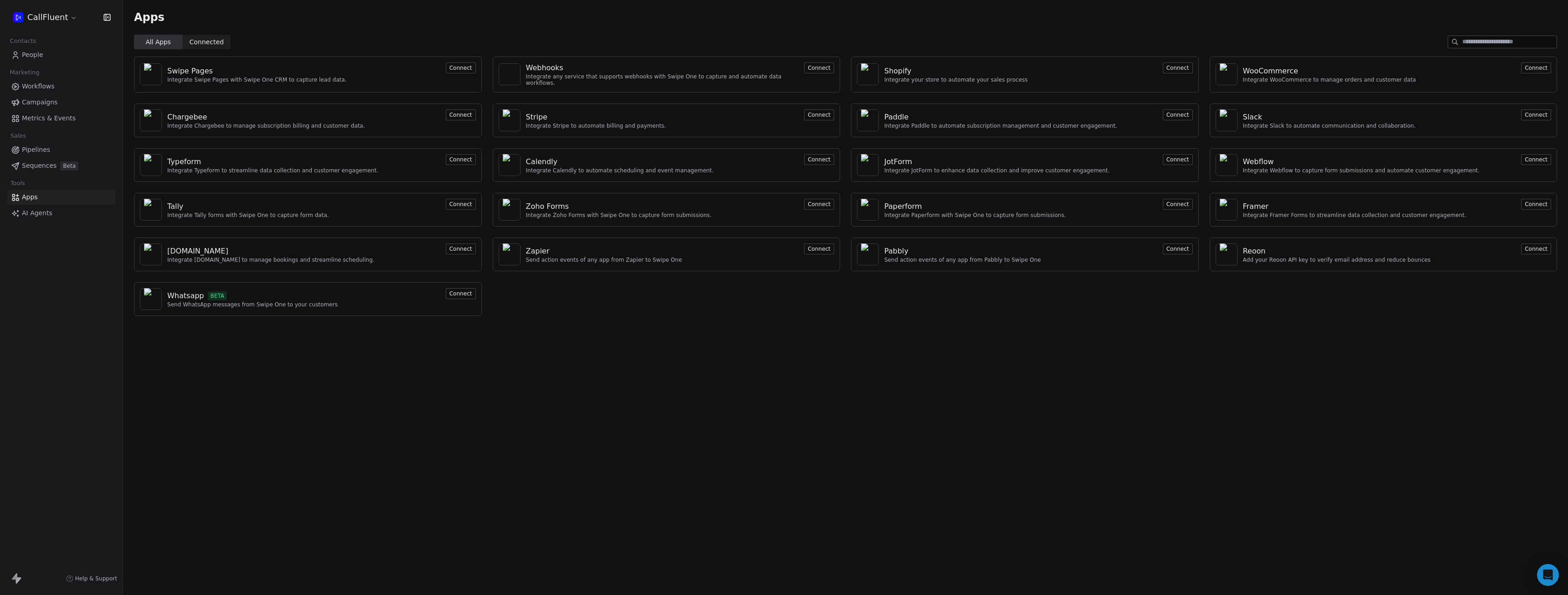
click at [1181, 111] on button "Connect" at bounding box center [1177, 115] width 30 height 11
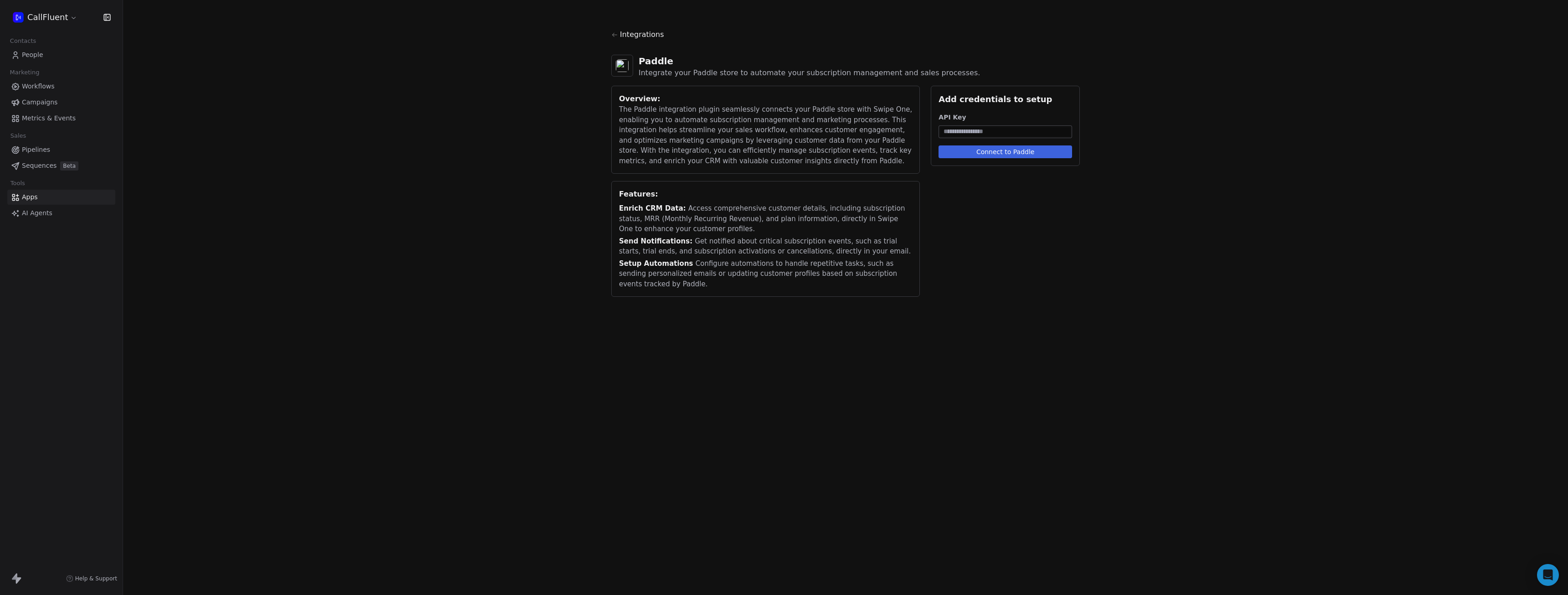
click at [1064, 124] on div "API Key" at bounding box center [1005, 125] width 133 height 26
click at [1062, 126] on div at bounding box center [1005, 132] width 133 height 13
click at [1043, 132] on input at bounding box center [1005, 132] width 130 height 9
paste input "**********"
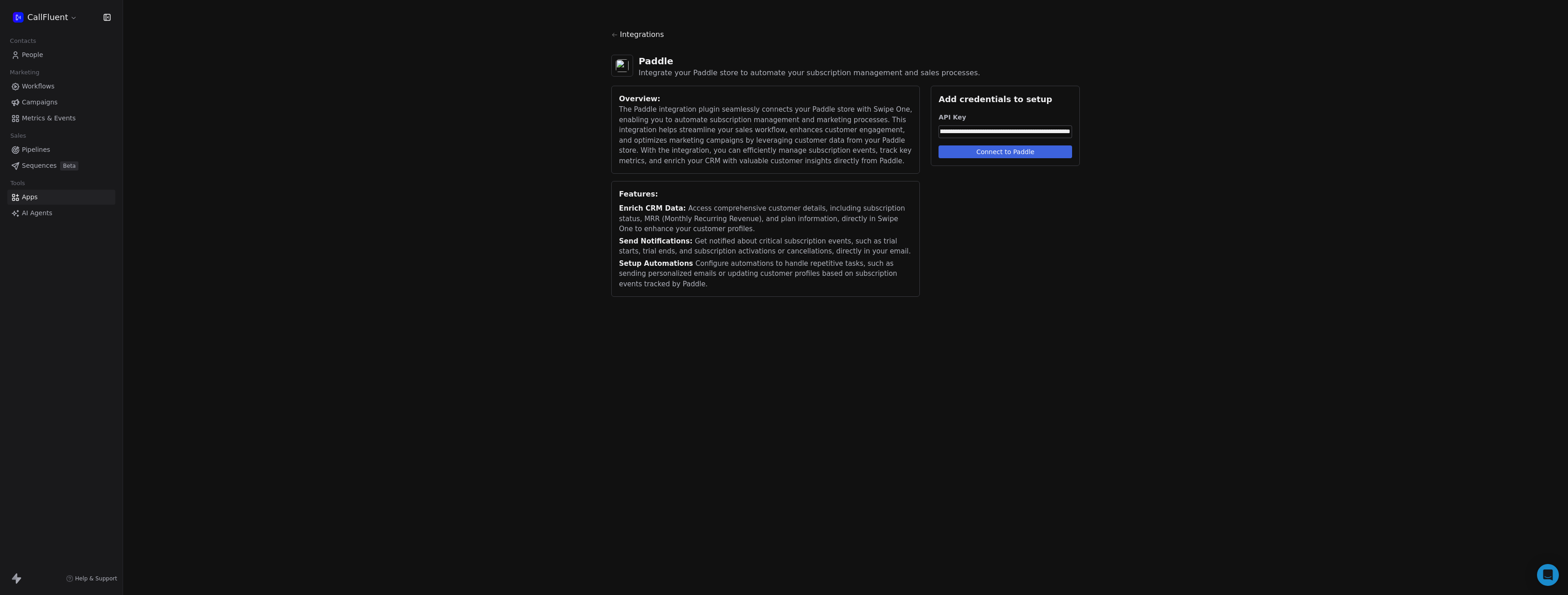
click at [1037, 153] on button "Connect to Paddle" at bounding box center [1005, 152] width 133 height 13
click at [1029, 132] on input "**********" at bounding box center [1005, 132] width 130 height 9
paste input
type input "**********"
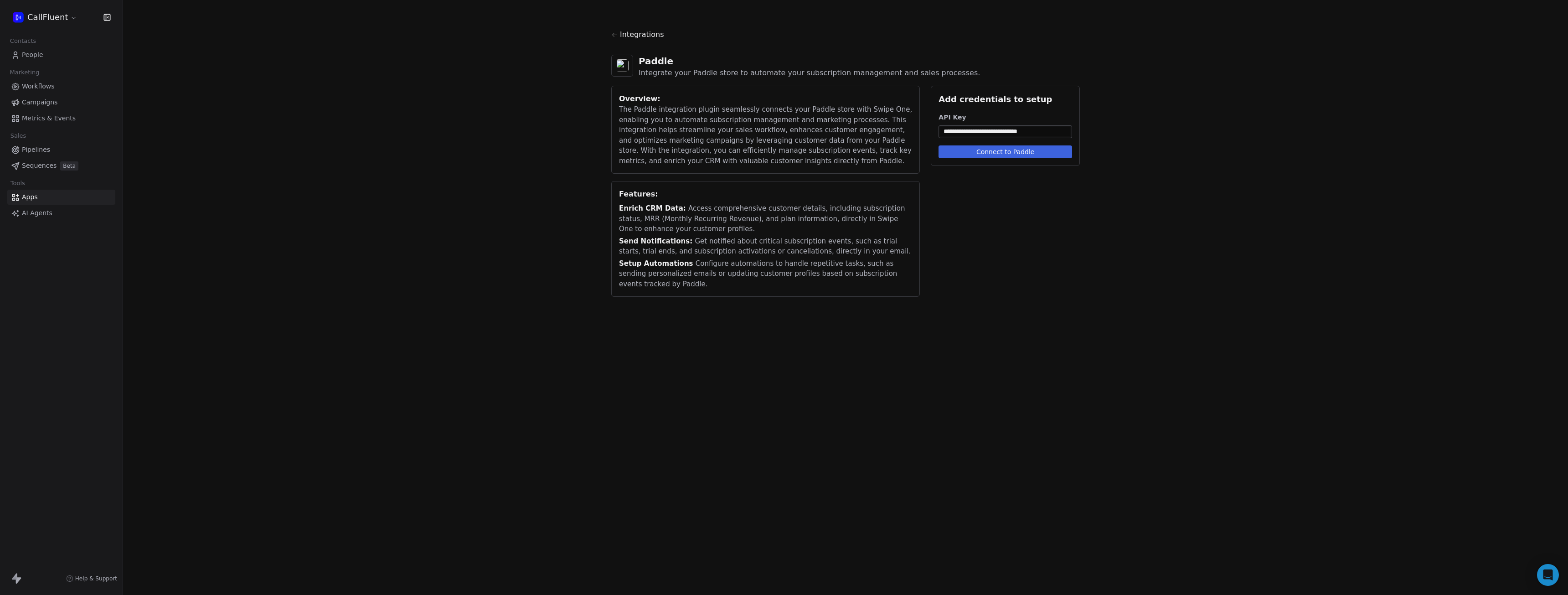
click at [1023, 148] on button "Connect to Paddle" at bounding box center [1005, 152] width 133 height 13
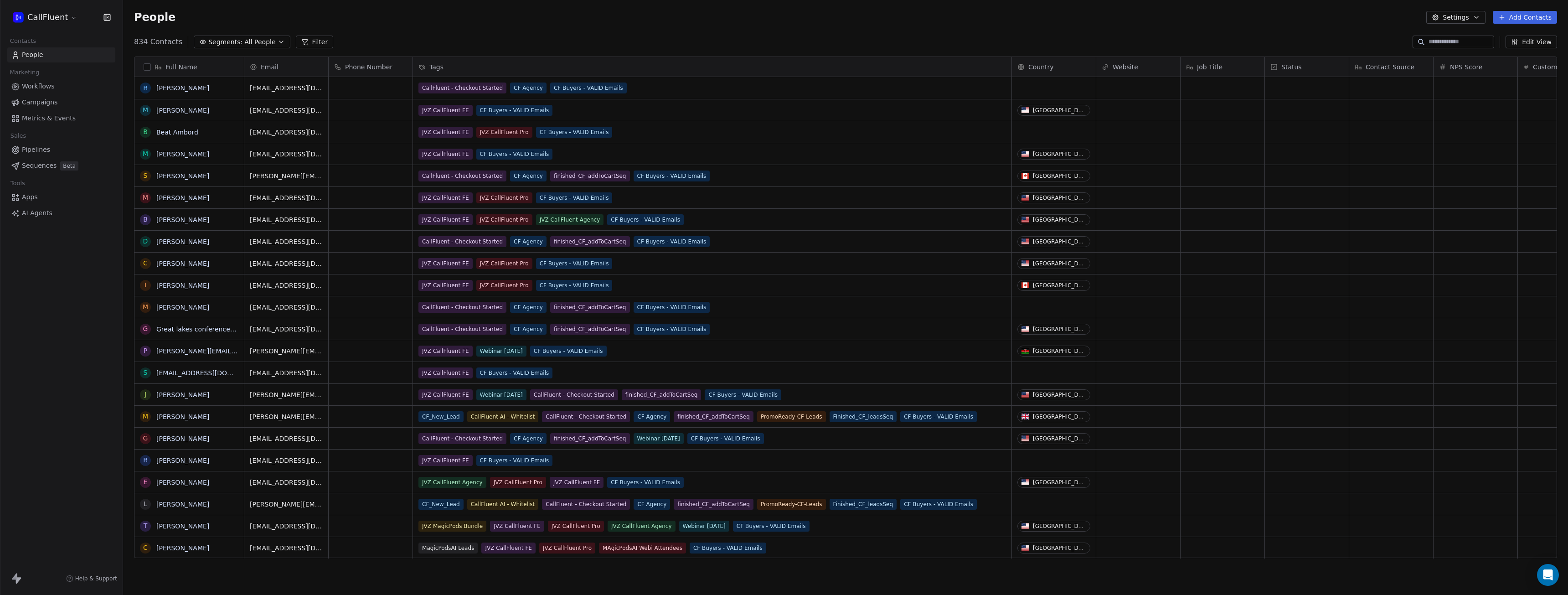
scroll to position [517, 1438]
click at [35, 197] on span "Apps" at bounding box center [30, 197] width 16 height 10
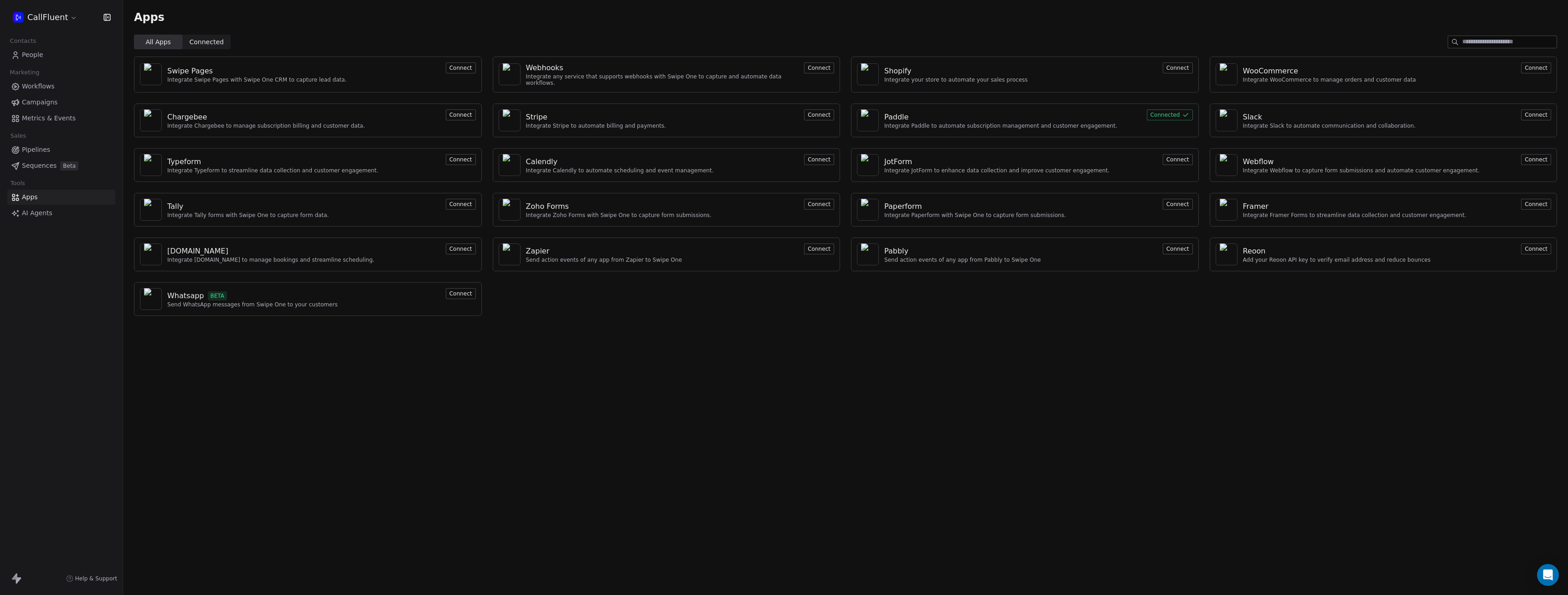
click at [1003, 114] on div "Paddle" at bounding box center [1001, 117] width 233 height 11
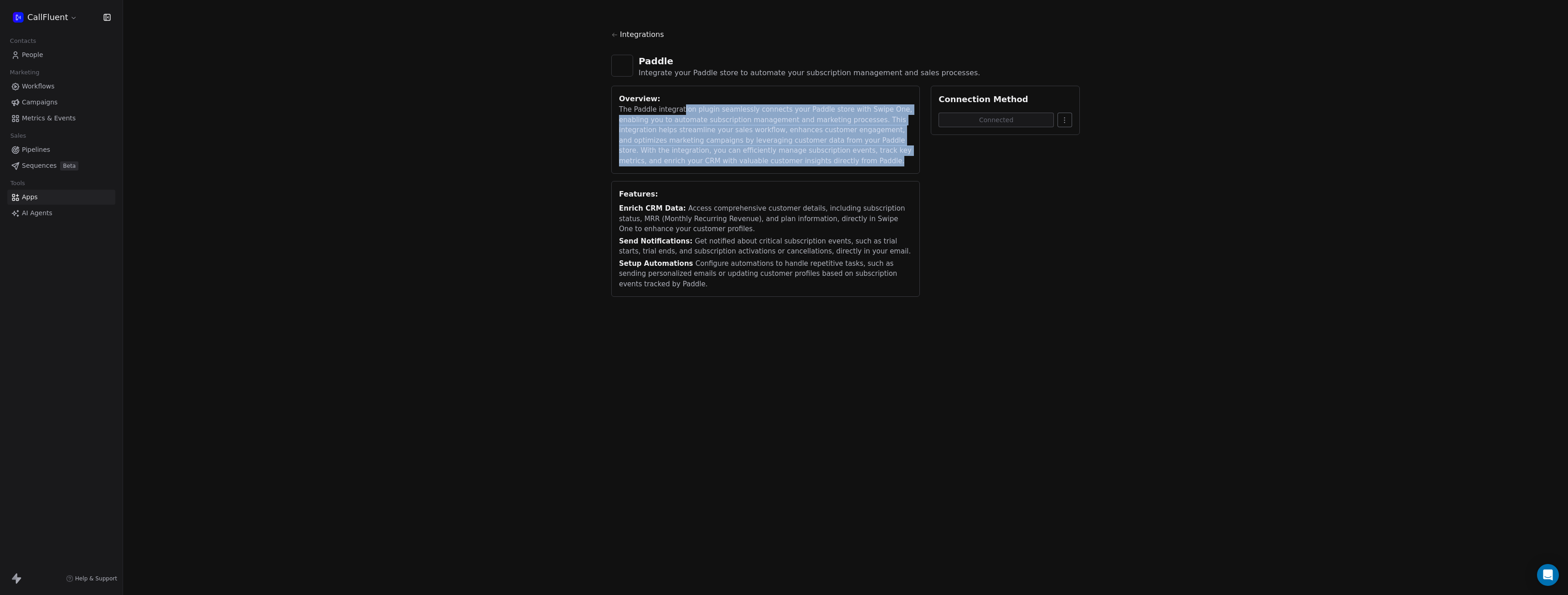
drag, startPoint x: 683, startPoint y: 111, endPoint x: 780, endPoint y: 160, distance: 108.7
click at [780, 160] on div "The Paddle integration plugin seamlessly connects your Paddle store with Swipe …" at bounding box center [766, 135] width 293 height 62
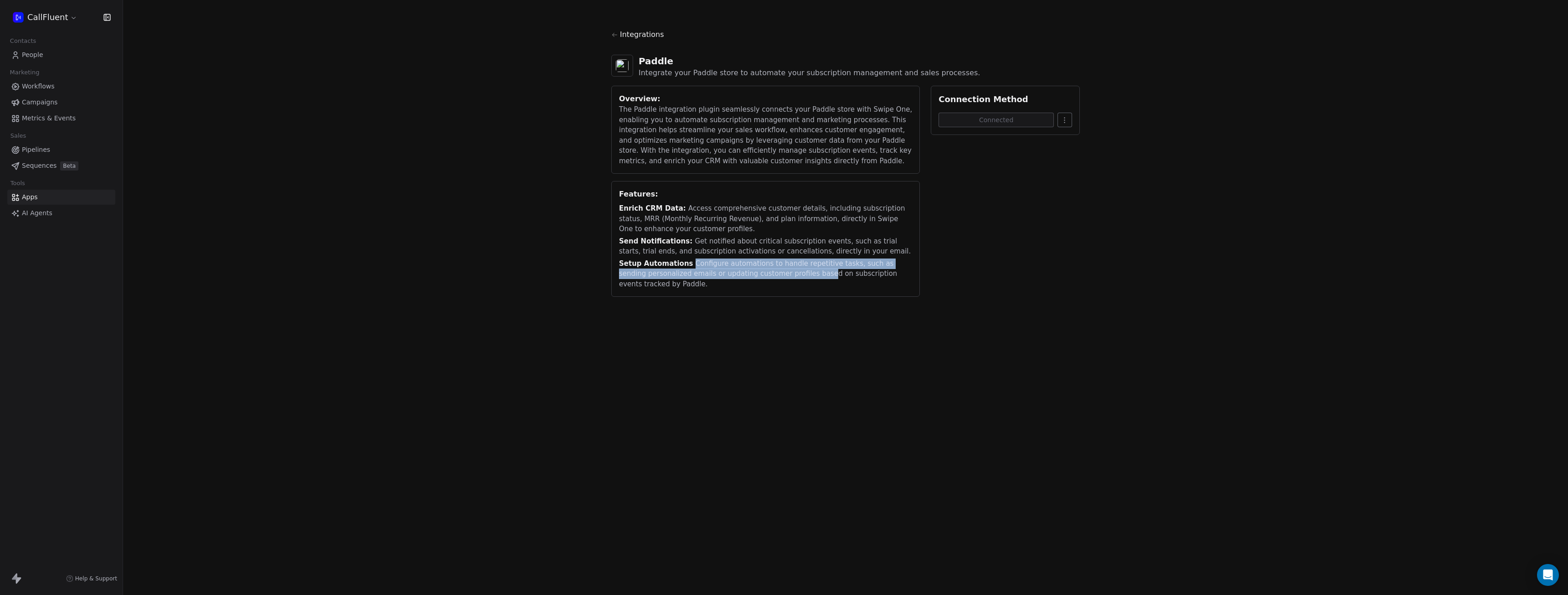
drag, startPoint x: 684, startPoint y: 266, endPoint x: 790, endPoint y: 275, distance: 106.4
click at [790, 275] on div "Setup Automations Configure automations to handle repetitive tasks, such as sen…" at bounding box center [766, 274] width 293 height 31
click at [33, 54] on span "People" at bounding box center [32, 55] width 21 height 10
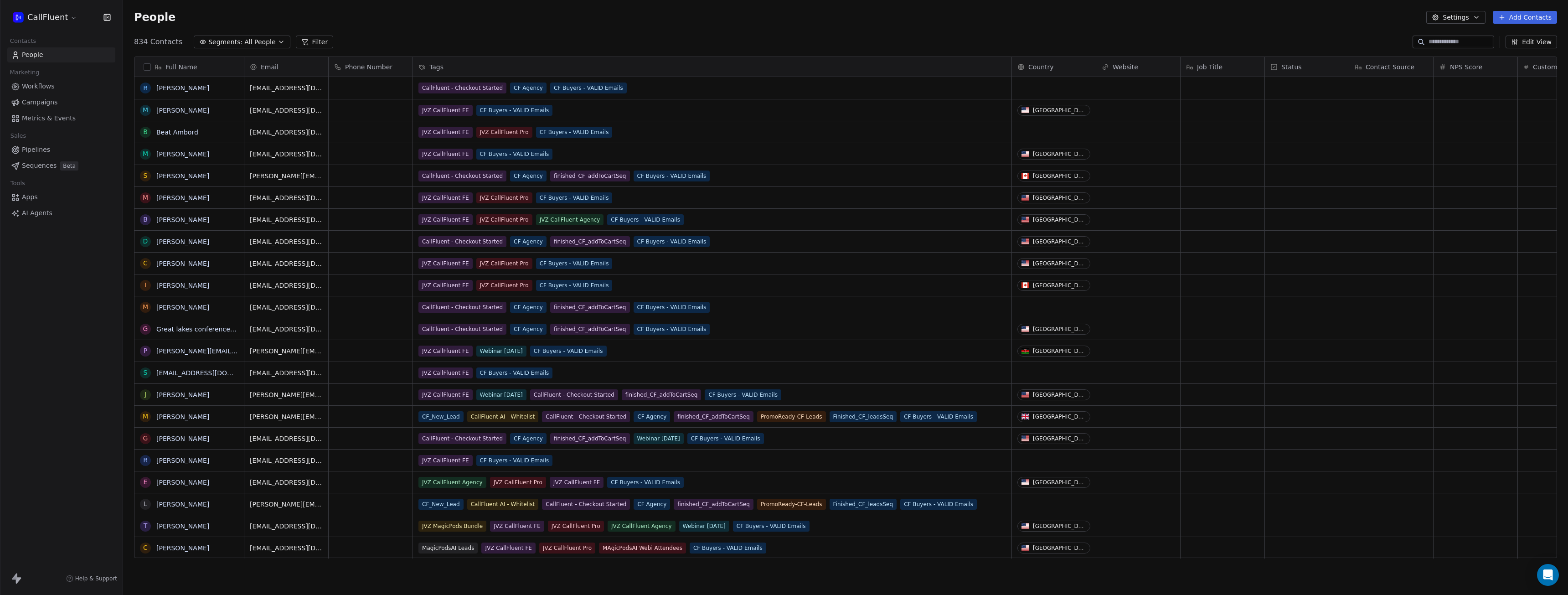
scroll to position [517, 1438]
click at [1533, 18] on button "Add Contacts" at bounding box center [1525, 17] width 65 height 13
click at [1521, 37] on span "Create new contact" at bounding box center [1529, 37] width 63 height 10
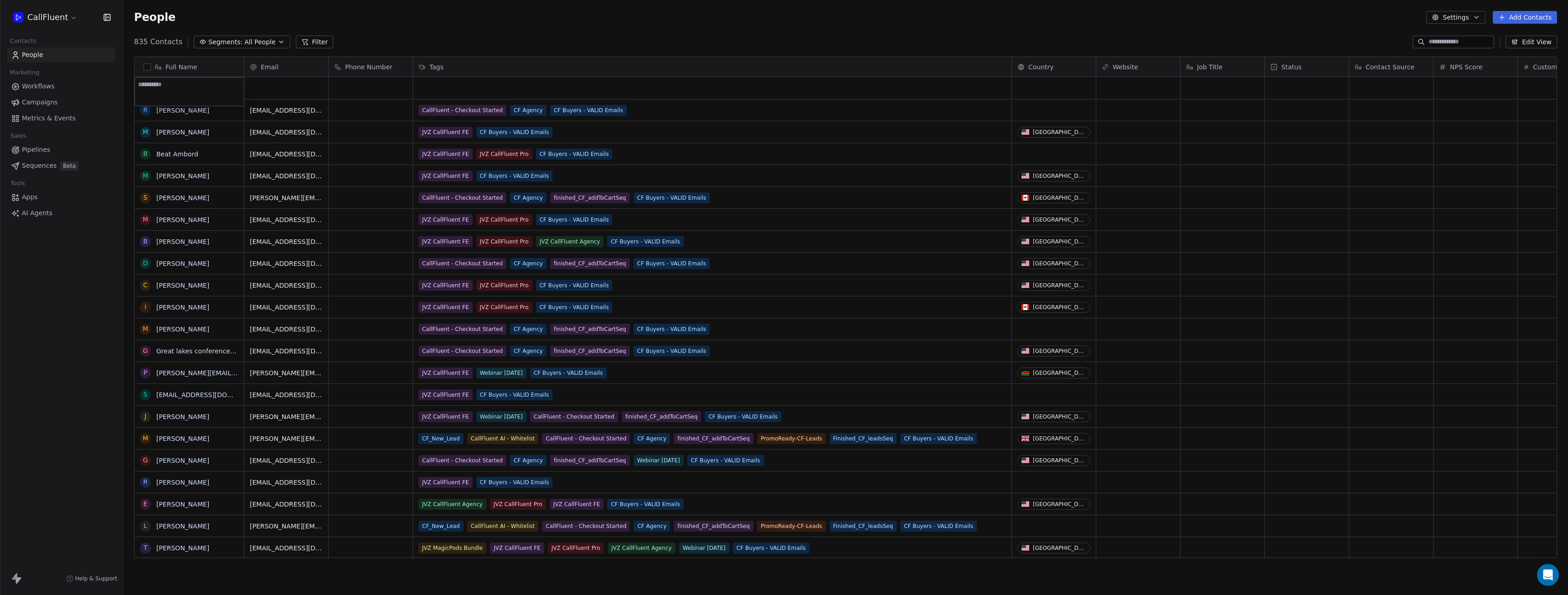
click at [1164, 29] on html "CallFluent Contacts People Marketing Workflows Campaigns Metrics & Events Sales…" at bounding box center [784, 297] width 1568 height 595
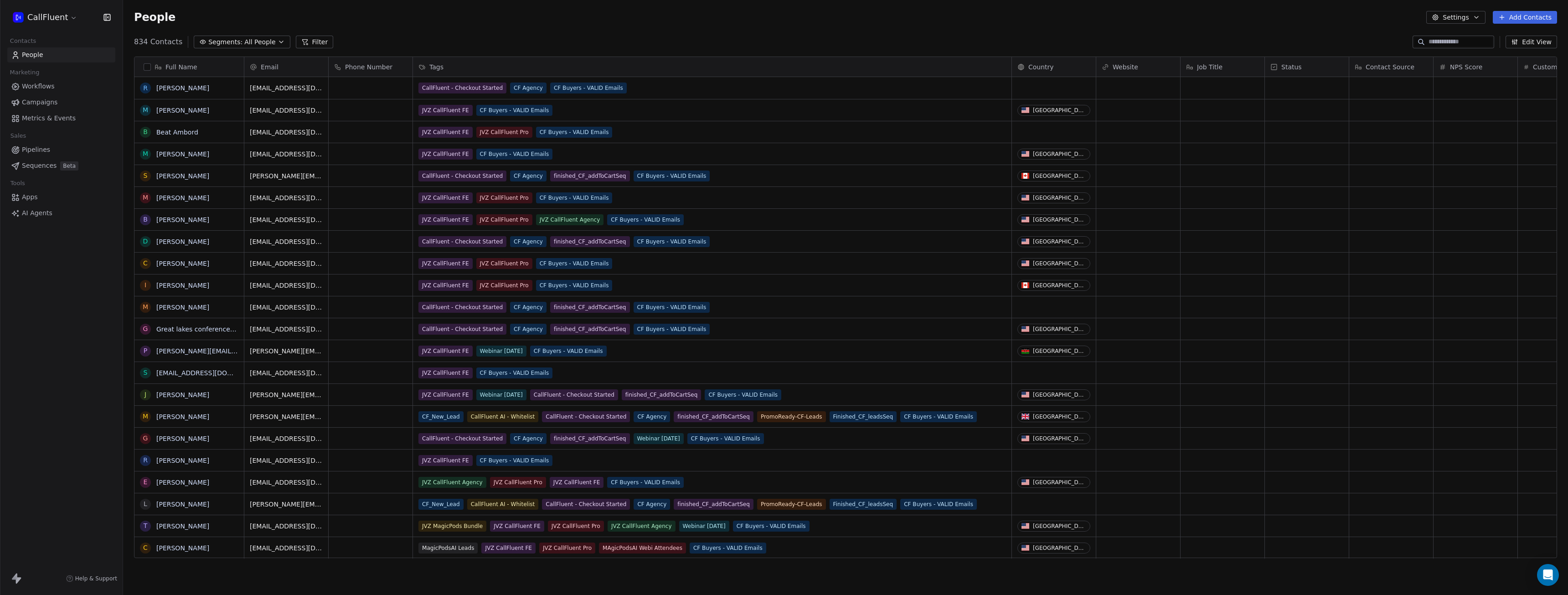
click at [1537, 16] on button "Add Contacts" at bounding box center [1525, 17] width 65 height 13
click at [1376, 21] on html "CallFluent Contacts People Marketing Workflows Campaigns Metrics & Events Sales…" at bounding box center [784, 297] width 1568 height 595
click at [1462, 17] on button "Settings" at bounding box center [1455, 17] width 59 height 13
click at [1477, 38] on span "Contact Properties" at bounding box center [1480, 37] width 59 height 10
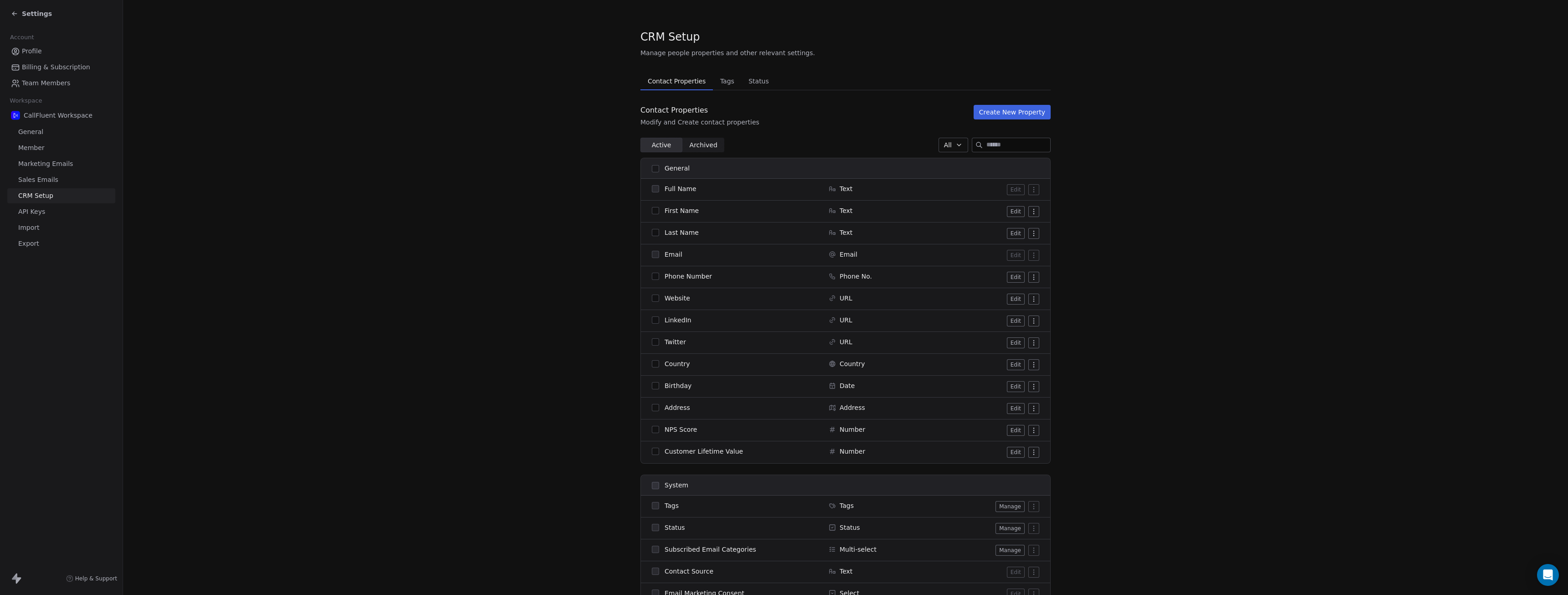
click at [1276, 78] on section "CRM Setup Manage people properties and other relevant settings. Contact Propert…" at bounding box center [845, 557] width 1445 height 1115
click at [37, 66] on span "Billing & Subscription" at bounding box center [56, 68] width 68 height 10
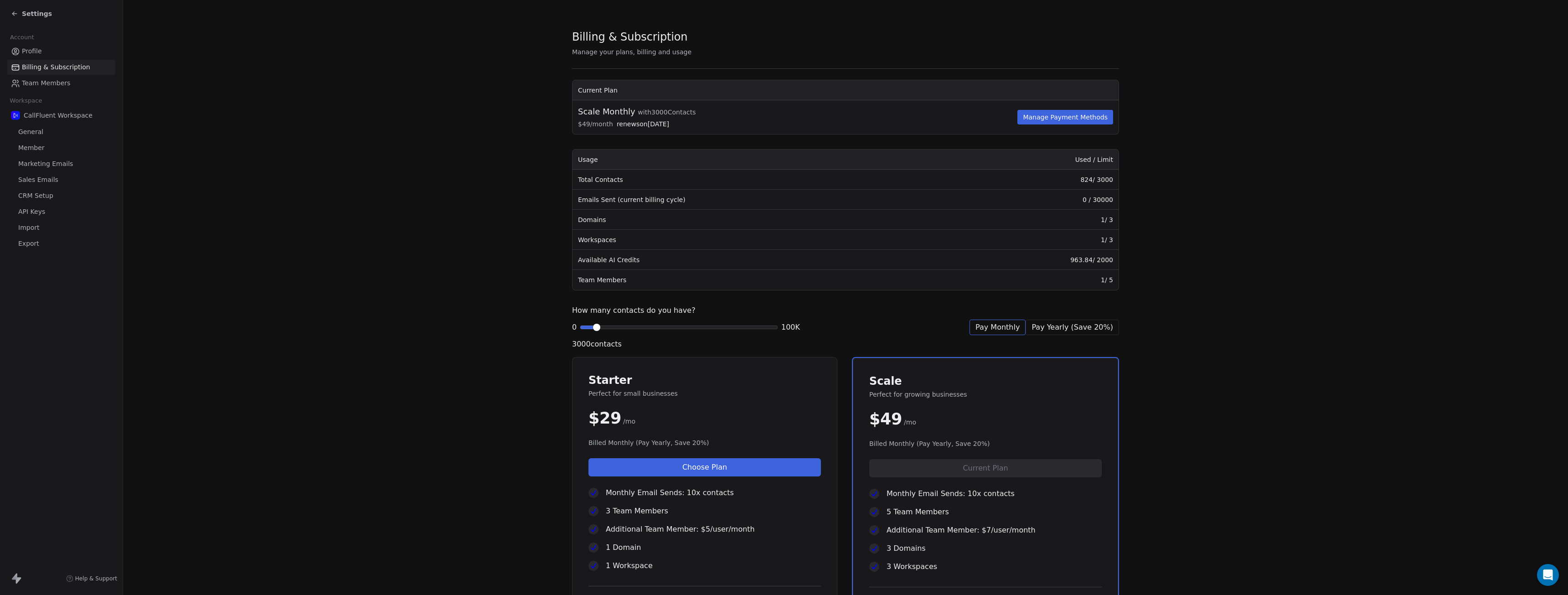
click at [33, 51] on span "Profile" at bounding box center [32, 51] width 20 height 10
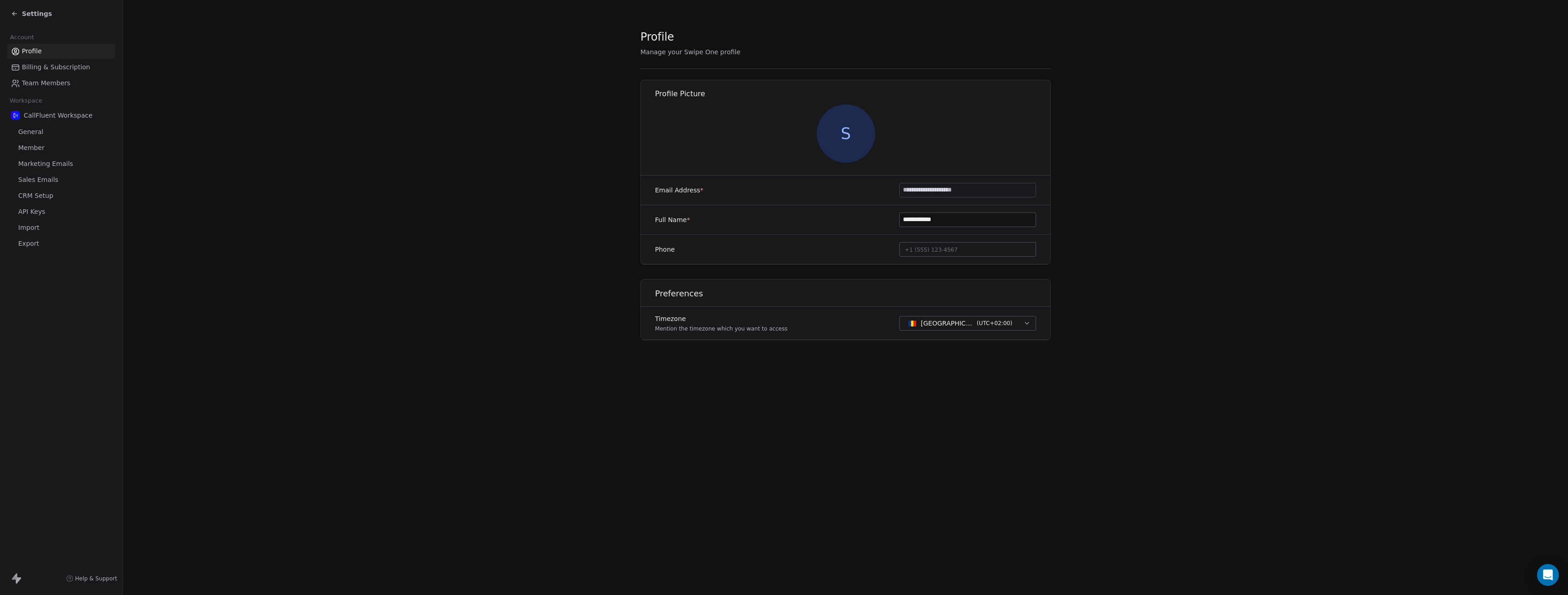
click at [22, 17] on span "Settings" at bounding box center [37, 13] width 30 height 9
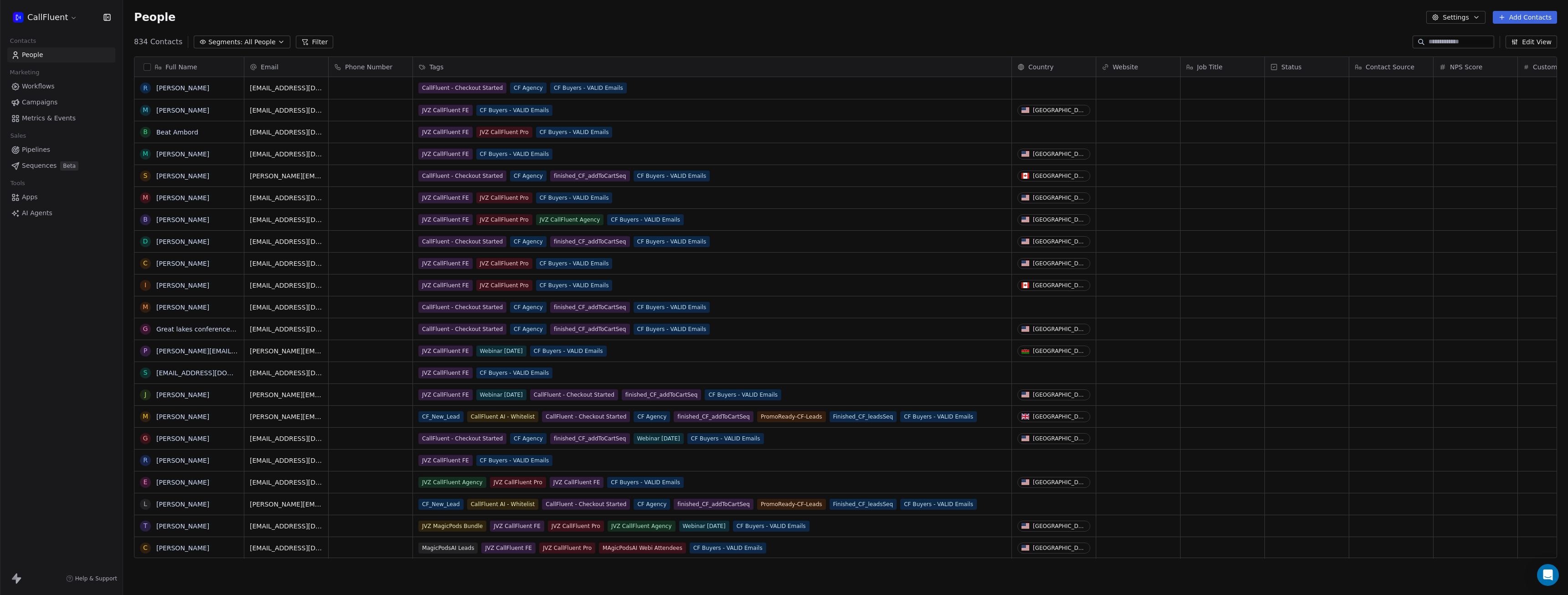
scroll to position [517, 1438]
click at [36, 199] on span "Apps" at bounding box center [30, 197] width 16 height 10
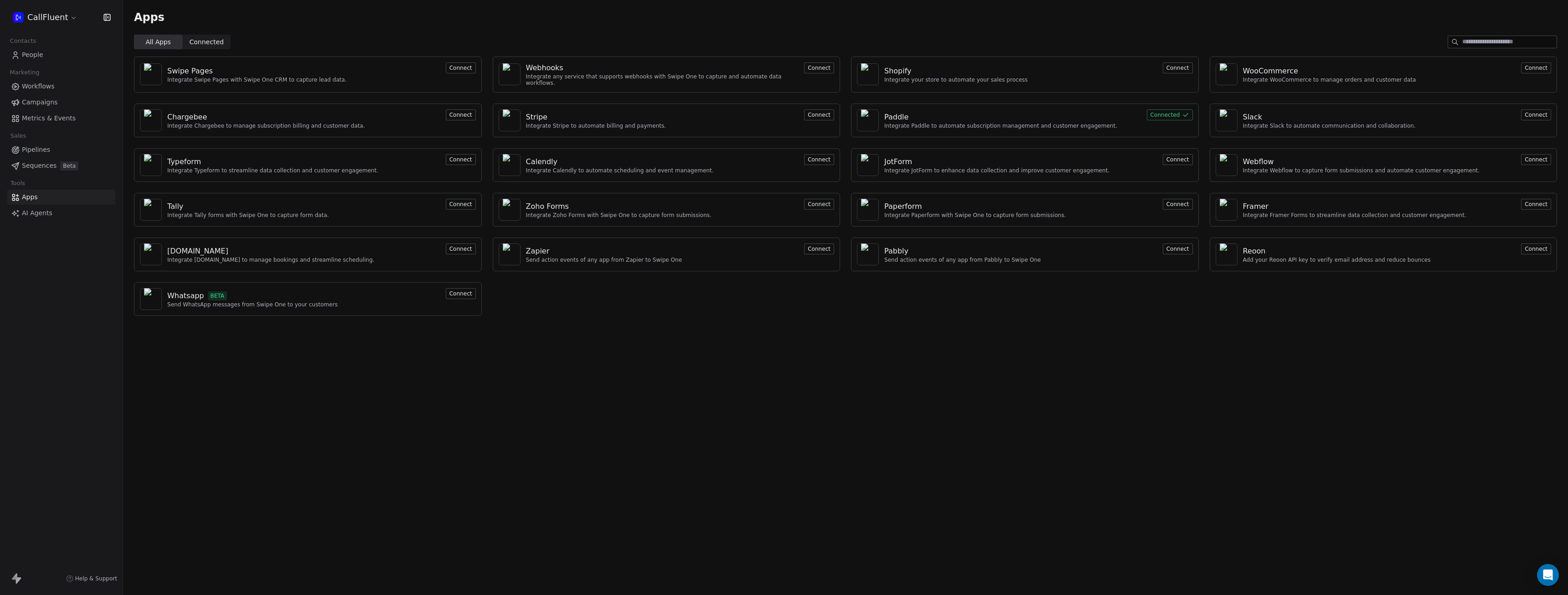
click at [929, 111] on div "Paddle" at bounding box center [1001, 117] width 233 height 11
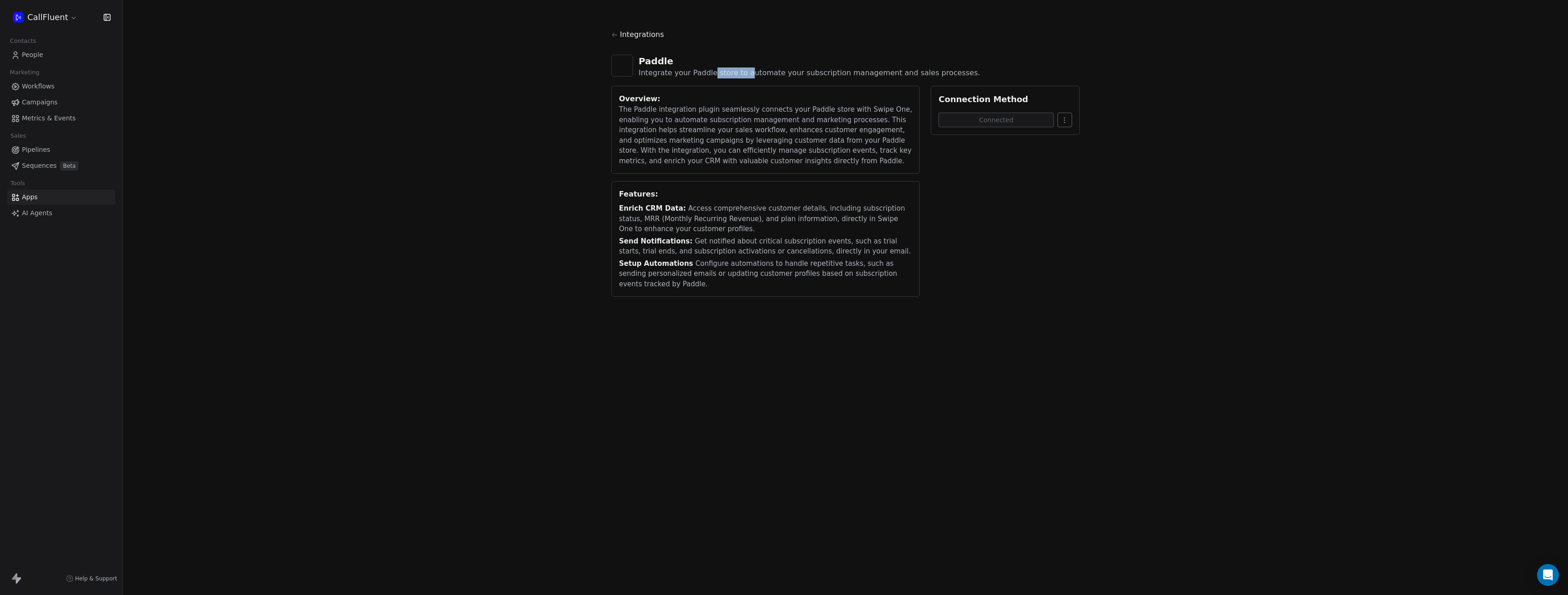
drag, startPoint x: 710, startPoint y: 75, endPoint x: 746, endPoint y: 75, distance: 36.0
click at [746, 75] on div "Integrate your Paddle store to automate your subscription management and sales …" at bounding box center [809, 73] width 341 height 11
click at [790, 74] on div "Integrate your Paddle store to automate your subscription management and sales …" at bounding box center [809, 73] width 341 height 11
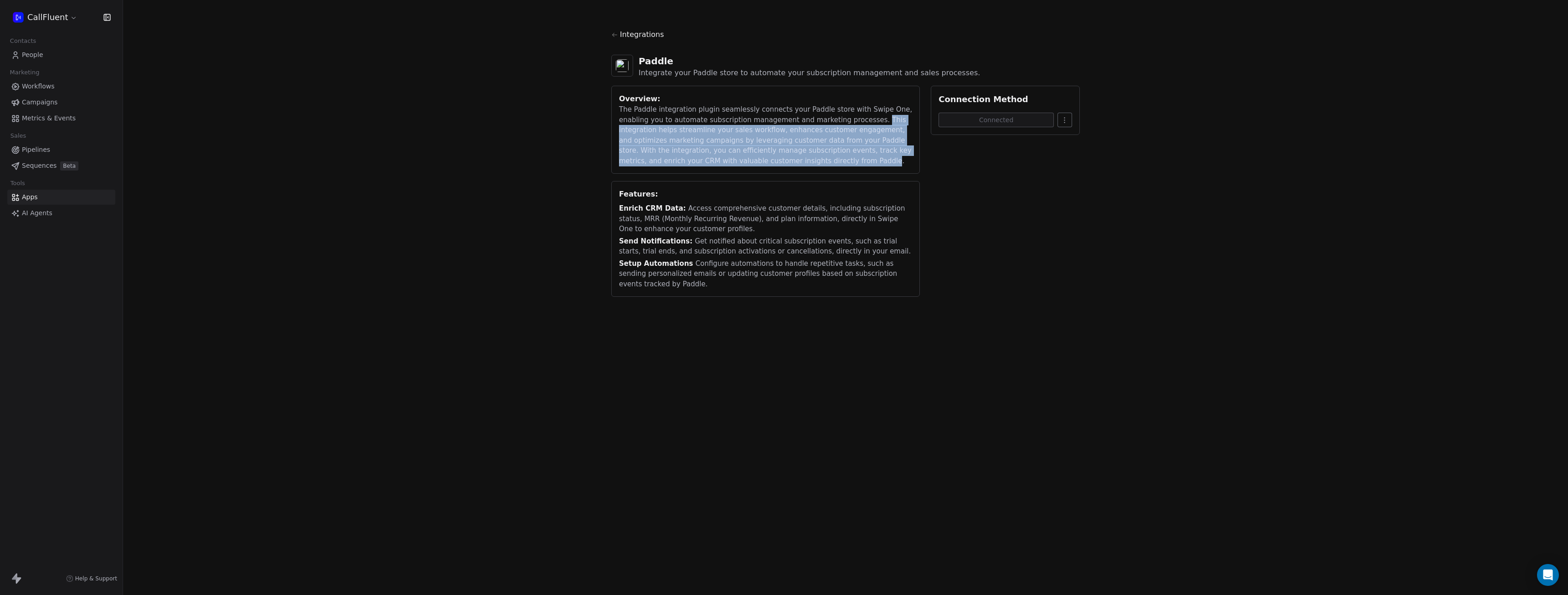
drag, startPoint x: 838, startPoint y: 121, endPoint x: 735, endPoint y: 163, distance: 111.2
click at [737, 163] on div "The Paddle integration plugin seamlessly connects your Paddle store with Swipe …" at bounding box center [766, 135] width 293 height 62
click at [40, 55] on span "People" at bounding box center [32, 55] width 21 height 10
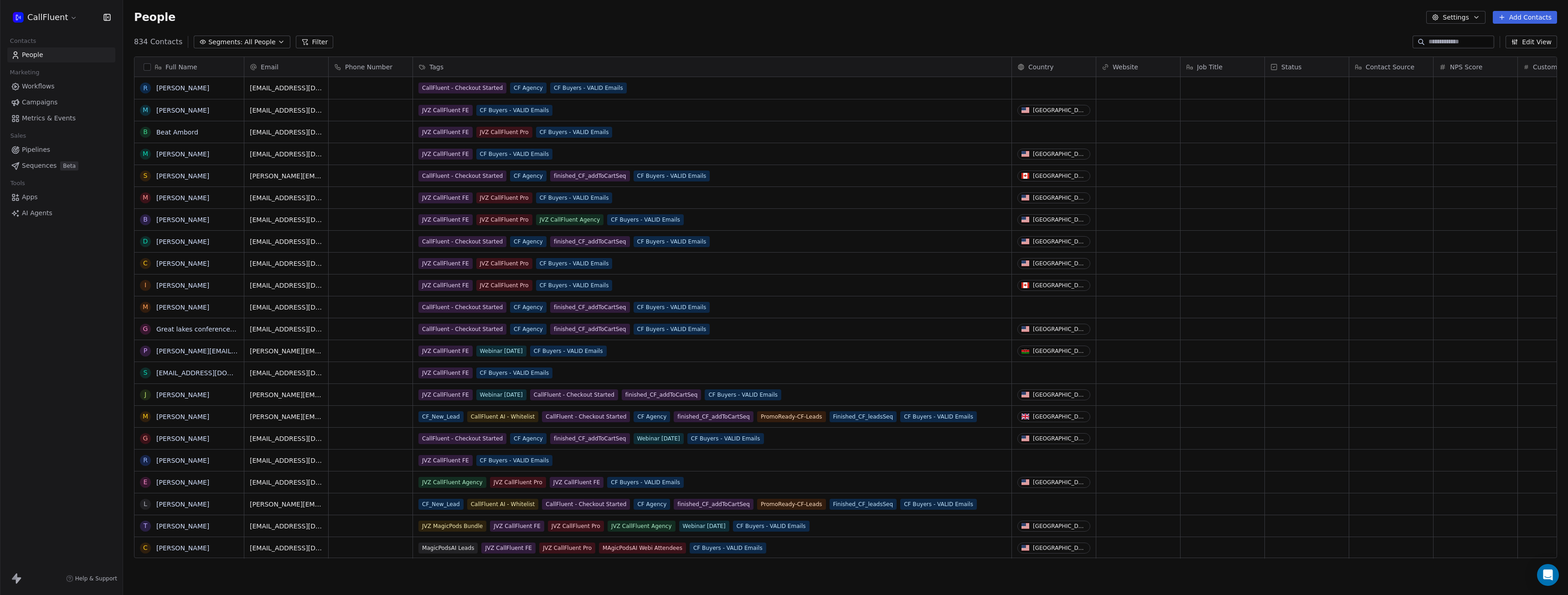
scroll to position [517, 1438]
click at [184, 307] on link "[PERSON_NAME]" at bounding box center [183, 308] width 53 height 7
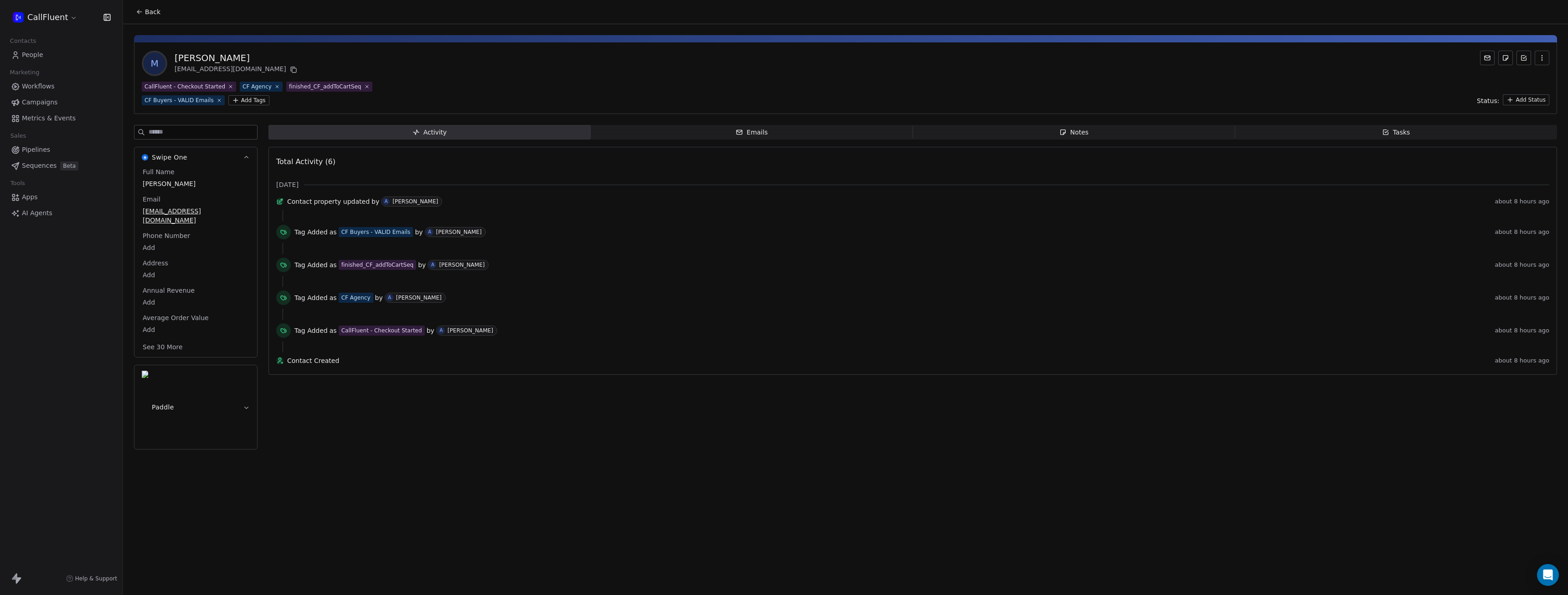
click at [240, 369] on button "Paddle" at bounding box center [195, 407] width 122 height 84
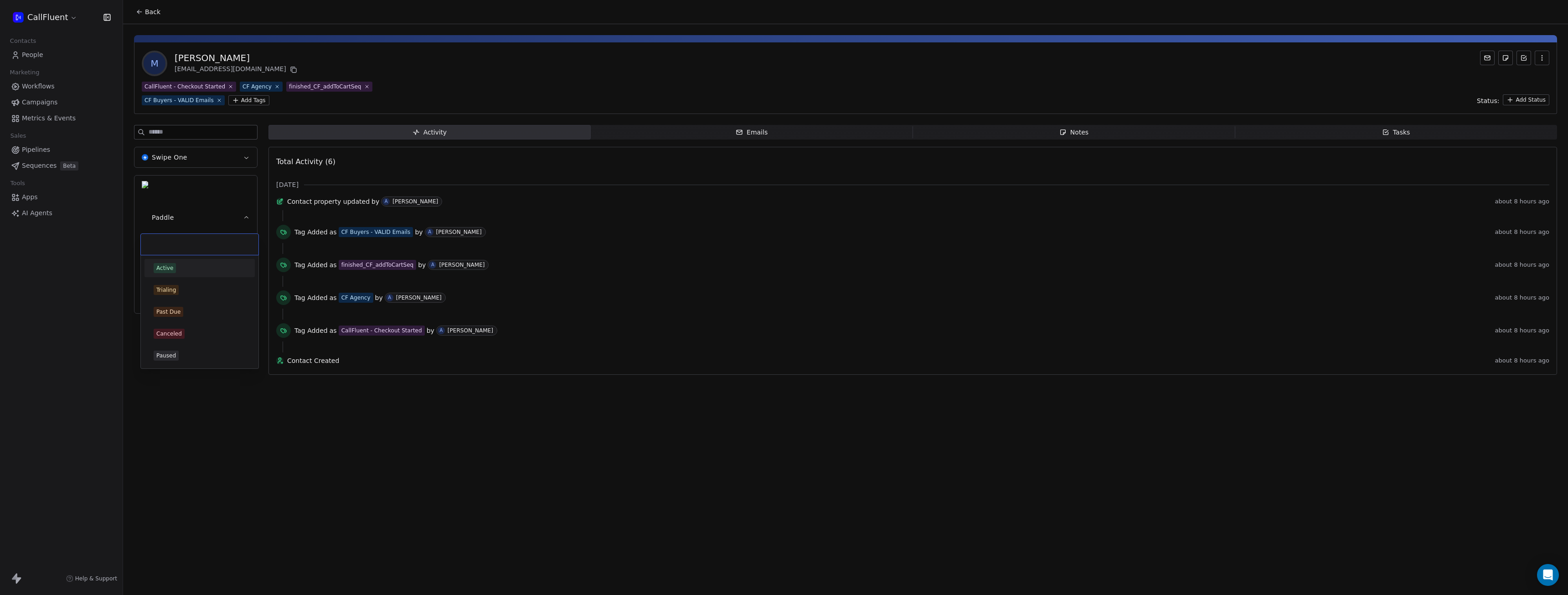
click at [160, 239] on body "CallFluent Contacts People Marketing Workflows Campaigns Metrics & Events Sales…" at bounding box center [784, 297] width 1568 height 595
click at [162, 235] on div at bounding box center [199, 244] width 117 height 21
click at [244, 69] on html "CallFluent Contacts People Marketing Workflows Campaigns Metrics & Events Sales…" at bounding box center [784, 297] width 1568 height 595
click at [290, 69] on icon at bounding box center [293, 70] width 7 height 7
click at [161, 215] on body "CallFluent Contacts People Marketing Workflows Campaigns Metrics & Events Sales…" at bounding box center [784, 297] width 1568 height 595
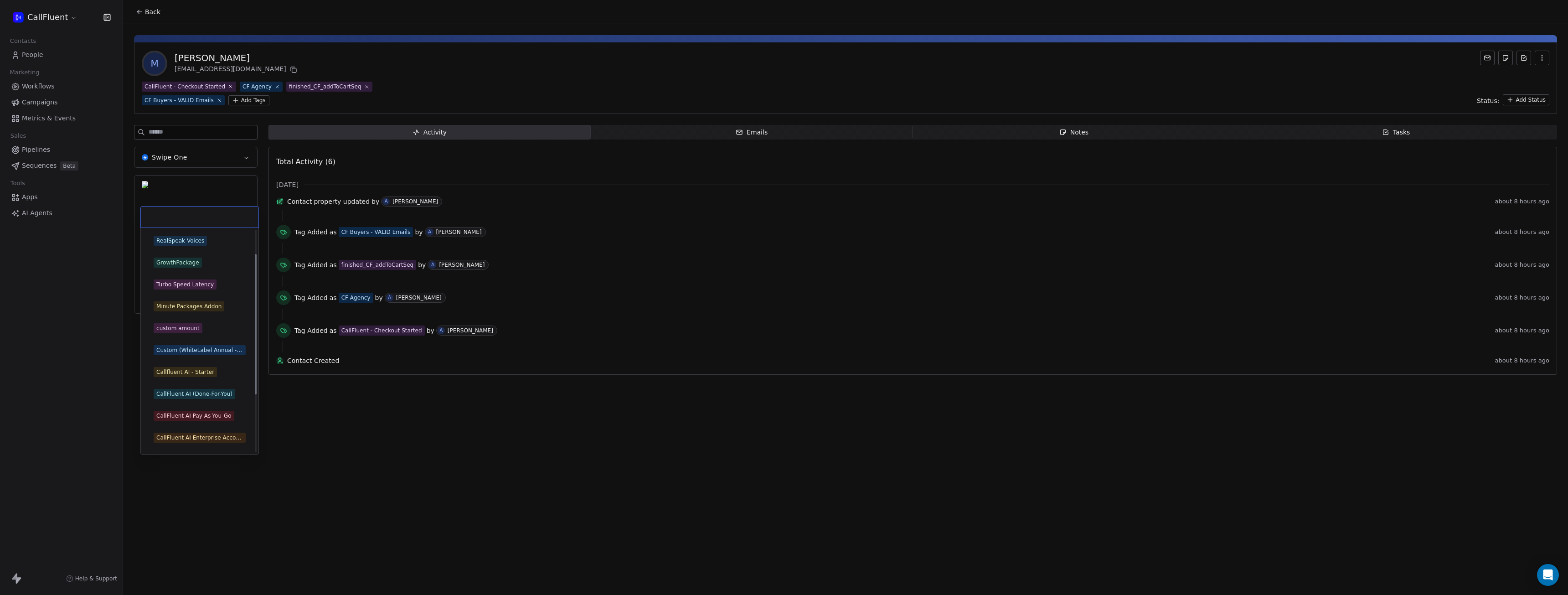
scroll to position [128, 0]
click at [211, 398] on div "Callfluent AI - Agency" at bounding box center [186, 397] width 59 height 8
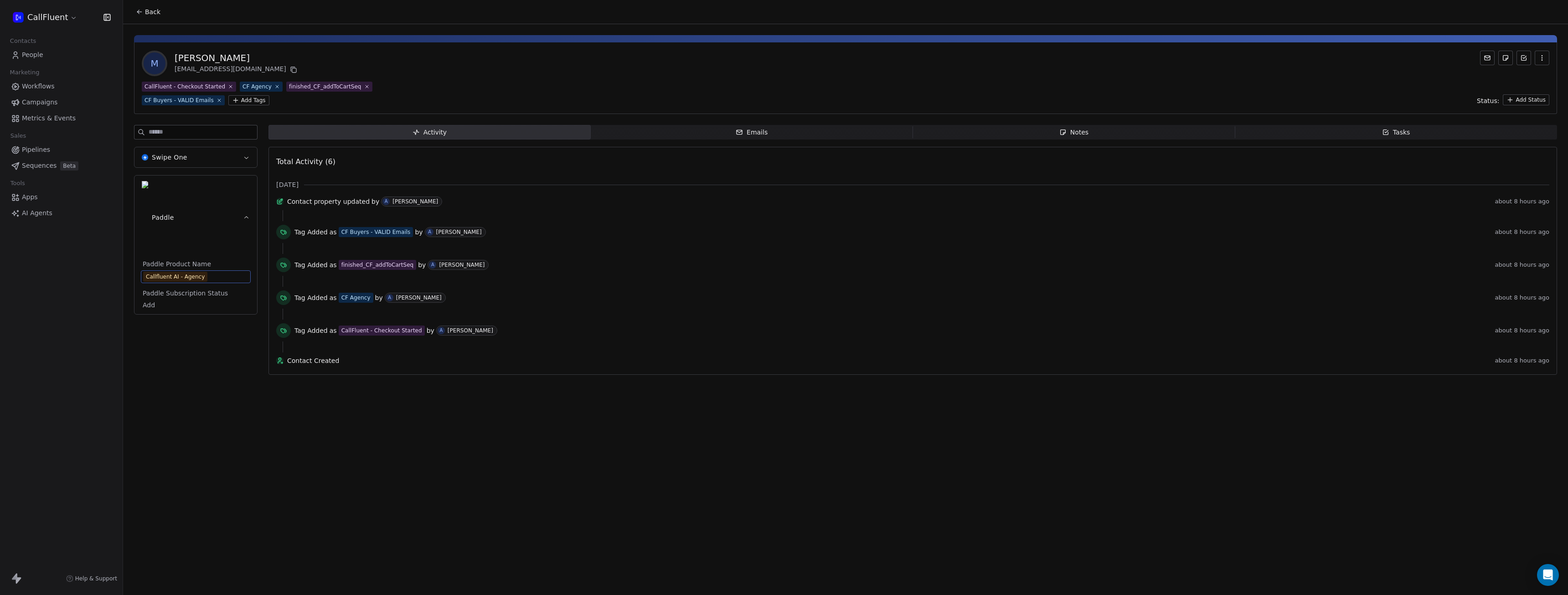
click at [161, 241] on body "CallFluent Contacts People Marketing Workflows Campaigns Metrics & Events Sales…" at bounding box center [784, 297] width 1568 height 595
click at [177, 270] on div "Active" at bounding box center [199, 269] width 92 height 10
click at [188, 298] on div "Swipe One Paddle Paddle Product Name Callfluent AI - Agency Paddle Subscription…" at bounding box center [195, 252] width 124 height 255
click at [1251, 431] on div "Back M [PERSON_NAME] [EMAIL_ADDRESS][DOMAIN_NAME] CallFluent - Checkout Started…" at bounding box center [845, 297] width 1445 height 595
click at [195, 300] on div "Swipe One Paddle Paddle Product Name Callfluent AI - Agency Paddle Subscription…" at bounding box center [195, 252] width 124 height 255
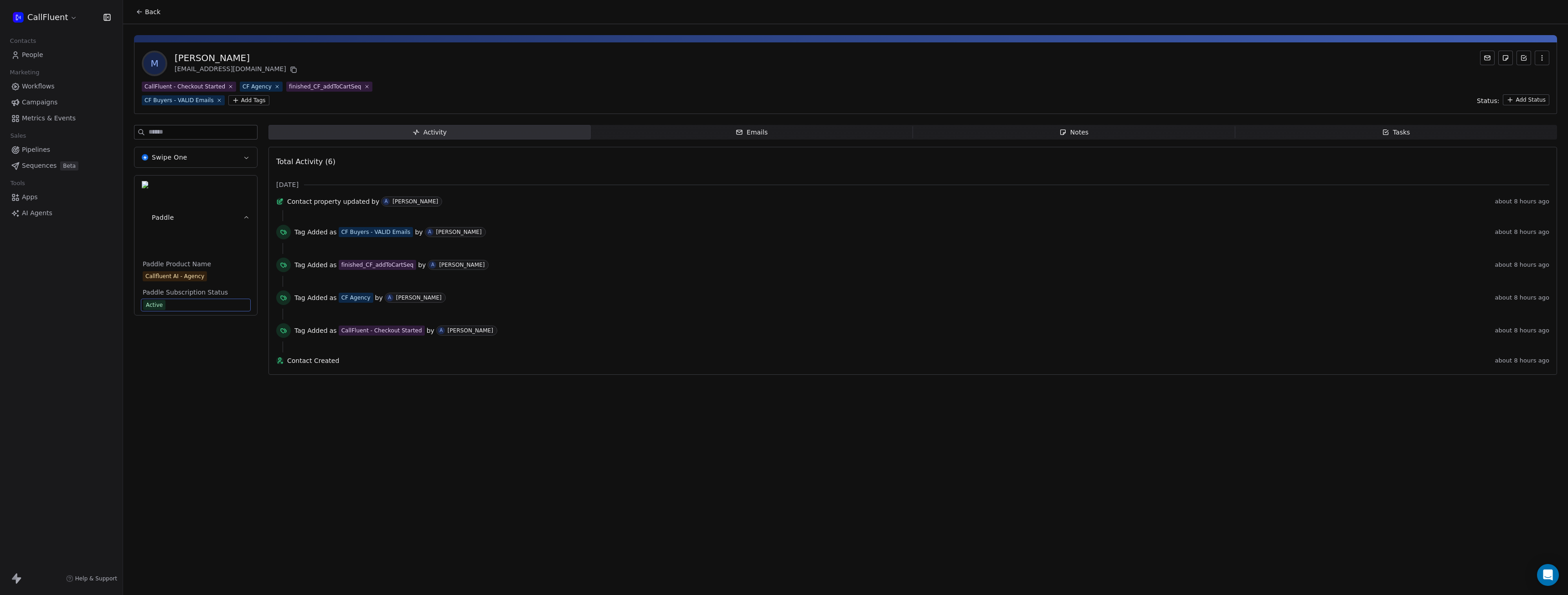
click at [223, 158] on button "Swipe One" at bounding box center [195, 157] width 122 height 20
click at [285, 110] on div "M [PERSON_NAME] [EMAIL_ADDRESS][DOMAIN_NAME] CallFluent - Checkout Started CF A…" at bounding box center [845, 79] width 1423 height 72
click at [242, 188] on button "Paddle" at bounding box center [195, 217] width 122 height 84
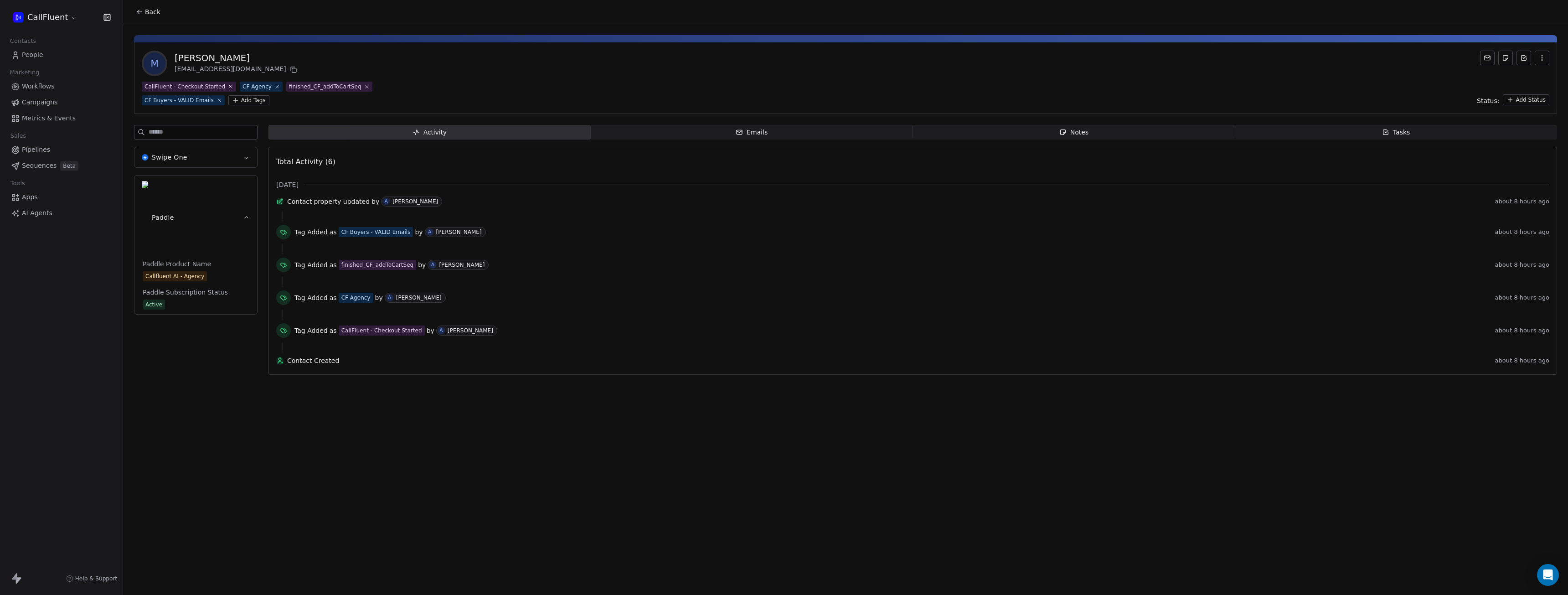
click at [217, 284] on div "Swipe One Paddle Paddle Product Name Callfluent AI - Agency Paddle Subscription…" at bounding box center [195, 252] width 124 height 255
click at [690, 137] on span "Emails Emails" at bounding box center [751, 132] width 322 height 15
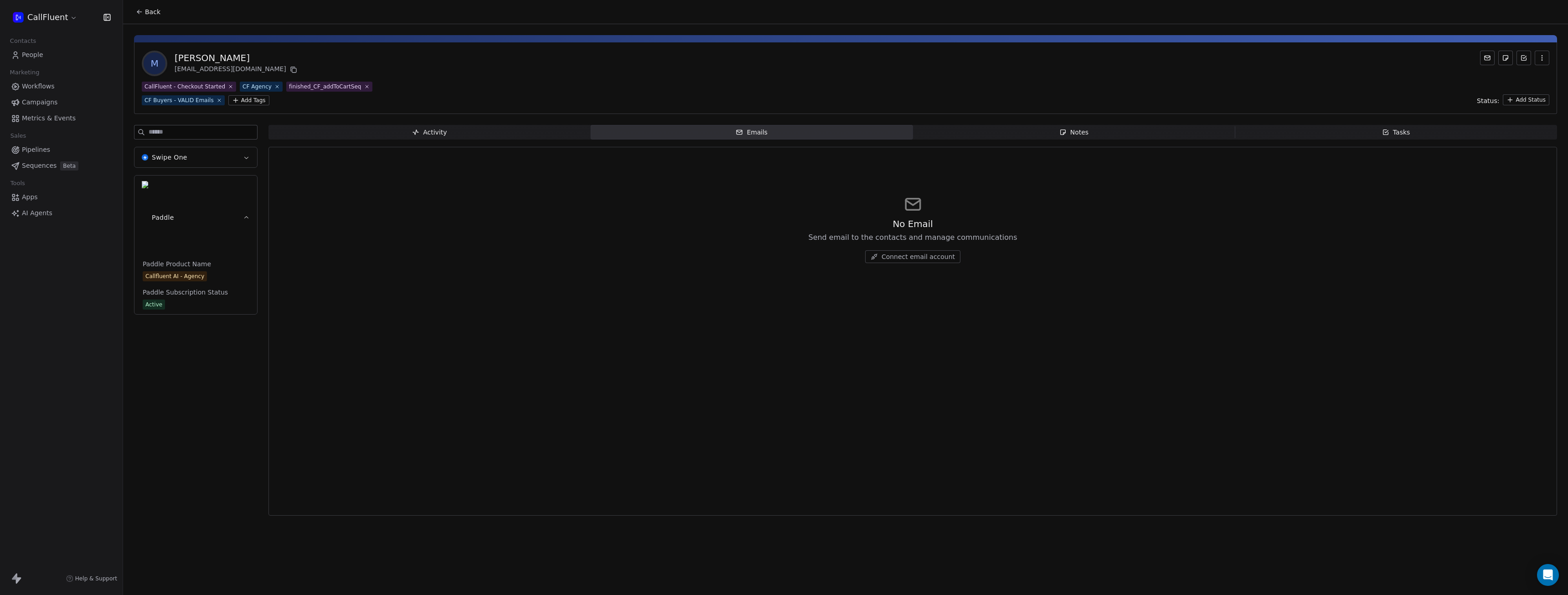
click at [520, 135] on span "Activity Activity" at bounding box center [429, 132] width 322 height 15
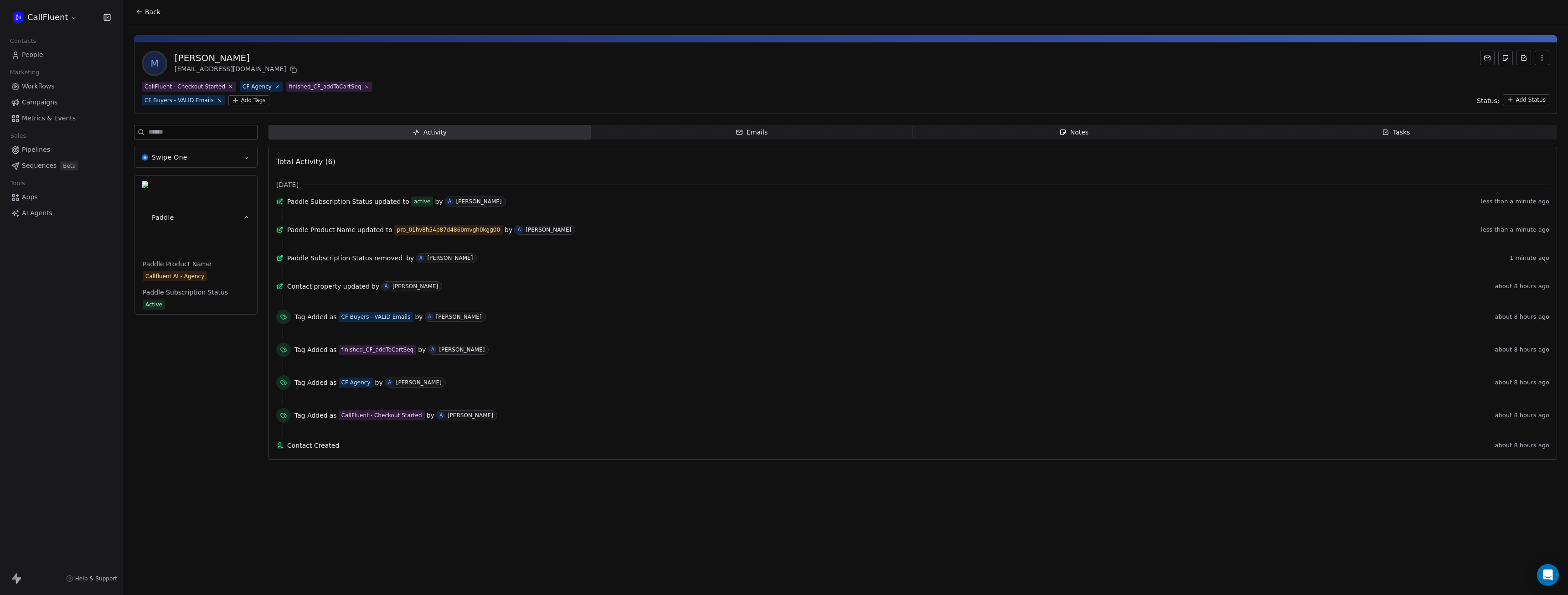
click at [1395, 135] on div "Tasks" at bounding box center [1396, 133] width 28 height 10
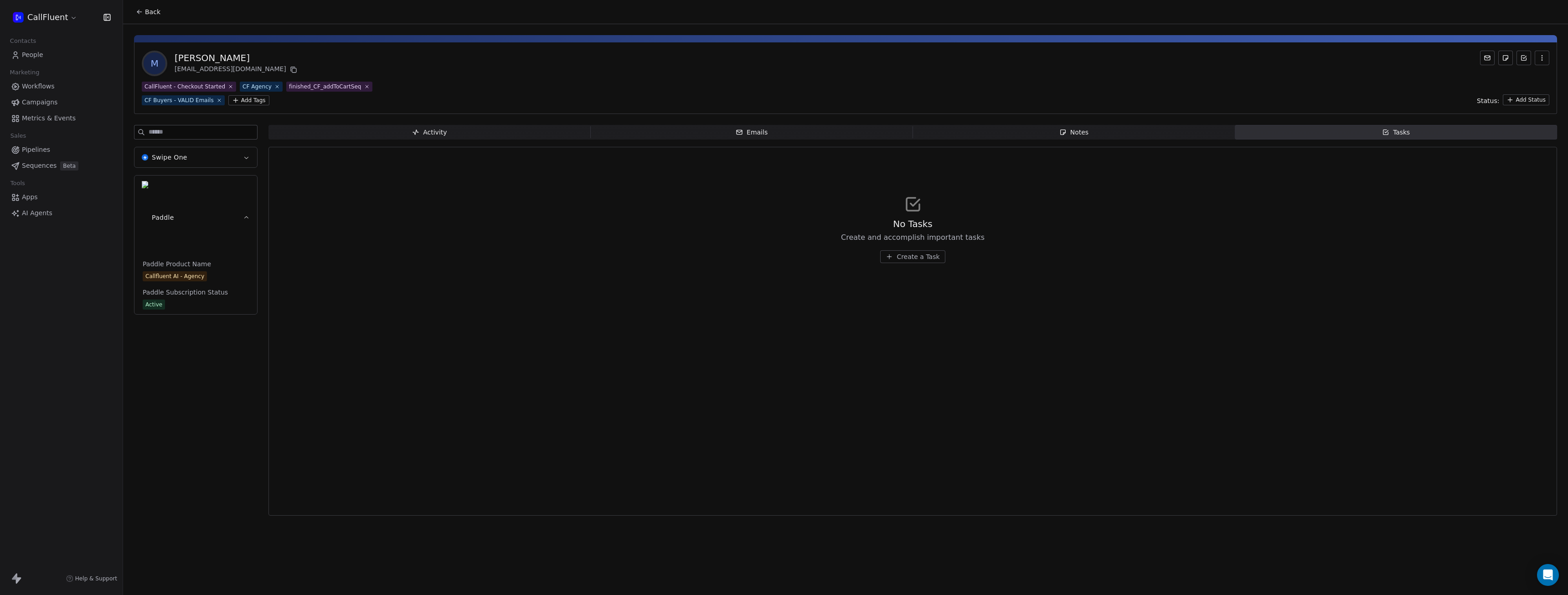
click at [1144, 135] on span "Notes Notes" at bounding box center [1074, 132] width 322 height 15
click at [852, 135] on span "Emails Emails" at bounding box center [751, 132] width 322 height 15
click at [927, 259] on span "Connect email account" at bounding box center [918, 256] width 74 height 9
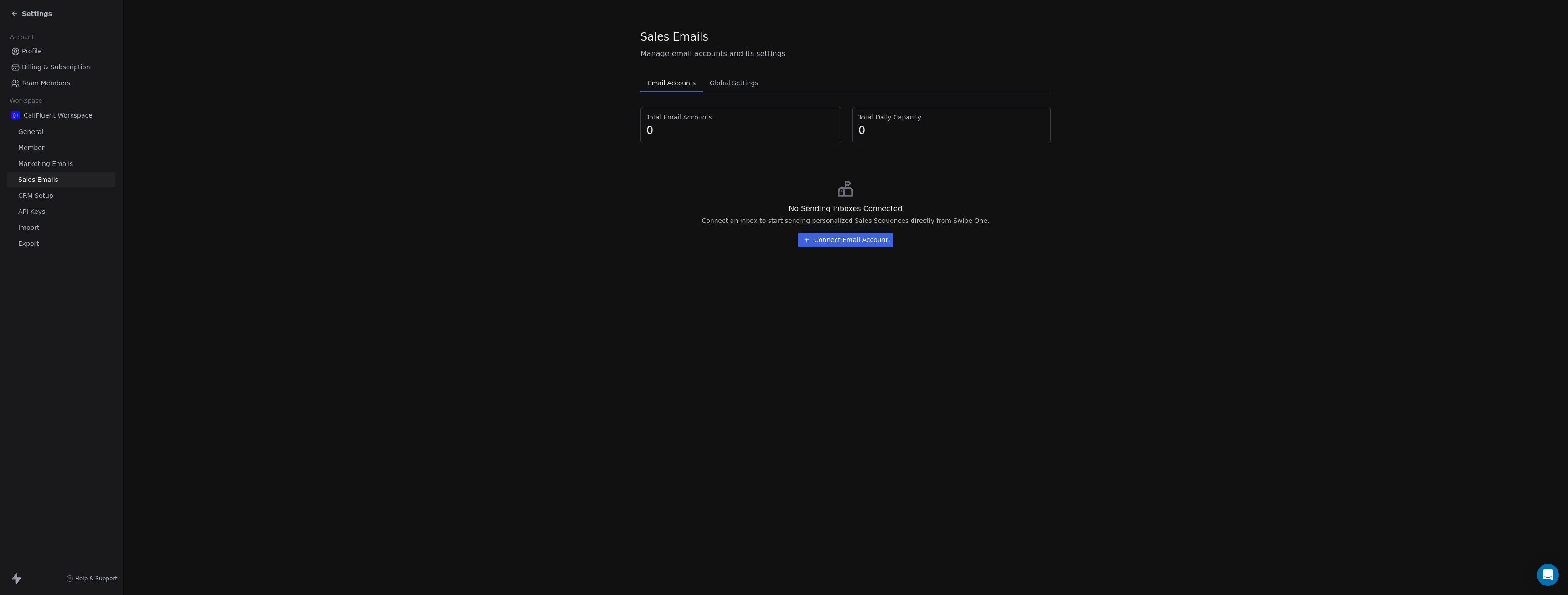
click at [849, 239] on button "Connect Email Account" at bounding box center [845, 240] width 96 height 15
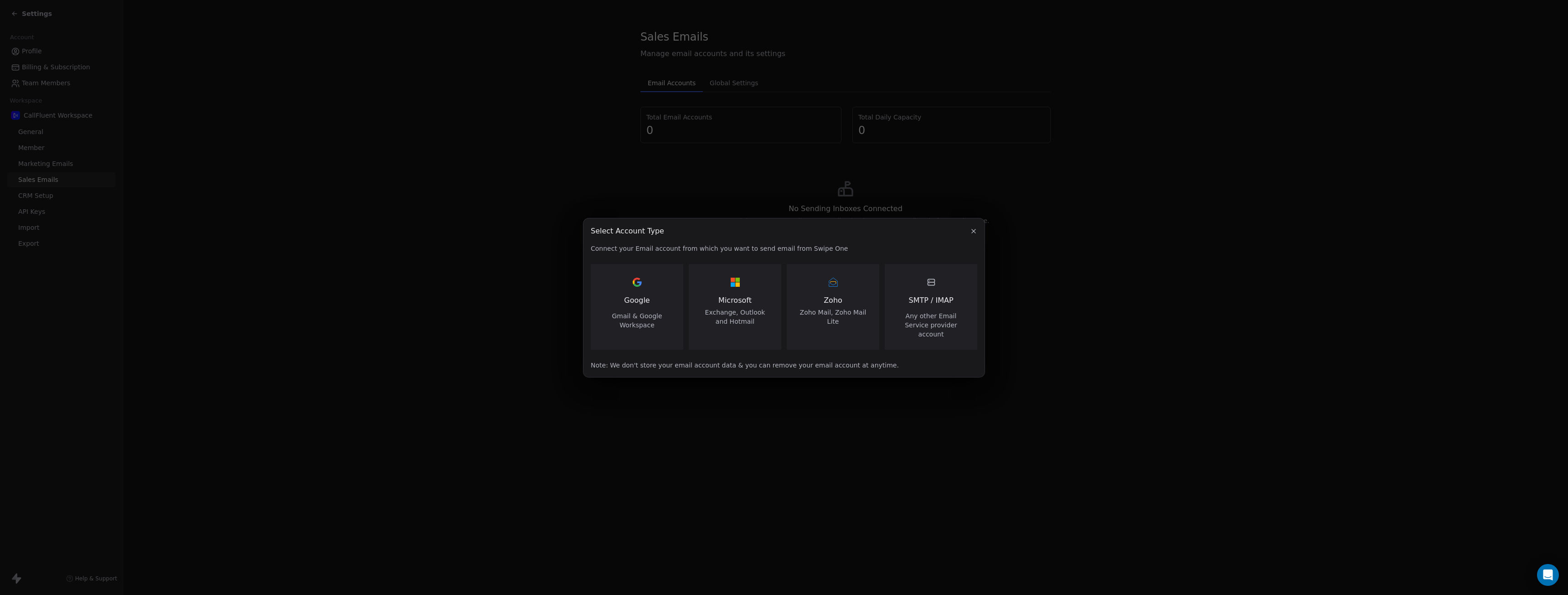
click at [636, 306] on span "Google" at bounding box center [637, 300] width 26 height 11
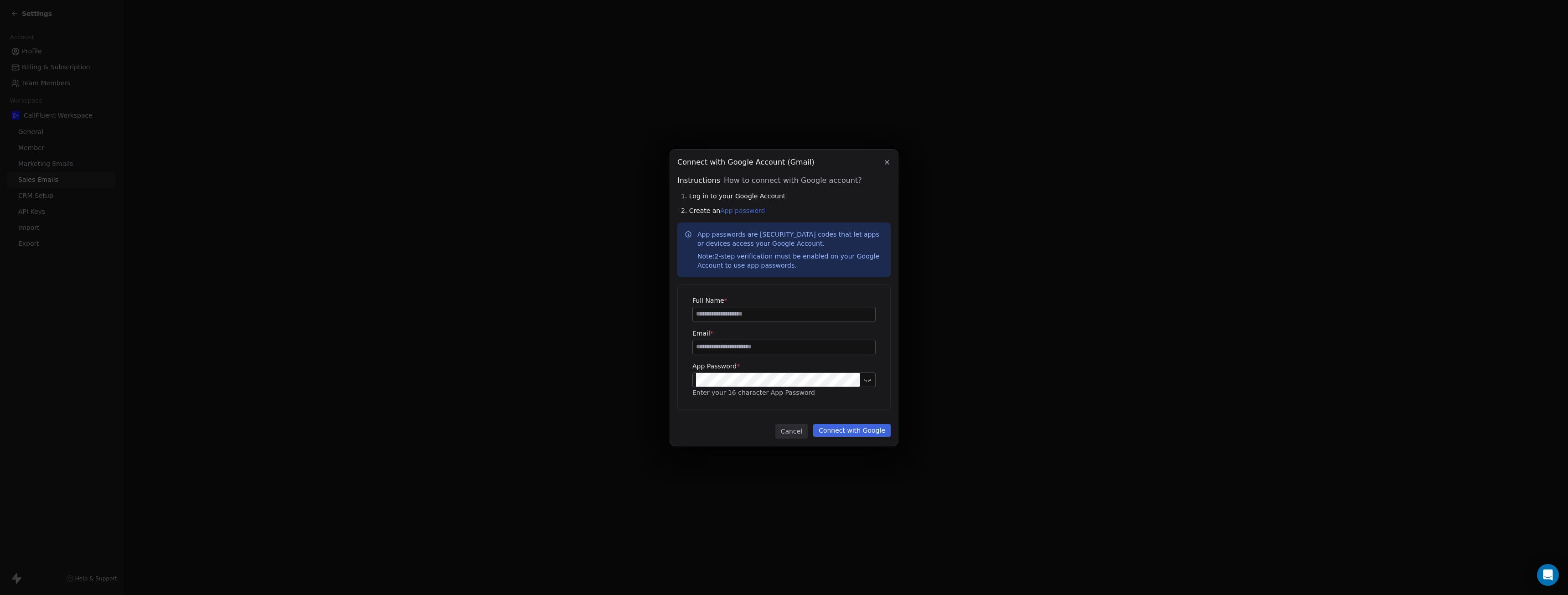
click at [786, 317] on input at bounding box center [784, 314] width 183 height 13
type input "**********"
click at [738, 211] on link "App password" at bounding box center [742, 211] width 44 height 7
click at [715, 349] on input "**********" at bounding box center [784, 347] width 183 height 13
type input "**********"
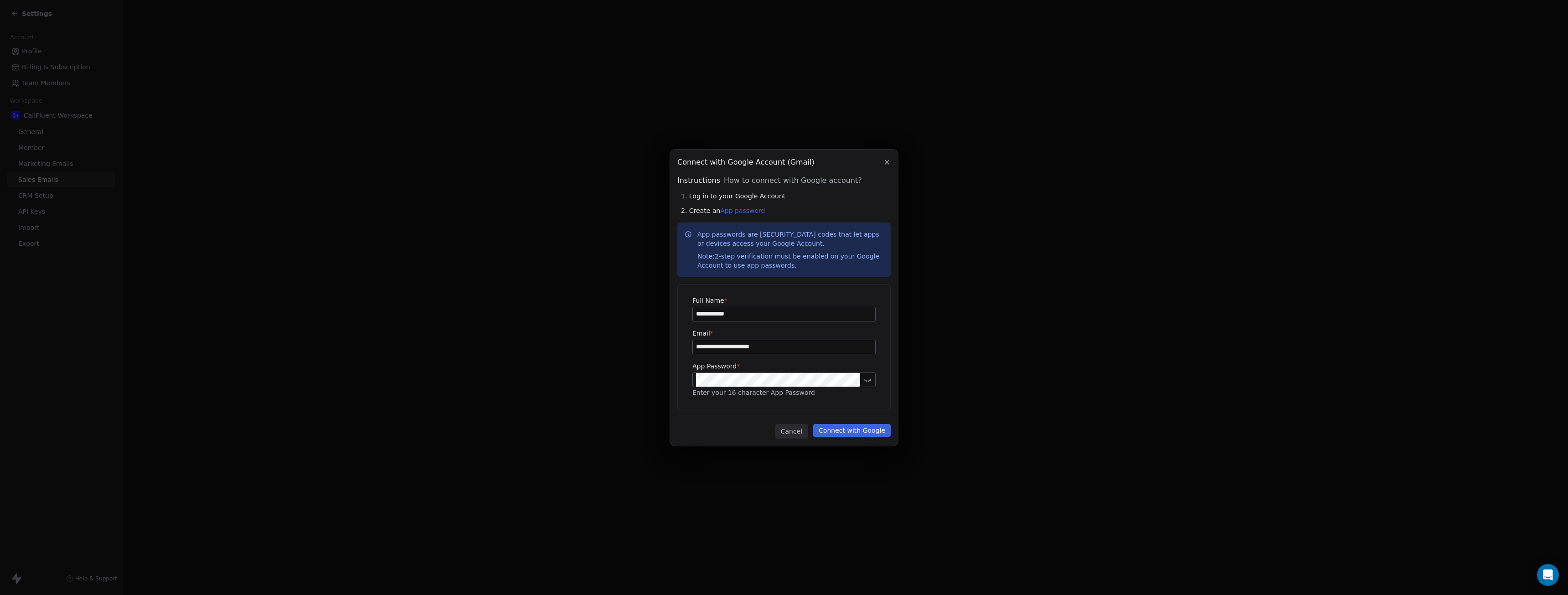
click at [831, 431] on button "Connect with Google" at bounding box center [852, 430] width 77 height 13
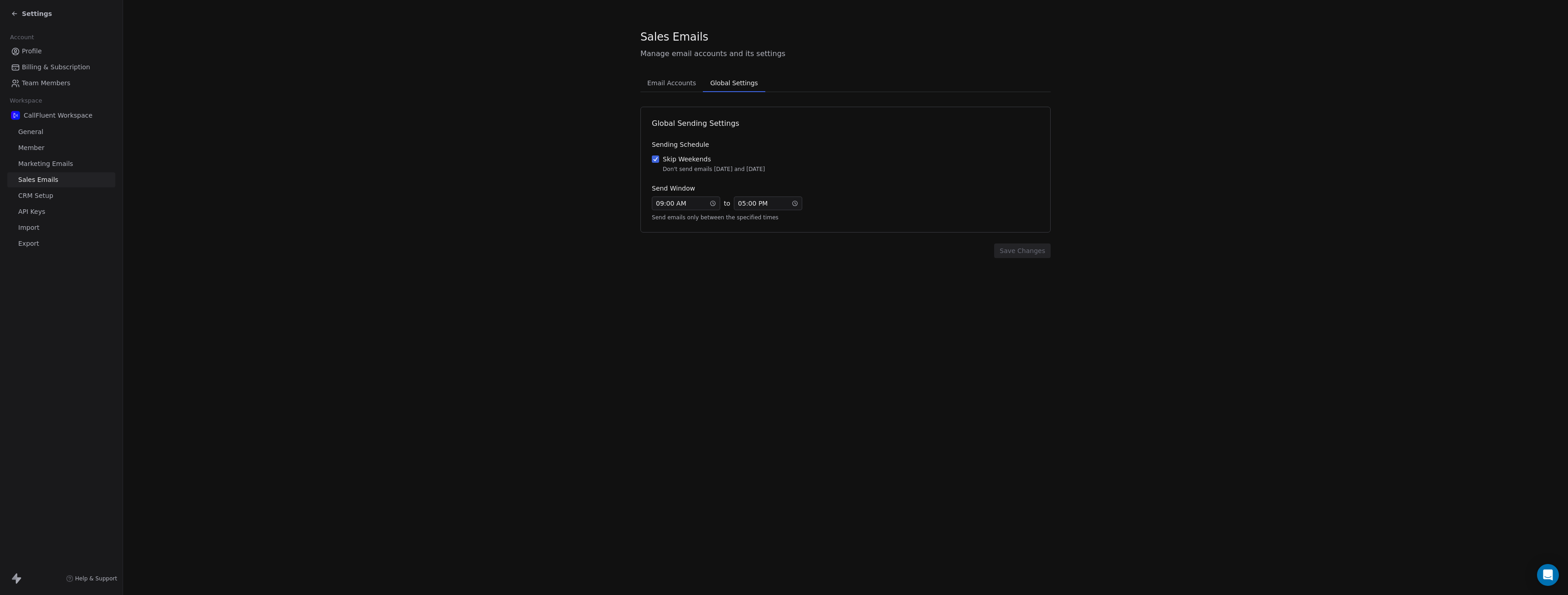
click at [741, 85] on span "Global Settings" at bounding box center [734, 83] width 55 height 13
click at [673, 85] on span "Email Accounts" at bounding box center [671, 83] width 56 height 13
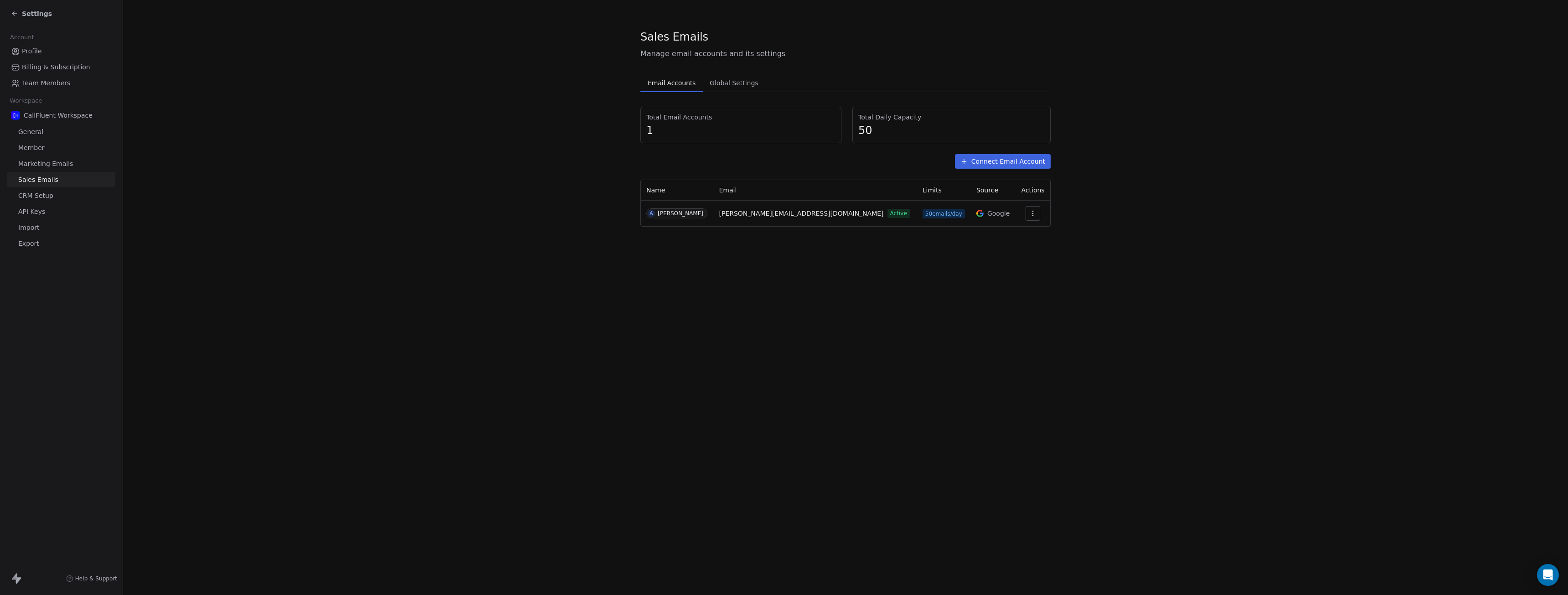
click at [1029, 214] on icon "button" at bounding box center [1033, 213] width 7 height 7
click at [1004, 235] on span "Settings" at bounding box center [1013, 234] width 26 height 10
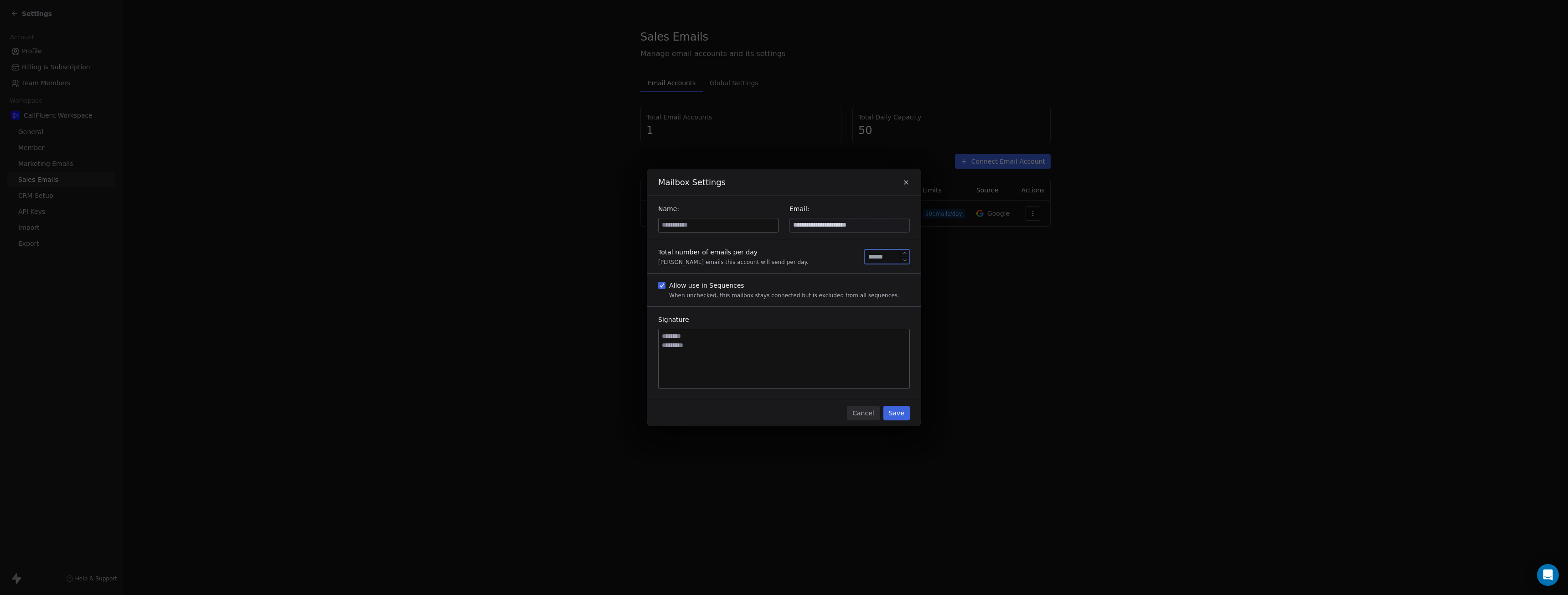
drag, startPoint x: 884, startPoint y: 257, endPoint x: 865, endPoint y: 257, distance: 19.0
click at [865, 257] on div "**" at bounding box center [887, 257] width 46 height 15
type input "***"
click at [712, 228] on input at bounding box center [718, 225] width 119 height 13
type input "******"
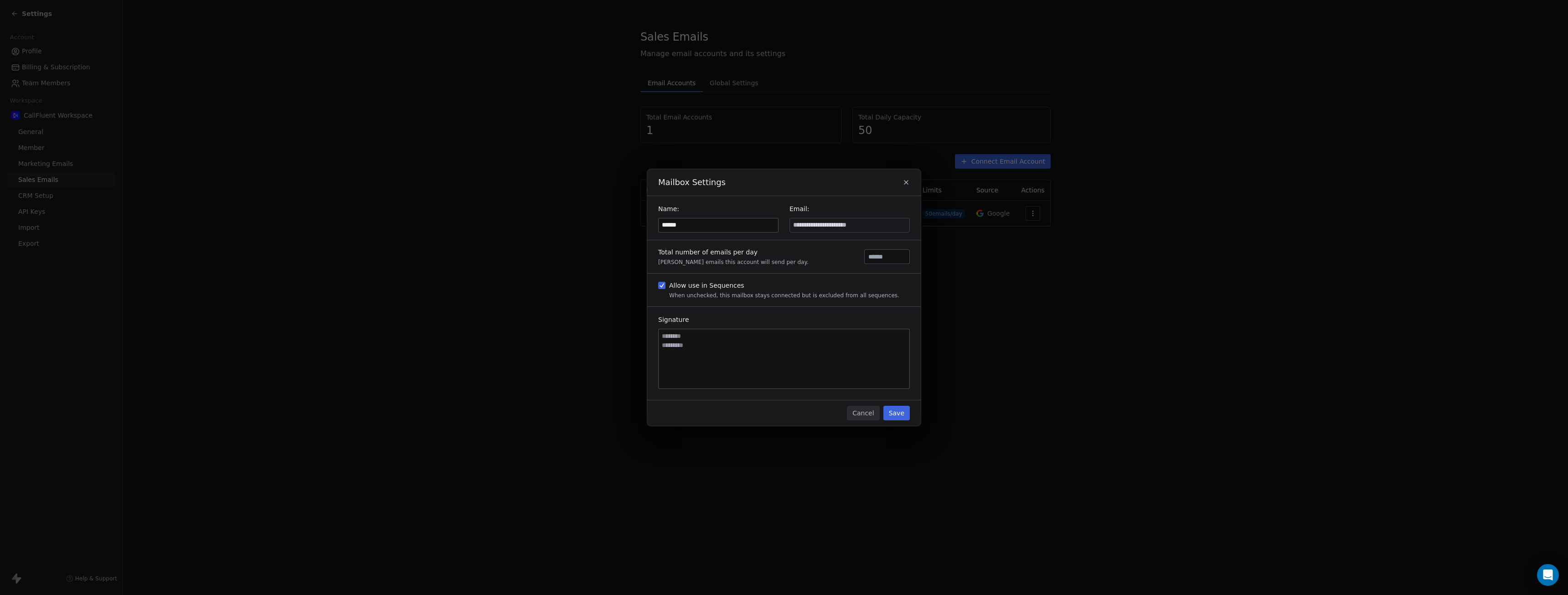
click at [751, 351] on textarea at bounding box center [784, 359] width 251 height 59
type textarea "**********"
click at [893, 413] on button "Save" at bounding box center [896, 413] width 26 height 15
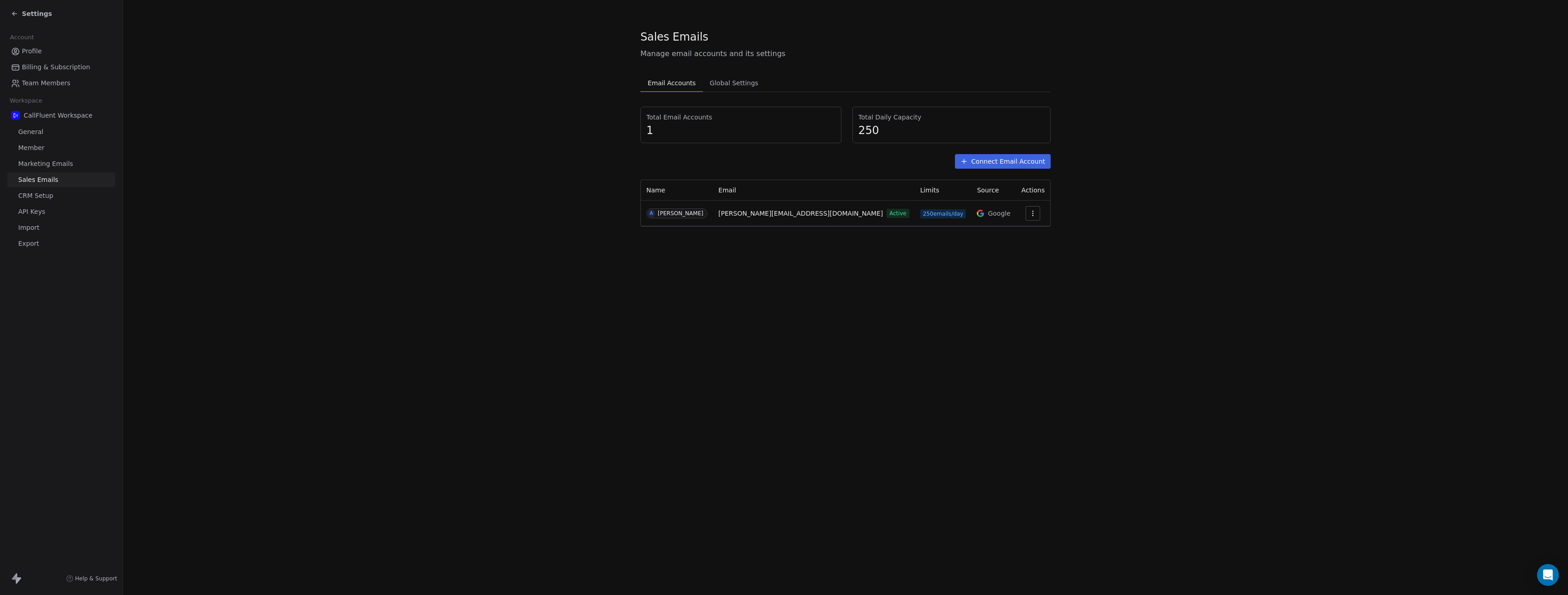
click at [43, 208] on span "API Keys" at bounding box center [32, 212] width 27 height 10
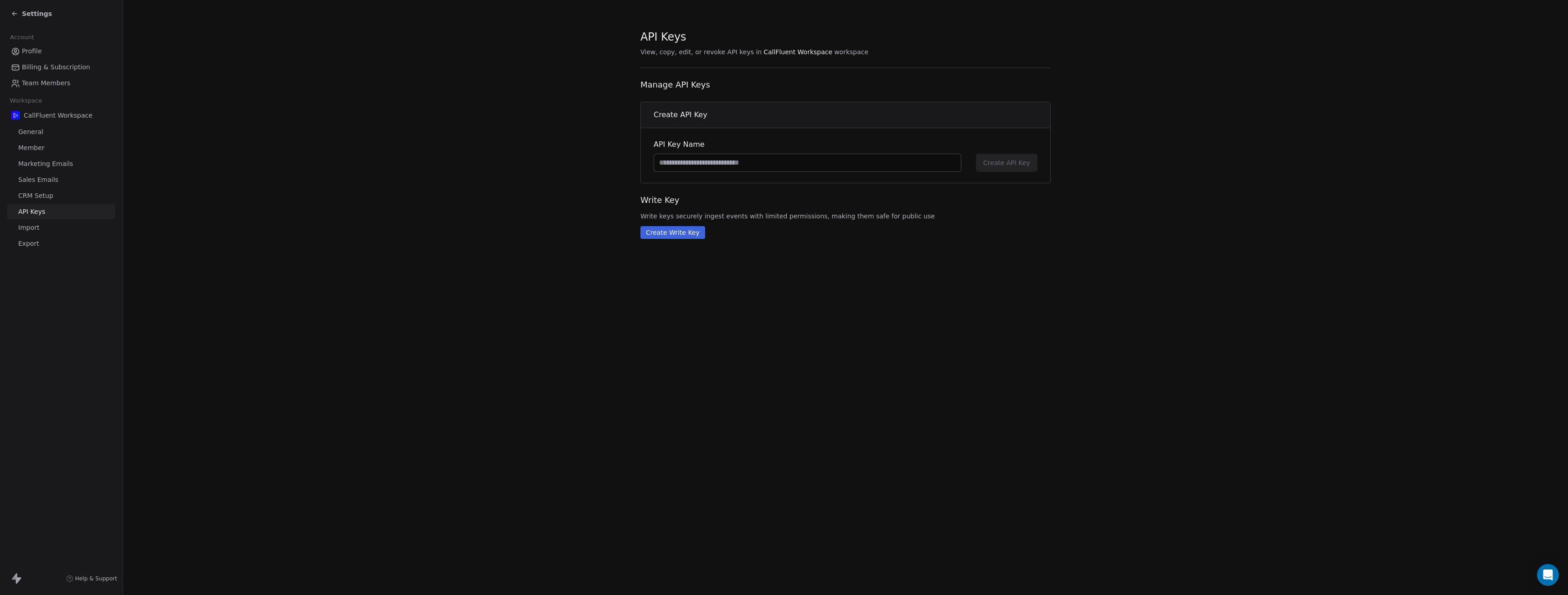
click at [713, 164] on input at bounding box center [808, 163] width 307 height 17
type input "**********"
click at [999, 164] on span "Create API Key" at bounding box center [1006, 163] width 47 height 9
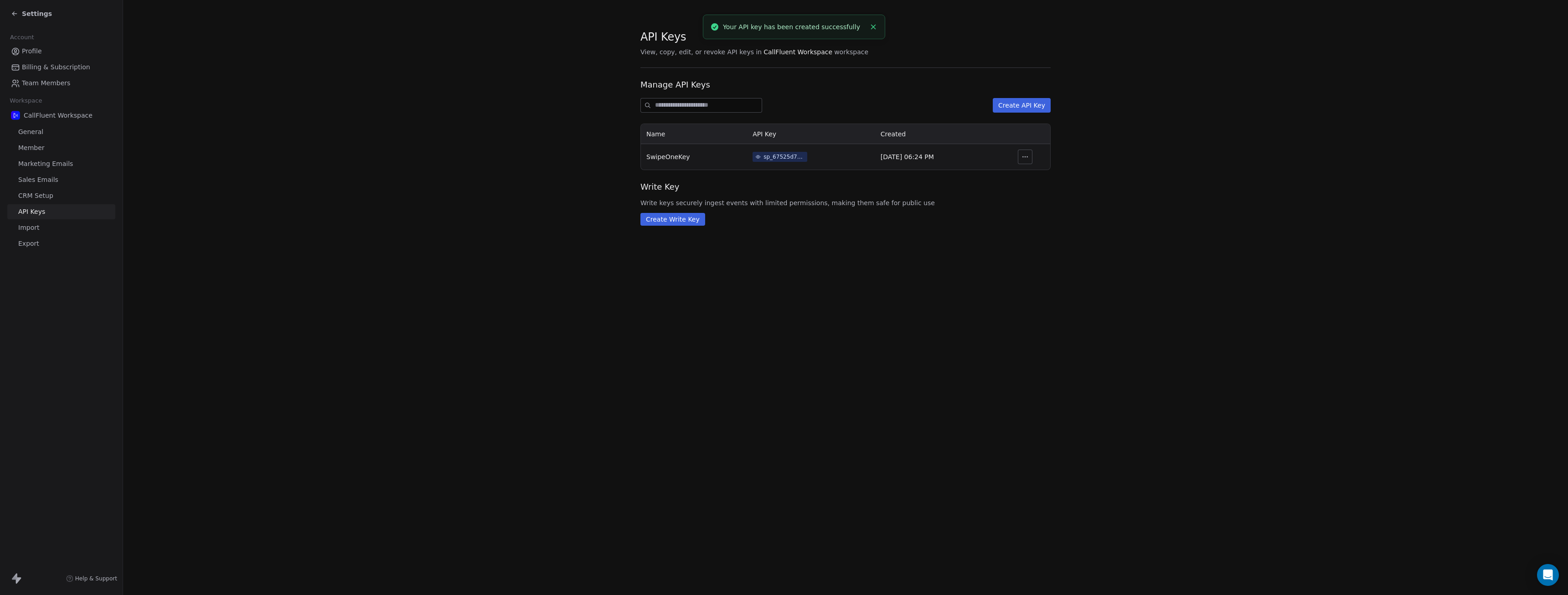
click at [1037, 158] on td at bounding box center [1026, 157] width 50 height 26
click at [1022, 157] on icon "button" at bounding box center [1025, 157] width 7 height 7
click at [929, 157] on td "[DATE] 06:24 PM" at bounding box center [938, 157] width 125 height 26
click at [44, 177] on span "Sales Emails" at bounding box center [38, 180] width 40 height 10
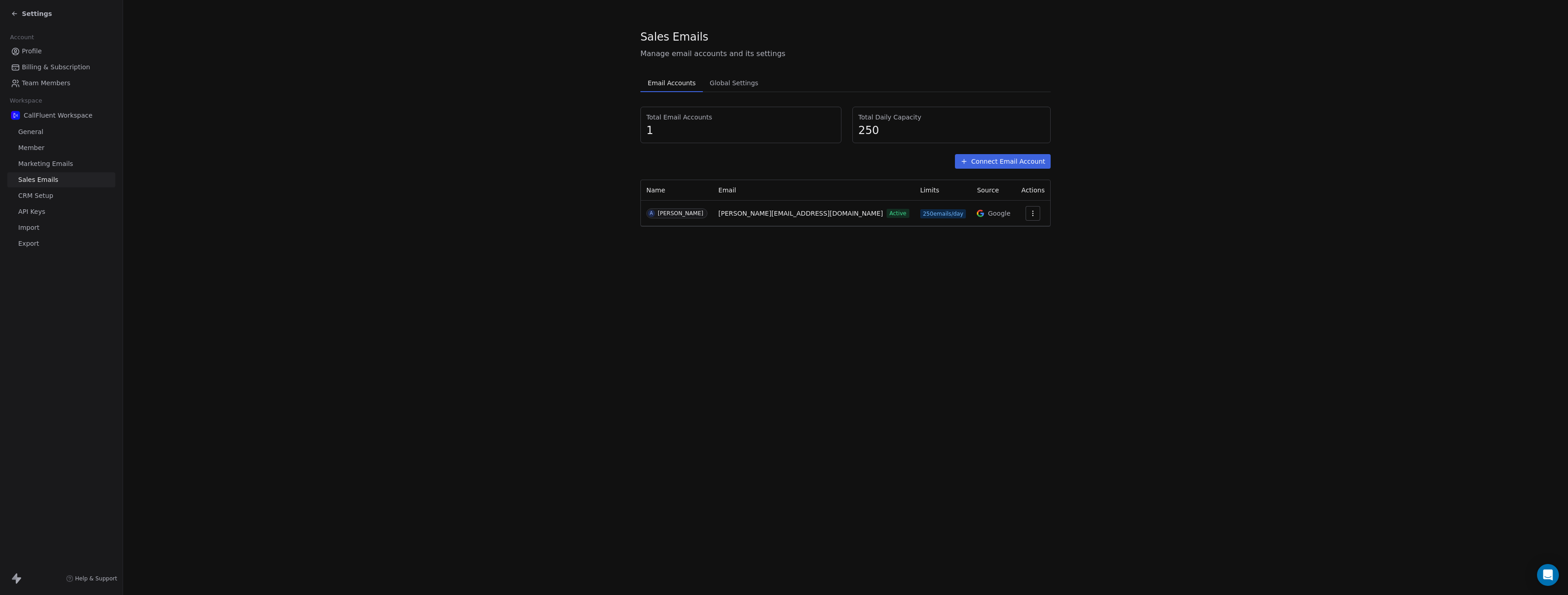
click at [61, 164] on span "Marketing Emails" at bounding box center [46, 164] width 55 height 10
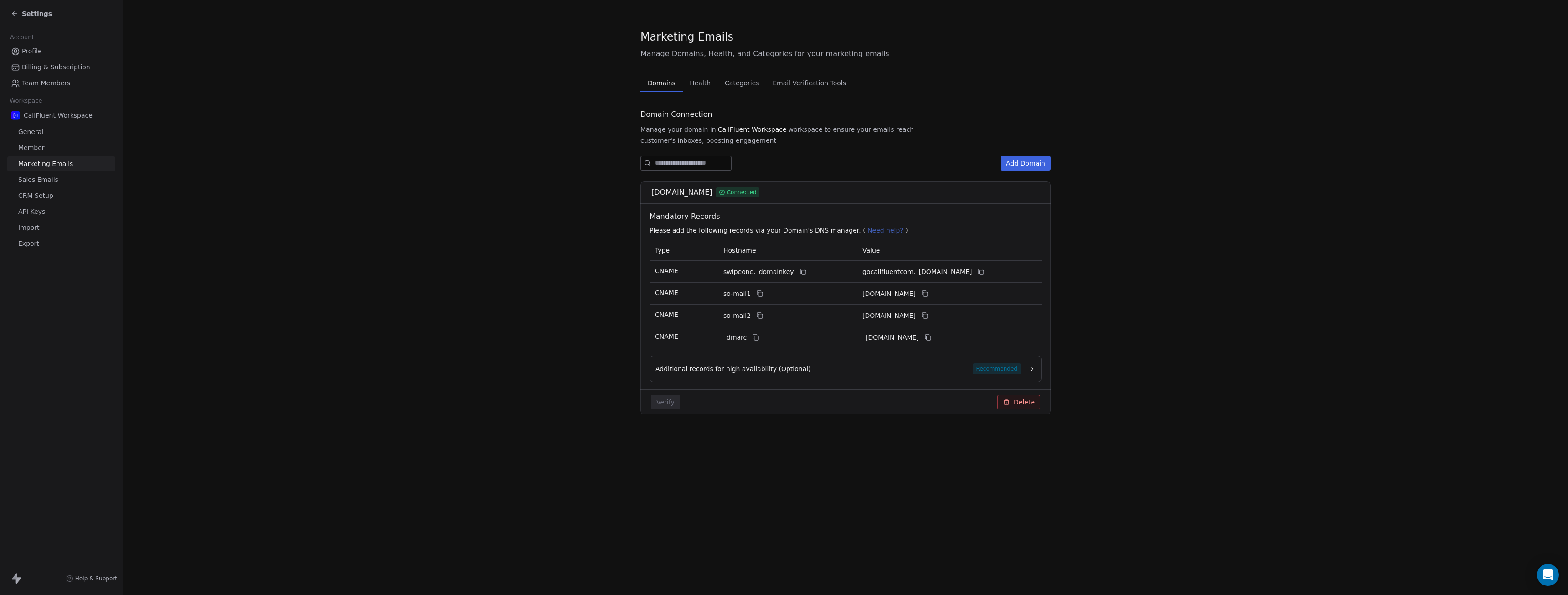
click at [27, 149] on span "Member" at bounding box center [31, 148] width 26 height 10
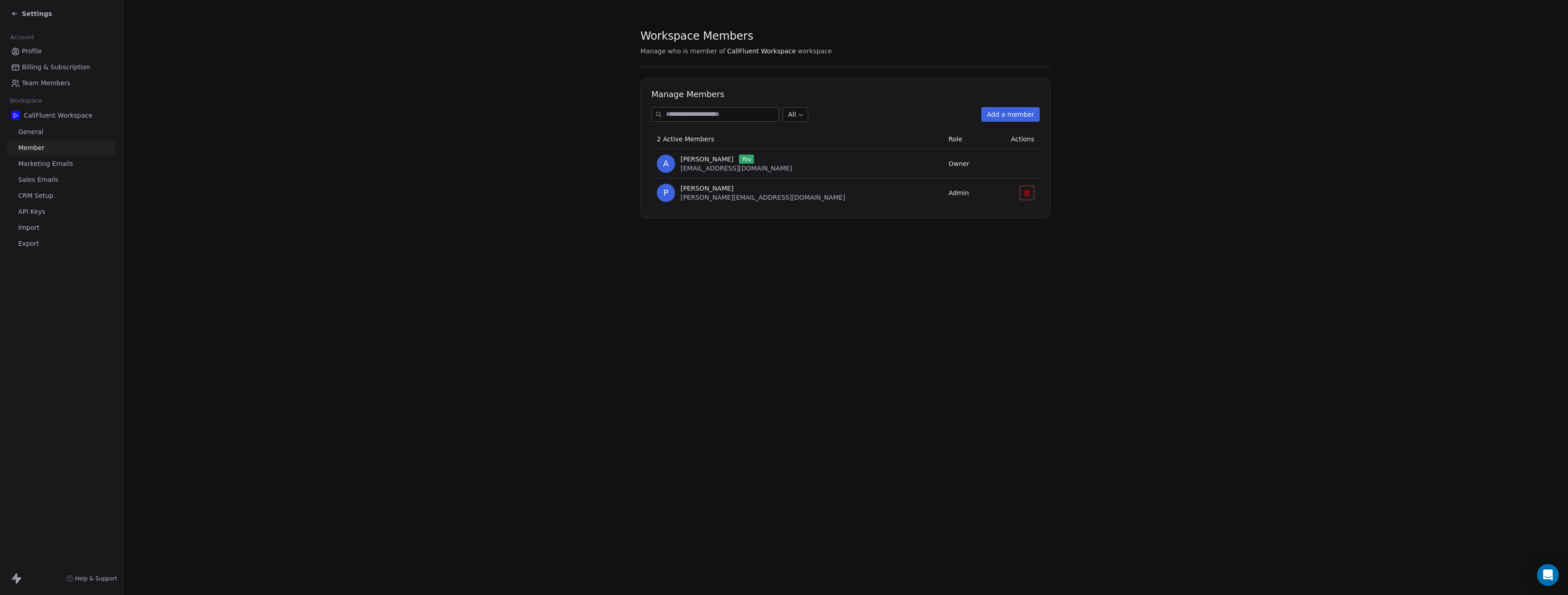
click at [836, 195] on div "P [PERSON_NAME] [PERSON_NAME][EMAIL_ADDRESS][DOMAIN_NAME]" at bounding box center [797, 193] width 281 height 18
click at [685, 192] on span "[PERSON_NAME]" at bounding box center [707, 188] width 53 height 9
click at [651, 192] on div "Manage Members All Add a member 2 Active Members Role Actions A [PERSON_NAME] Y…" at bounding box center [845, 148] width 410 height 141
click at [43, 83] on span "Team Members" at bounding box center [46, 83] width 48 height 10
click at [1024, 195] on icon "button" at bounding box center [1027, 195] width 7 height 7
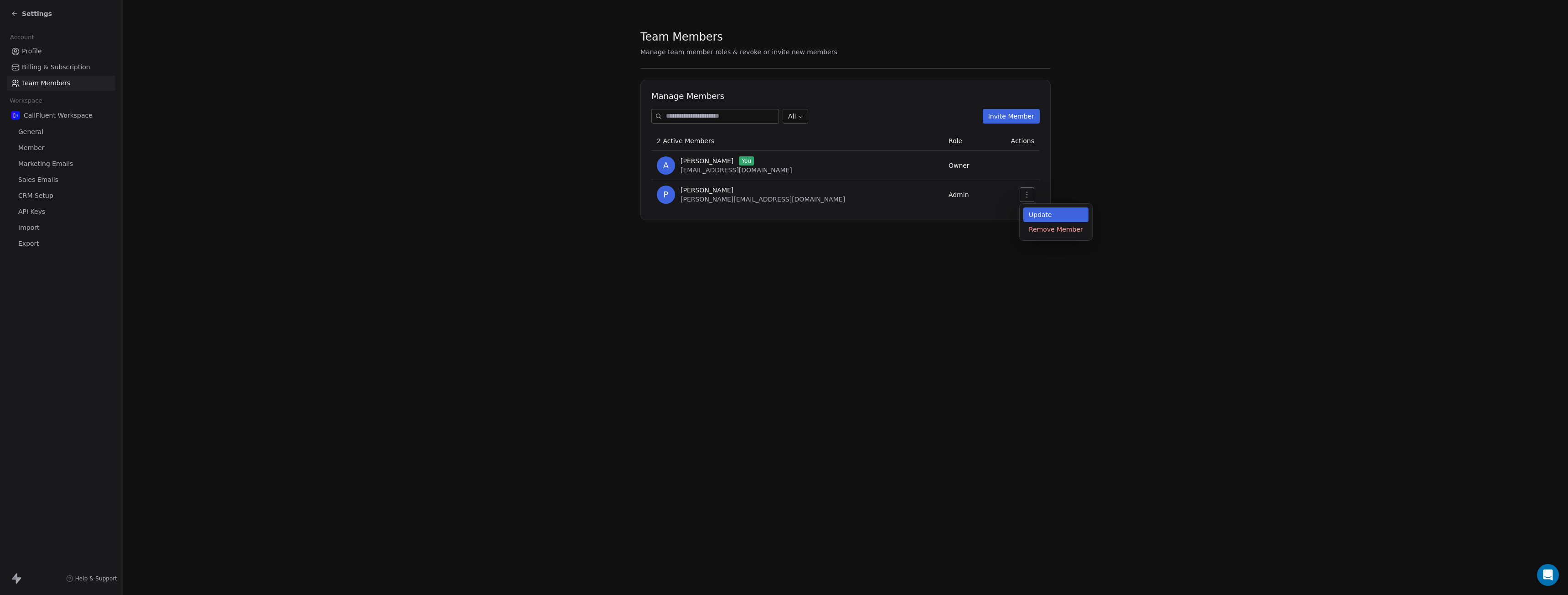
click at [1039, 214] on div "Update" at bounding box center [1055, 215] width 65 height 15
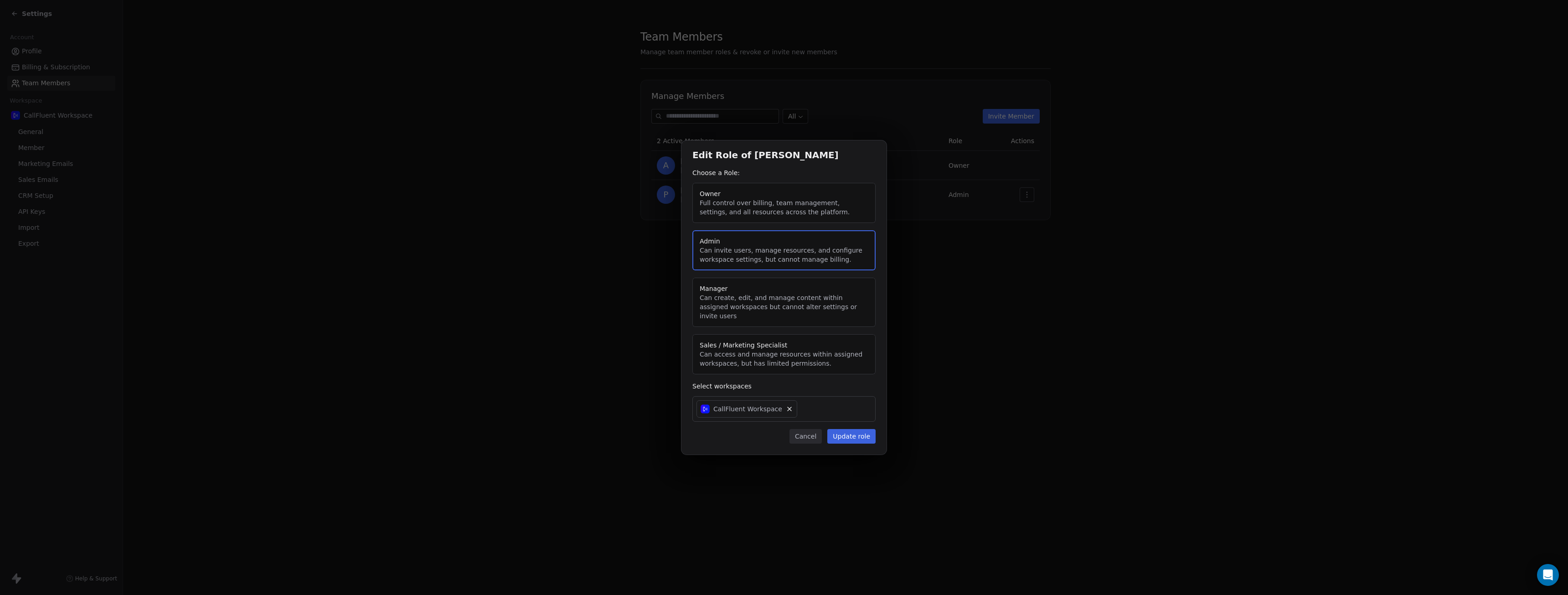
click at [809, 429] on button "Cancel" at bounding box center [805, 437] width 32 height 15
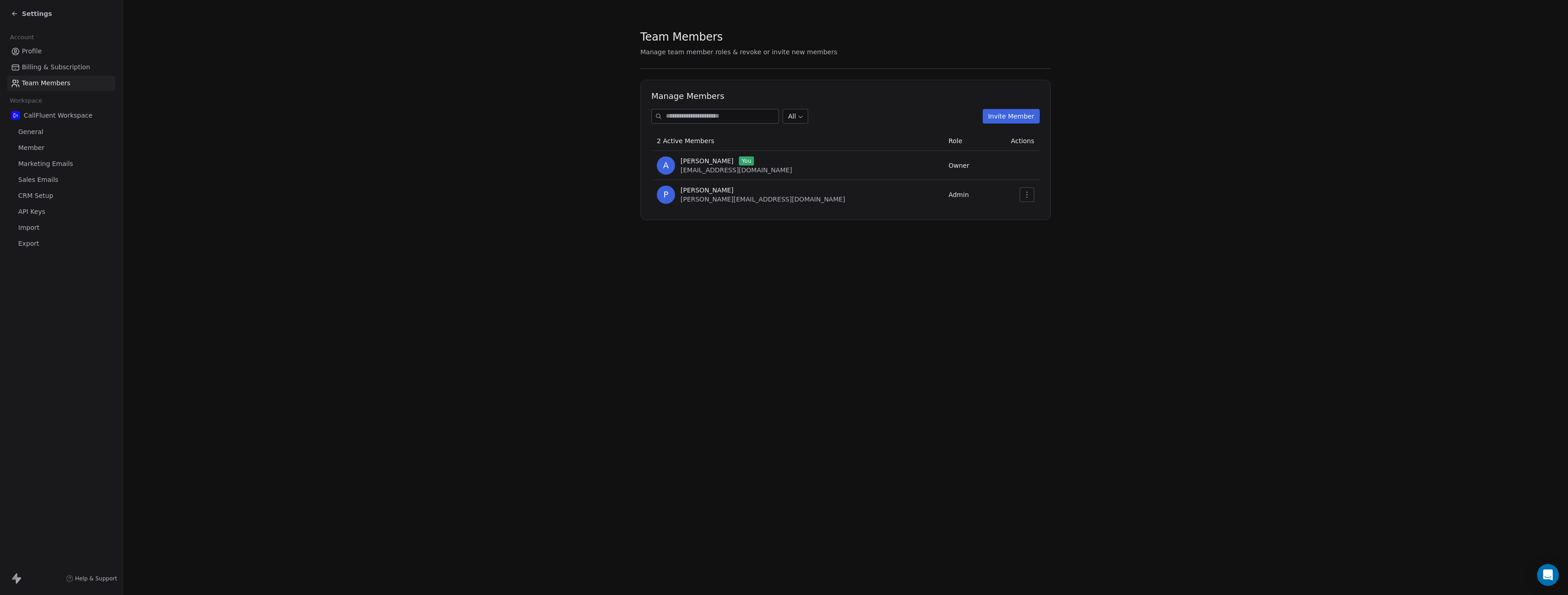
click at [32, 52] on span "Profile" at bounding box center [32, 51] width 20 height 10
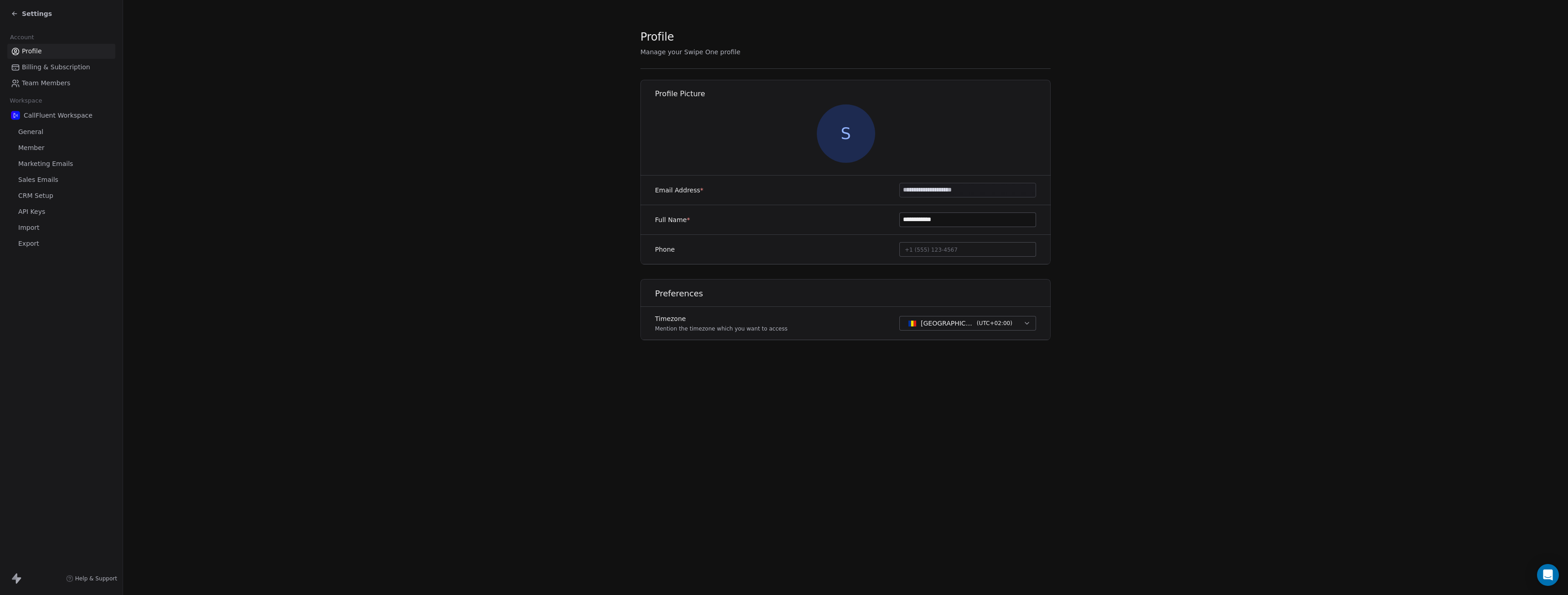
click at [36, 132] on span "General" at bounding box center [30, 132] width 25 height 10
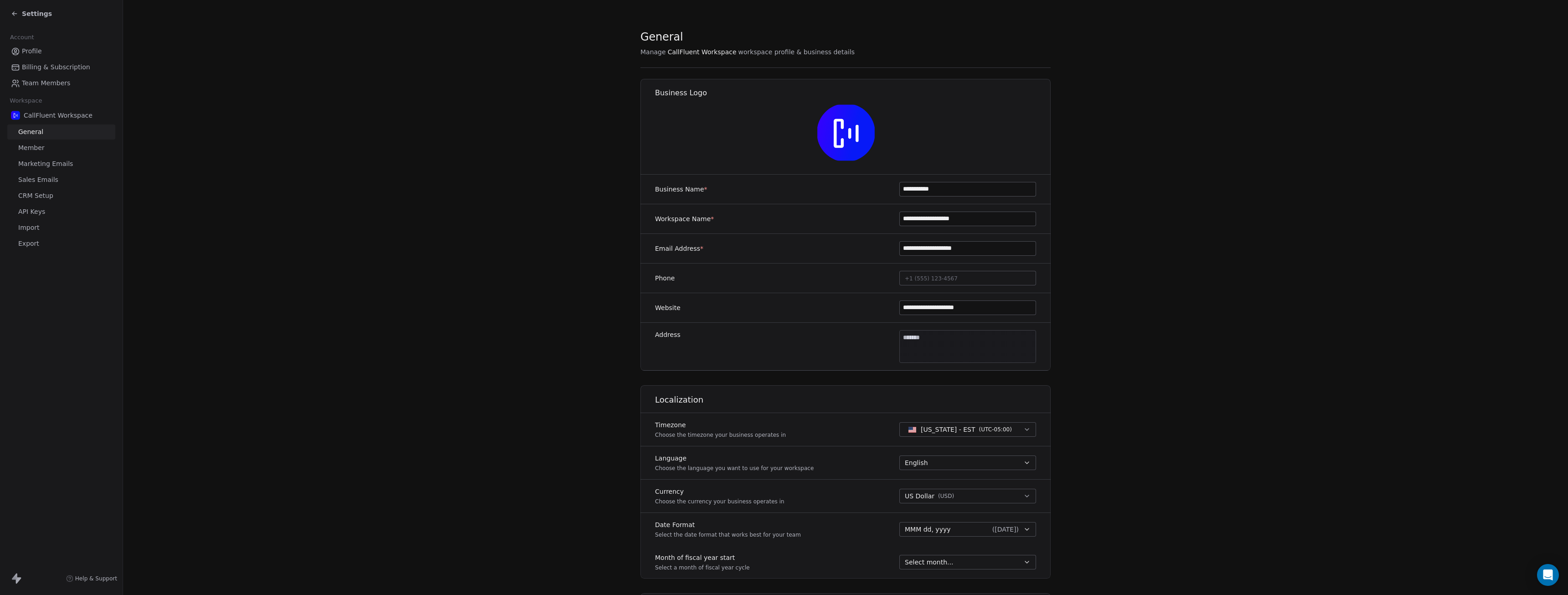
click at [43, 147] on span "Member" at bounding box center [31, 148] width 26 height 10
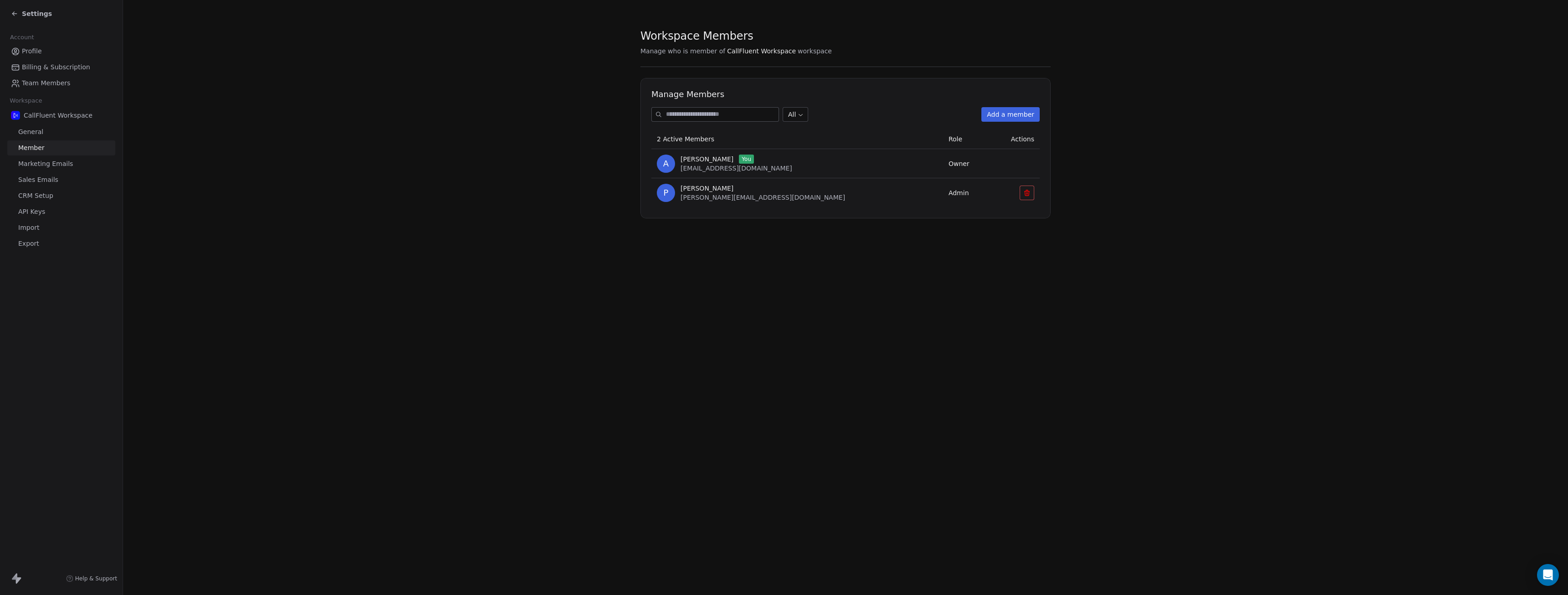
click at [32, 52] on span "Profile" at bounding box center [32, 51] width 20 height 10
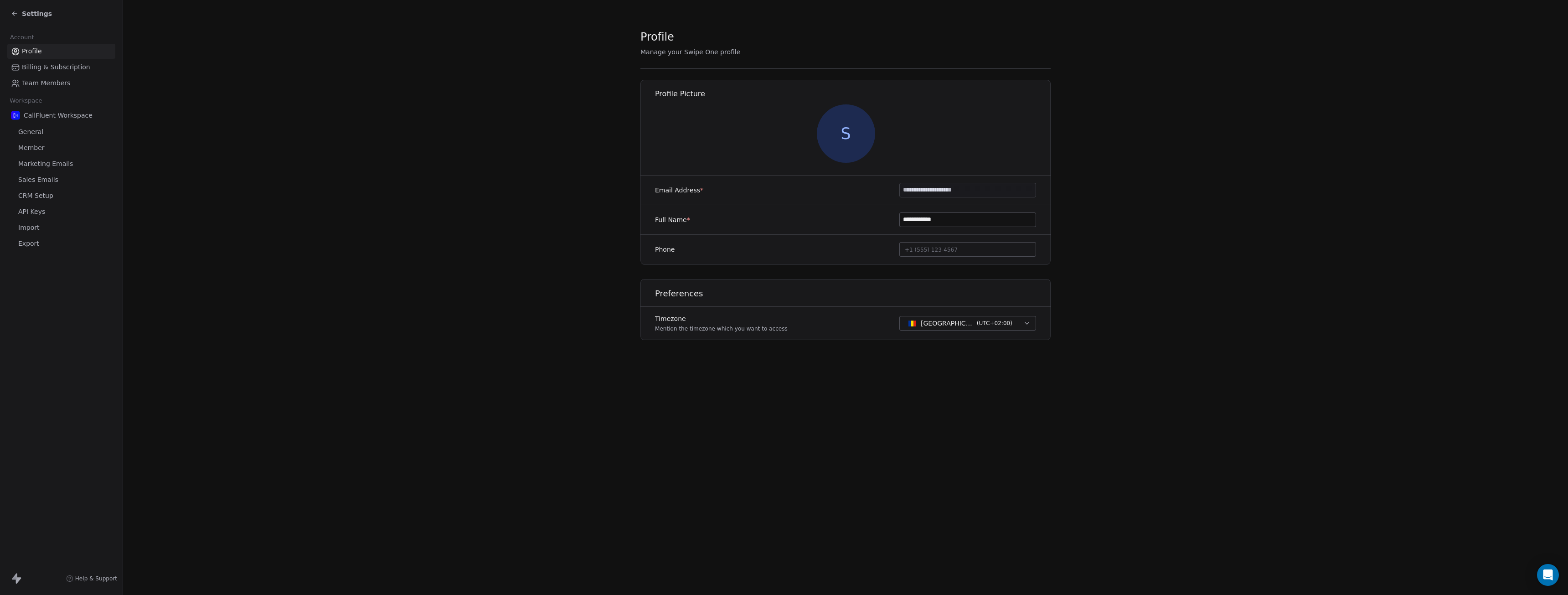
click at [866, 137] on span "S" at bounding box center [846, 133] width 58 height 58
click at [934, 252] on span "+1 (555) 123-4567" at bounding box center [931, 250] width 53 height 6
click at [934, 252] on input at bounding box center [967, 253] width 133 height 18
click at [418, 133] on html "**********" at bounding box center [784, 297] width 1568 height 595
click at [35, 15] on span "Settings" at bounding box center [37, 13] width 30 height 9
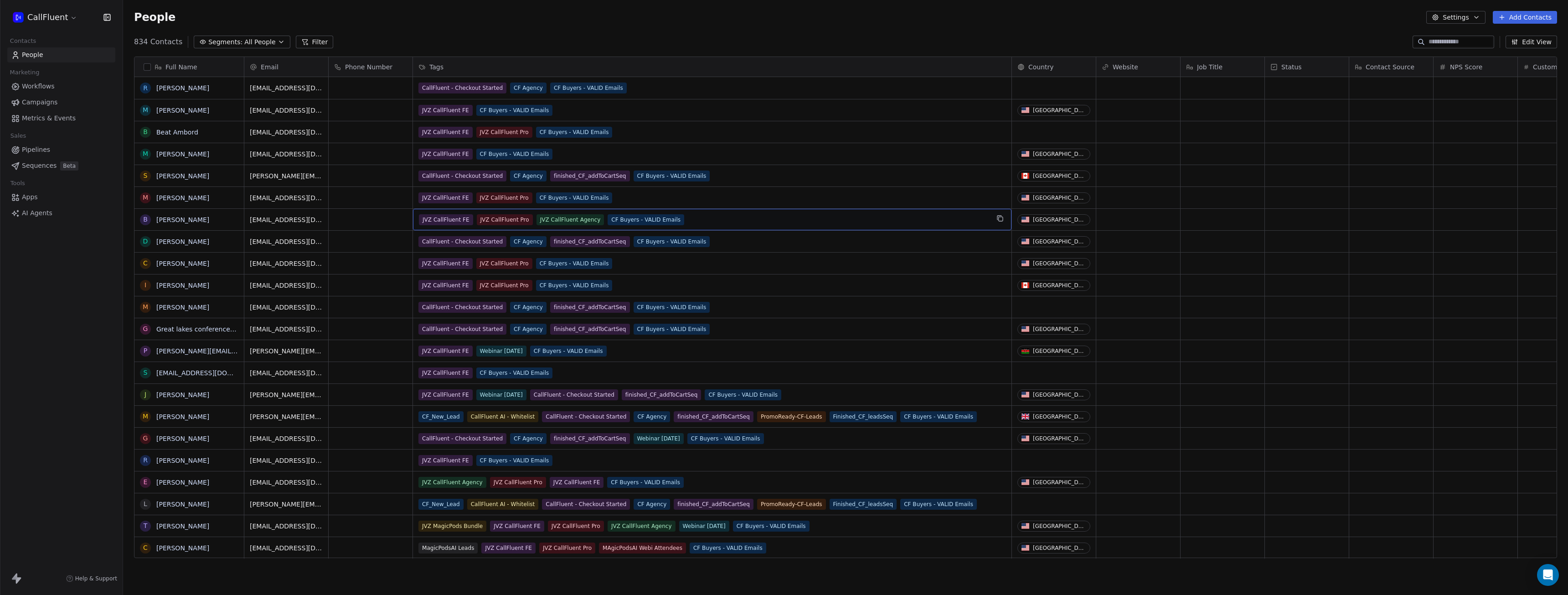
click at [660, 218] on span "CF Buyers - VALID Emails" at bounding box center [646, 220] width 77 height 11
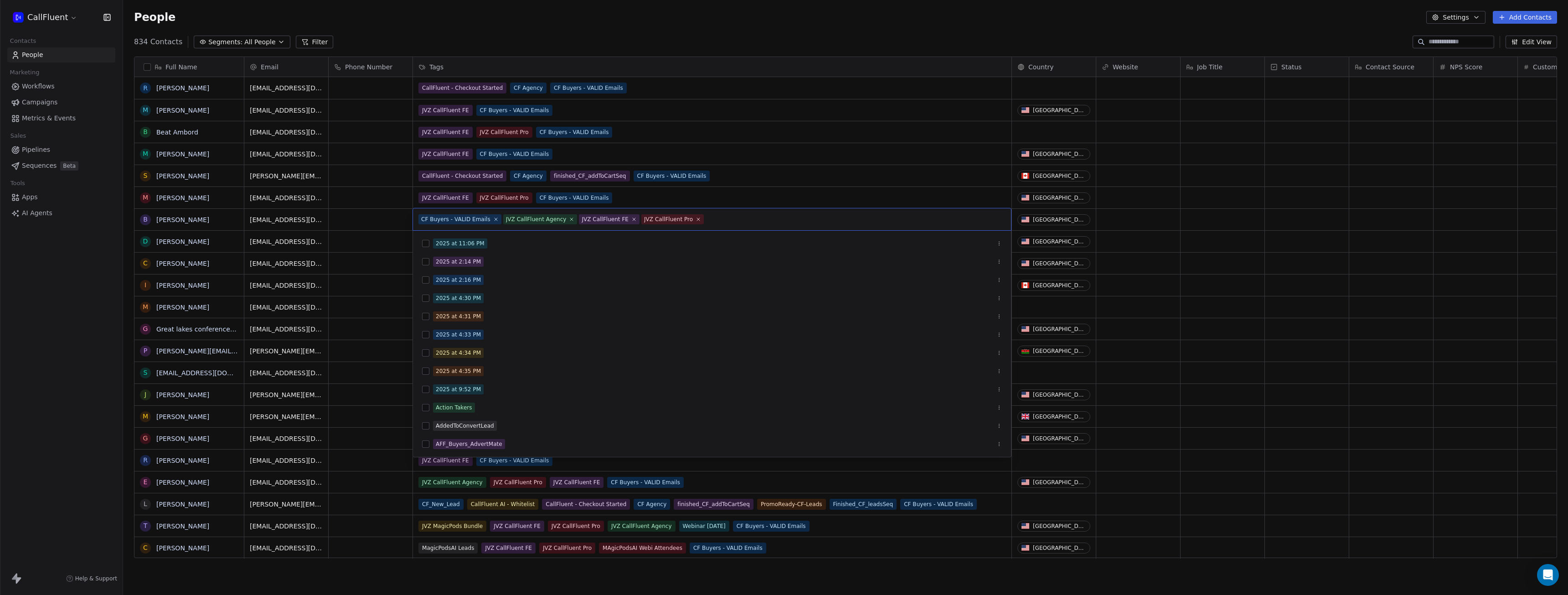
click at [705, 217] on input "text" at bounding box center [855, 219] width 300 height 10
click at [404, 216] on html "CallFluent Contacts People Marketing Workflows Campaigns Metrics & Events Sales…" at bounding box center [784, 297] width 1568 height 595
click at [584, 30] on html "CallFluent Contacts People Marketing Workflows Campaigns Metrics & Events Sales…" at bounding box center [784, 297] width 1568 height 595
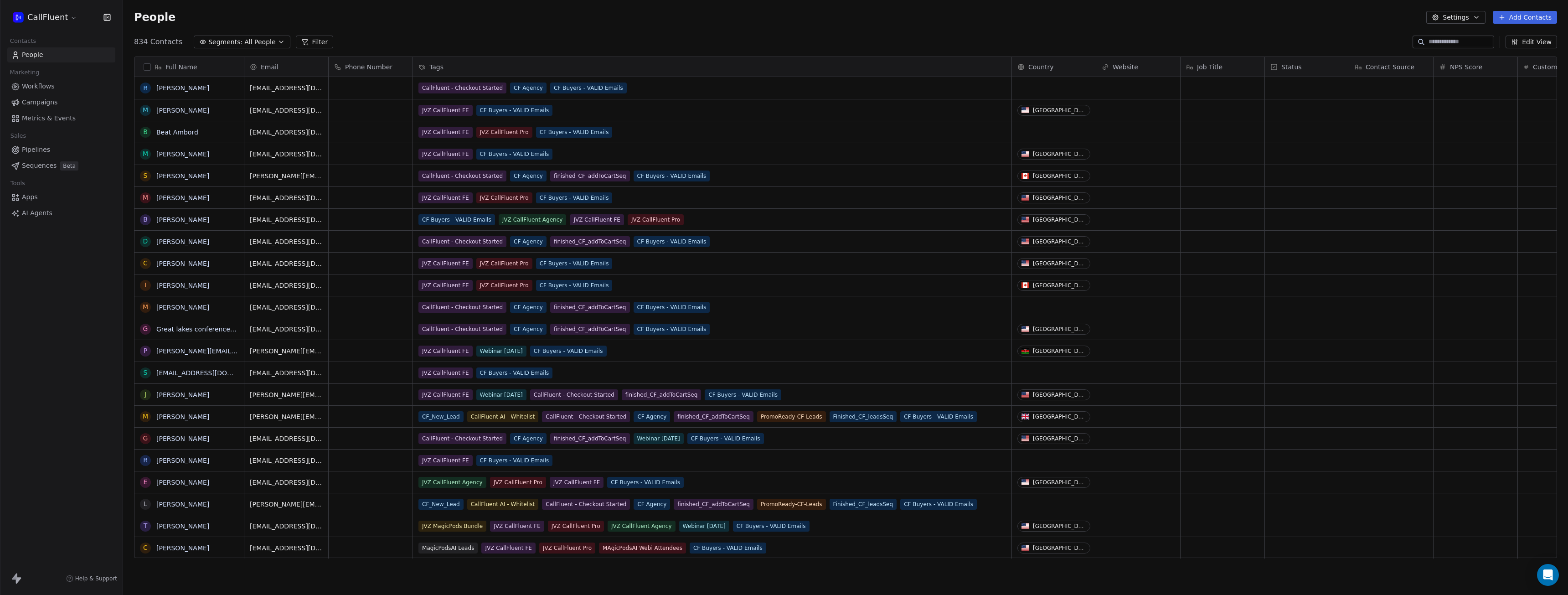
click at [250, 42] on span "All People" at bounding box center [259, 42] width 31 height 10
click at [242, 93] on div "VIP Customers" at bounding box center [239, 94] width 92 height 15
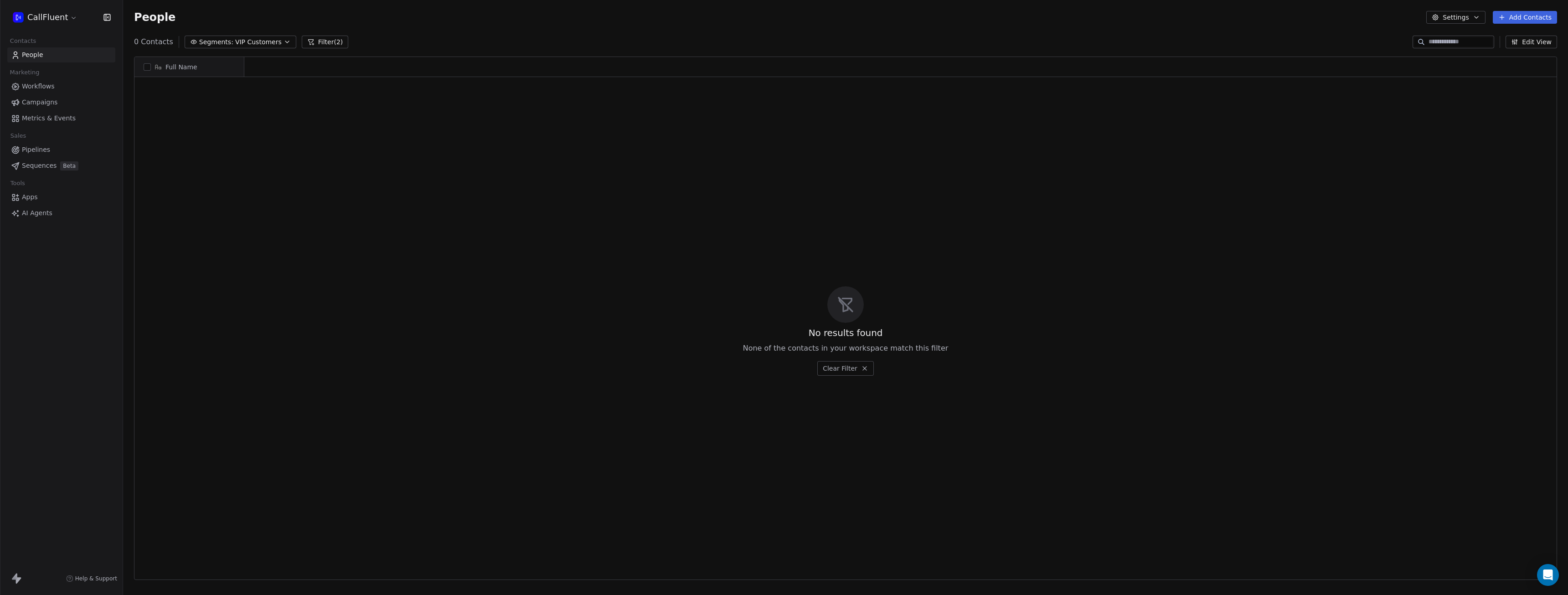
scroll to position [517, 1438]
click at [260, 41] on span "VIP Customers" at bounding box center [258, 42] width 46 height 10
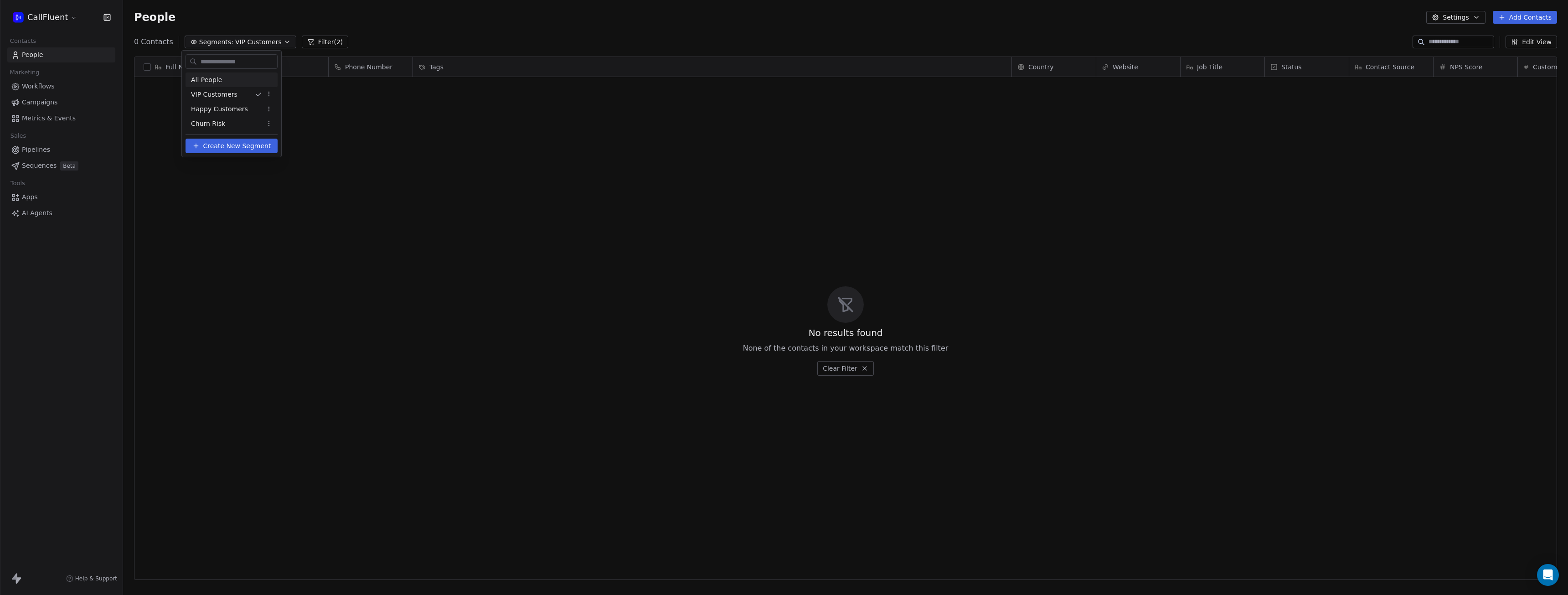
click at [227, 76] on div "All People" at bounding box center [231, 80] width 92 height 15
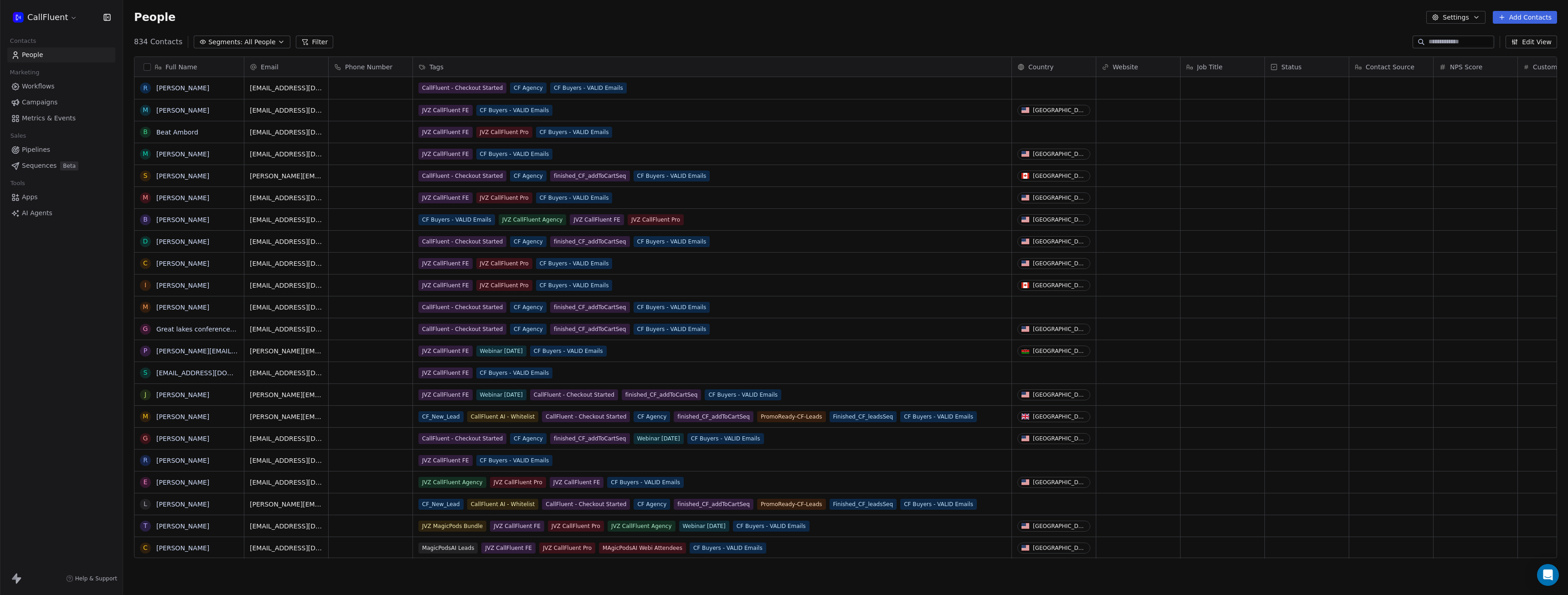
click at [53, 119] on span "Metrics & Events" at bounding box center [49, 118] width 54 height 10
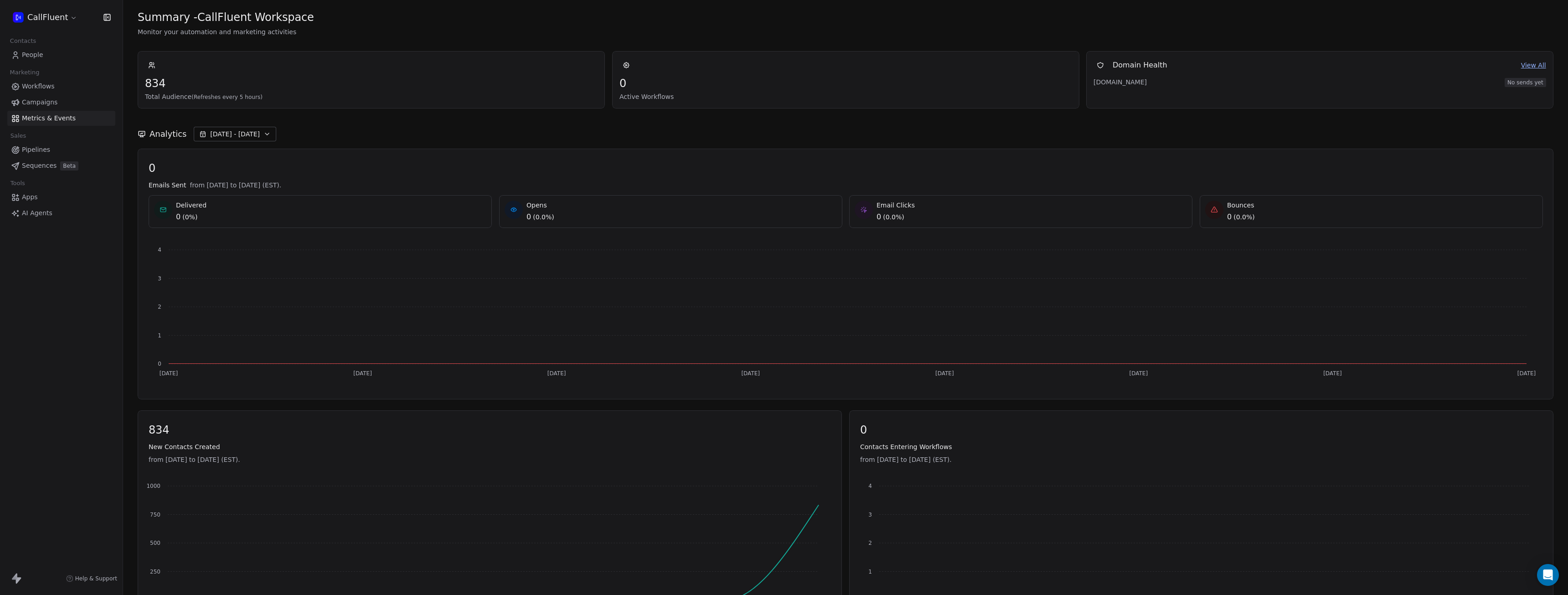
click at [39, 151] on span "Pipelines" at bounding box center [36, 150] width 28 height 10
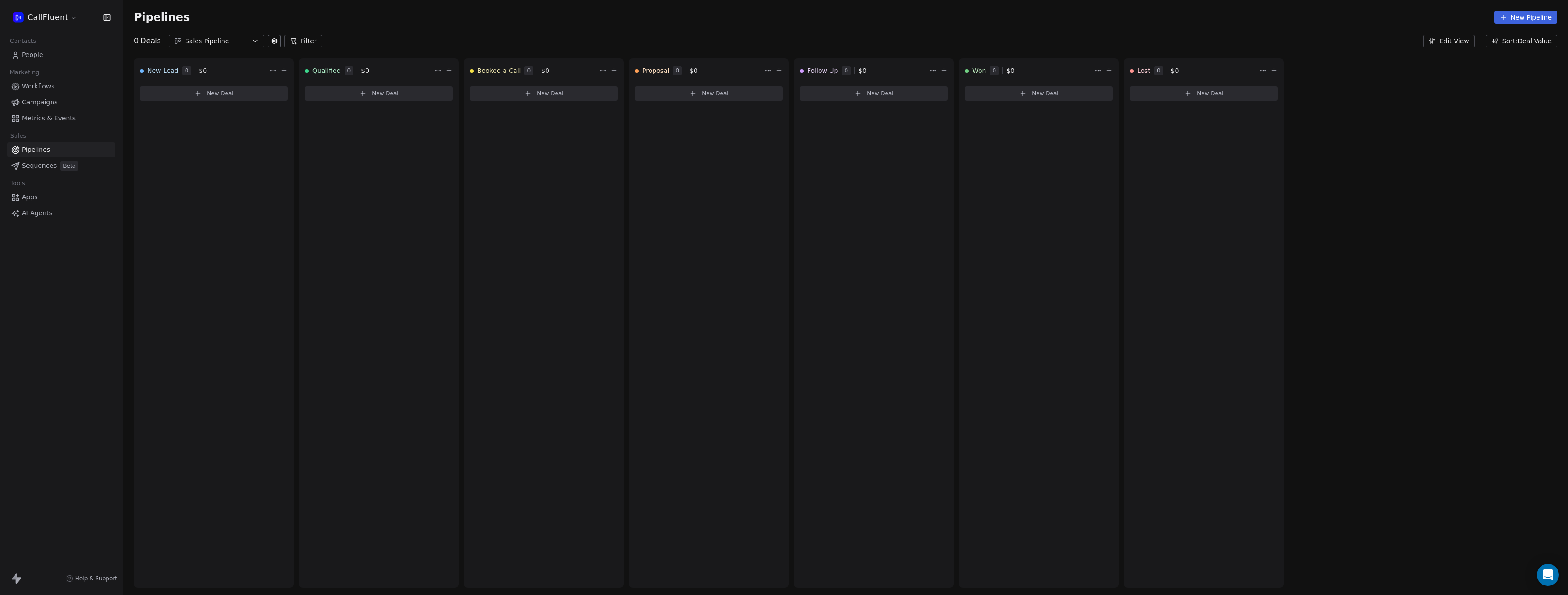
click at [200, 96] on icon at bounding box center [198, 94] width 7 height 7
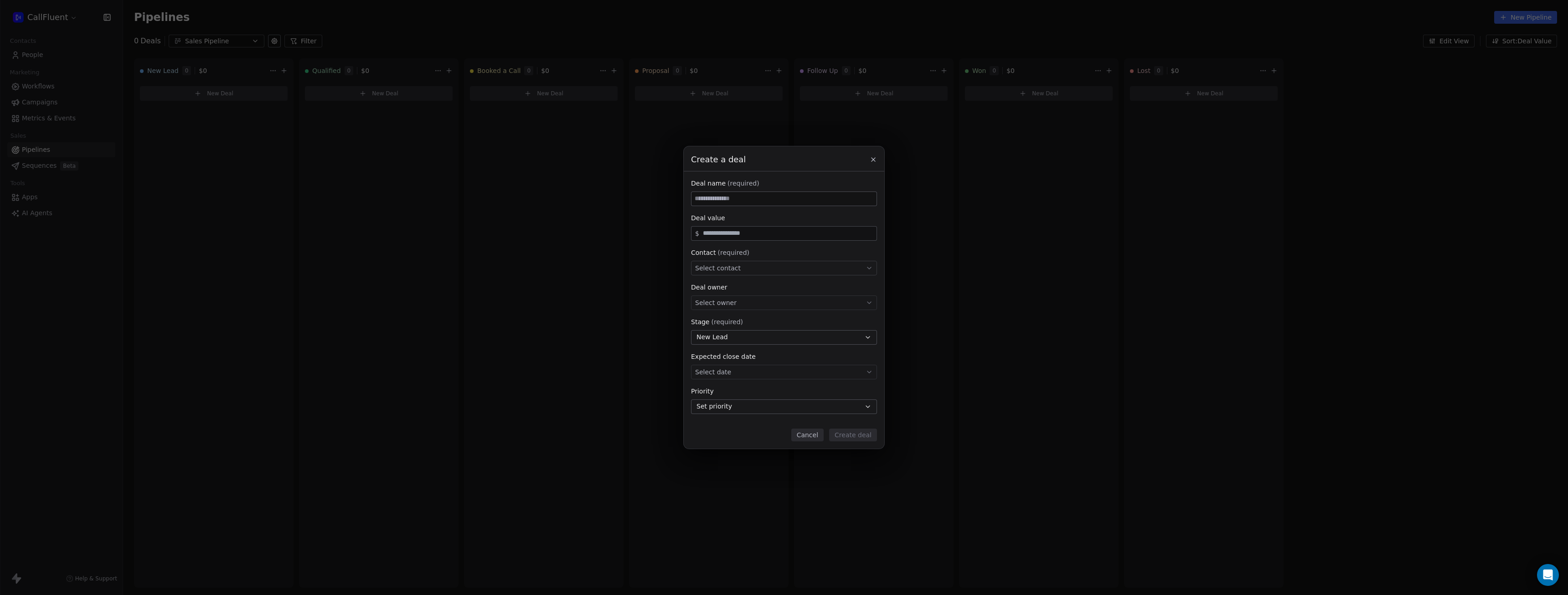
click at [765, 266] on div "Select contact" at bounding box center [784, 268] width 186 height 15
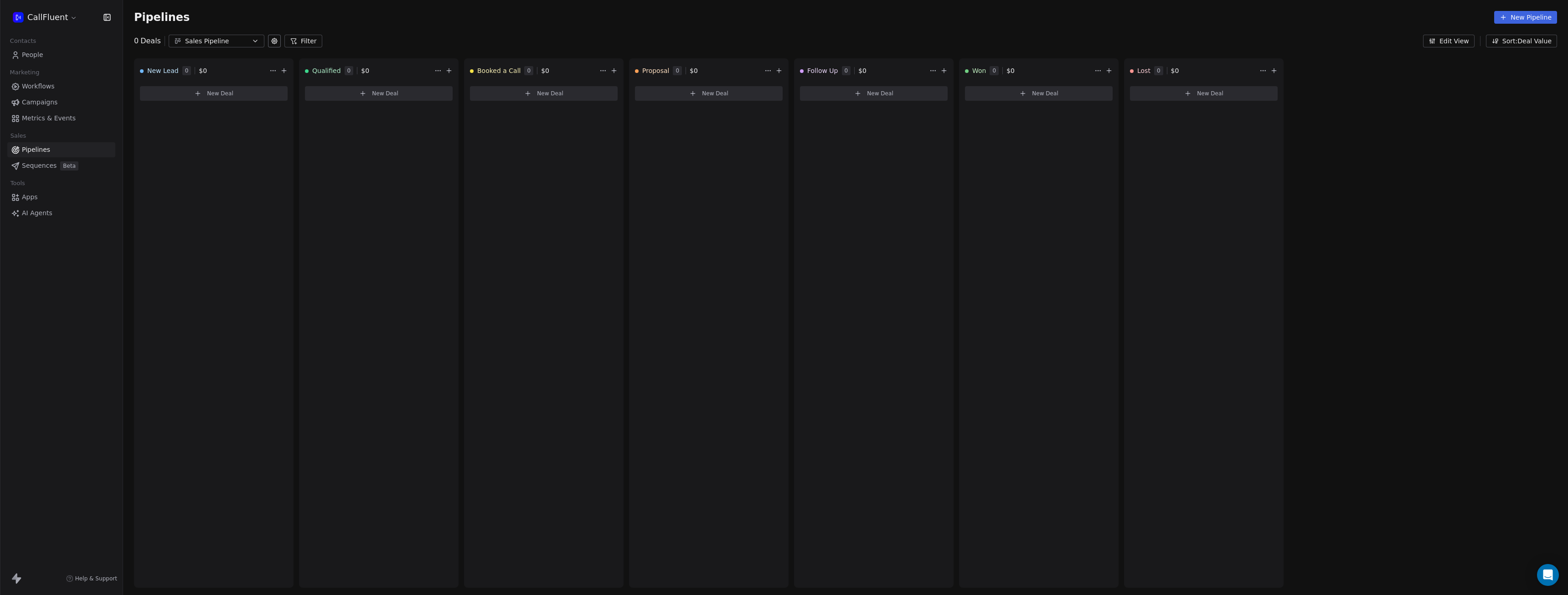
click at [1349, 229] on div "Create a deal Deal name (required) Deal value $ Contact (required) Select conta…" at bounding box center [784, 297] width 1568 height 302
click at [49, 211] on span "AI Agents" at bounding box center [37, 213] width 30 height 10
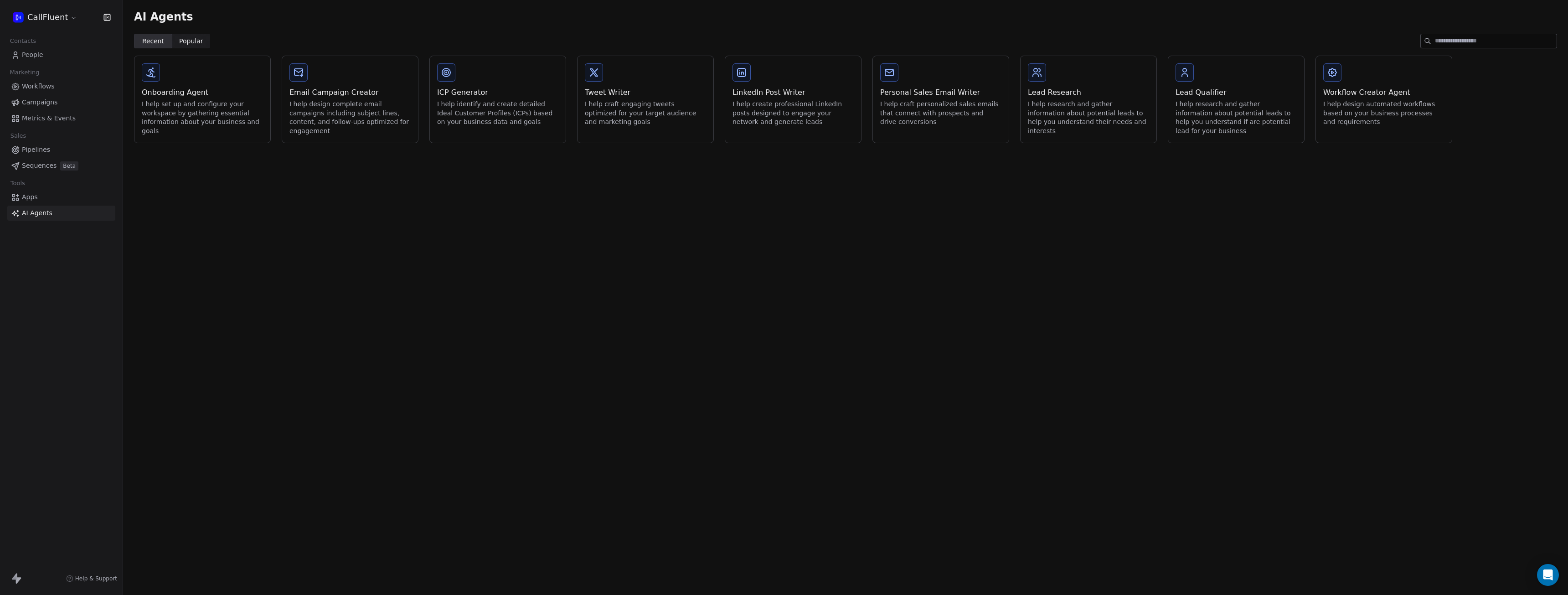
click at [1068, 126] on div "I help research and gather information about potential leads to help you unders…" at bounding box center [1088, 118] width 121 height 35
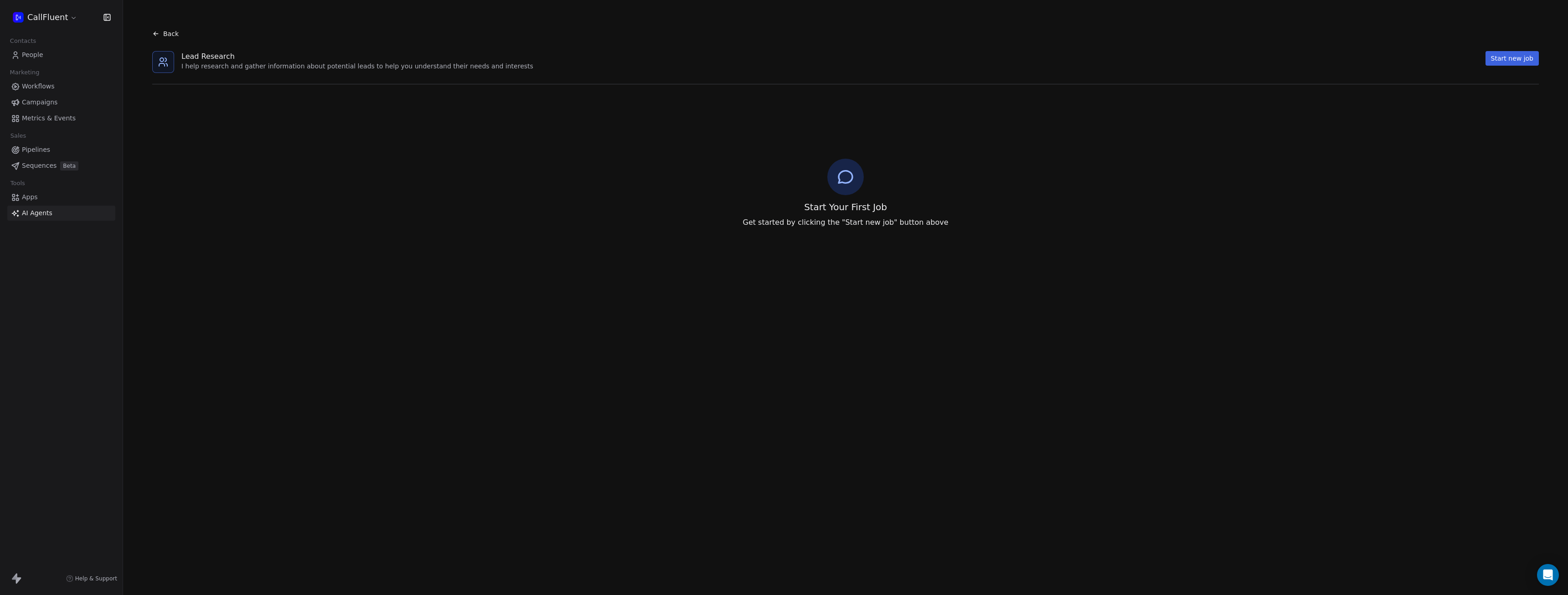
click at [1506, 65] on button "Start new job" at bounding box center [1512, 58] width 54 height 15
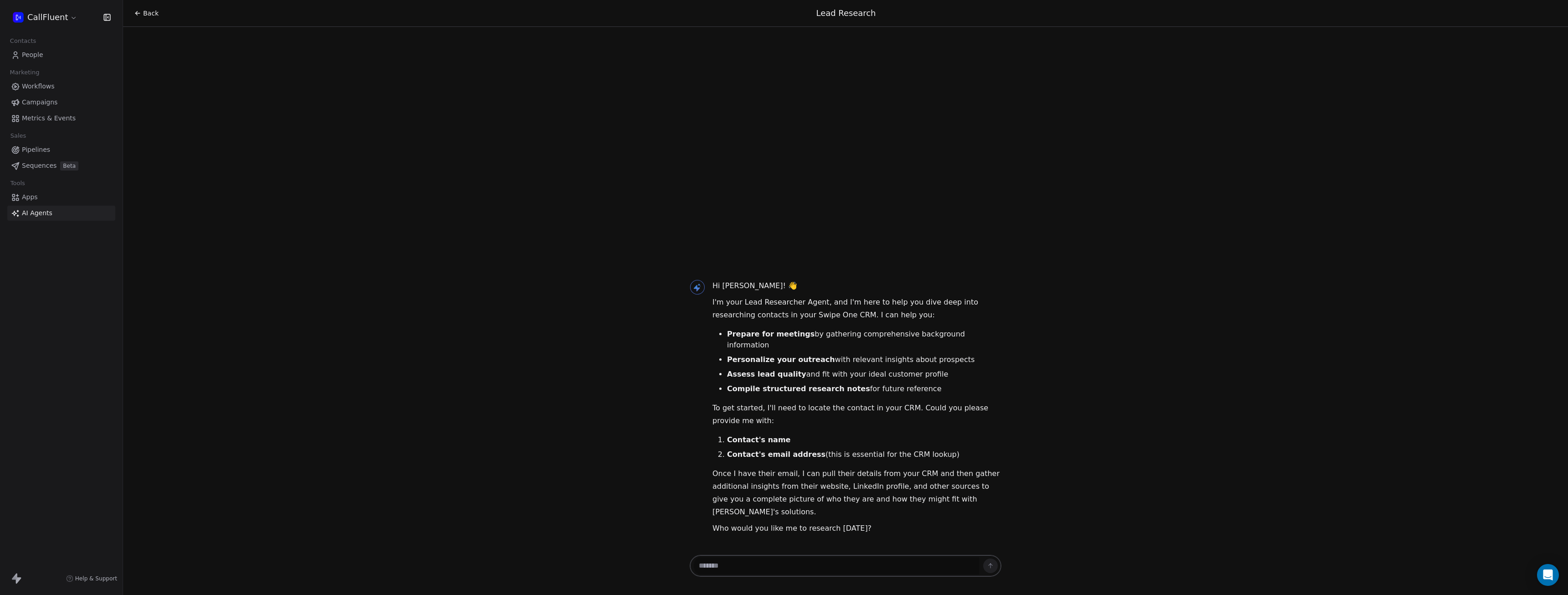
drag, startPoint x: 58, startPoint y: 337, endPoint x: 69, endPoint y: 337, distance: 11.0
click at [59, 337] on div "CallFluent Contacts People Marketing Workflows Campaigns Metrics & Events Sales…" at bounding box center [61, 297] width 122 height 595
paste textarea "**********"
type textarea "**********"
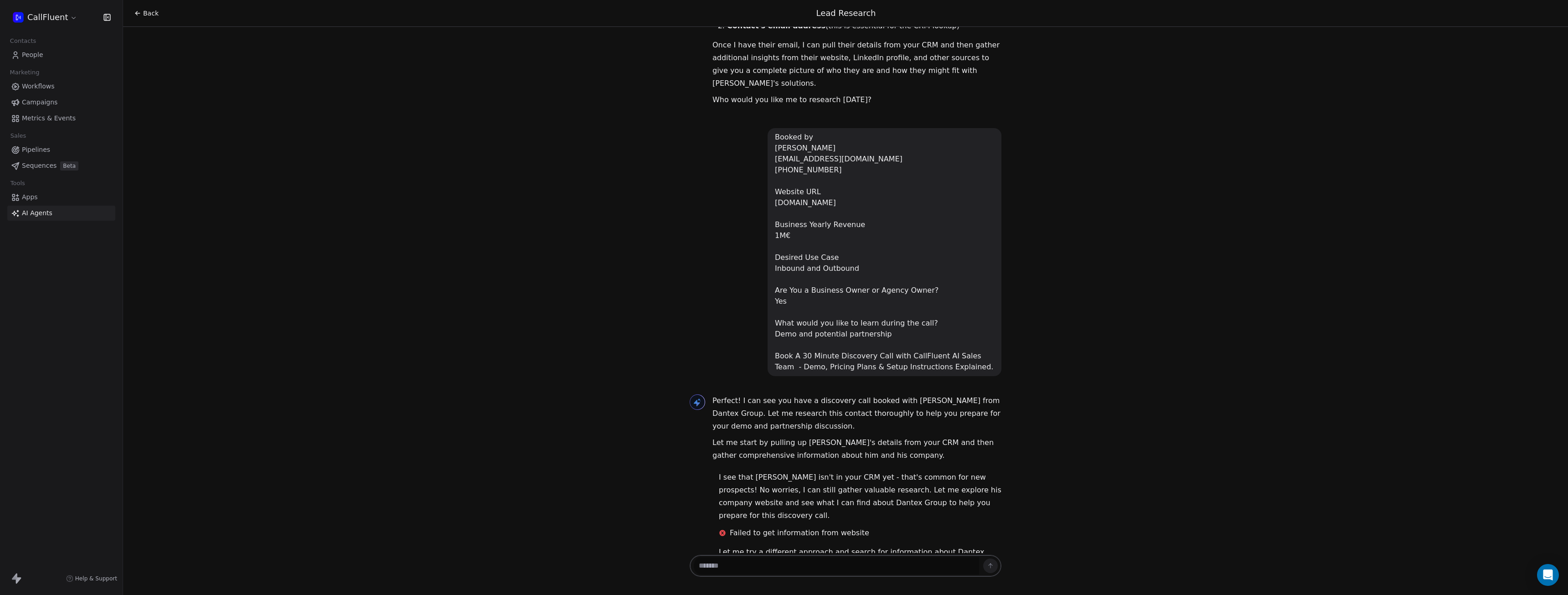
scroll to position [211, 0]
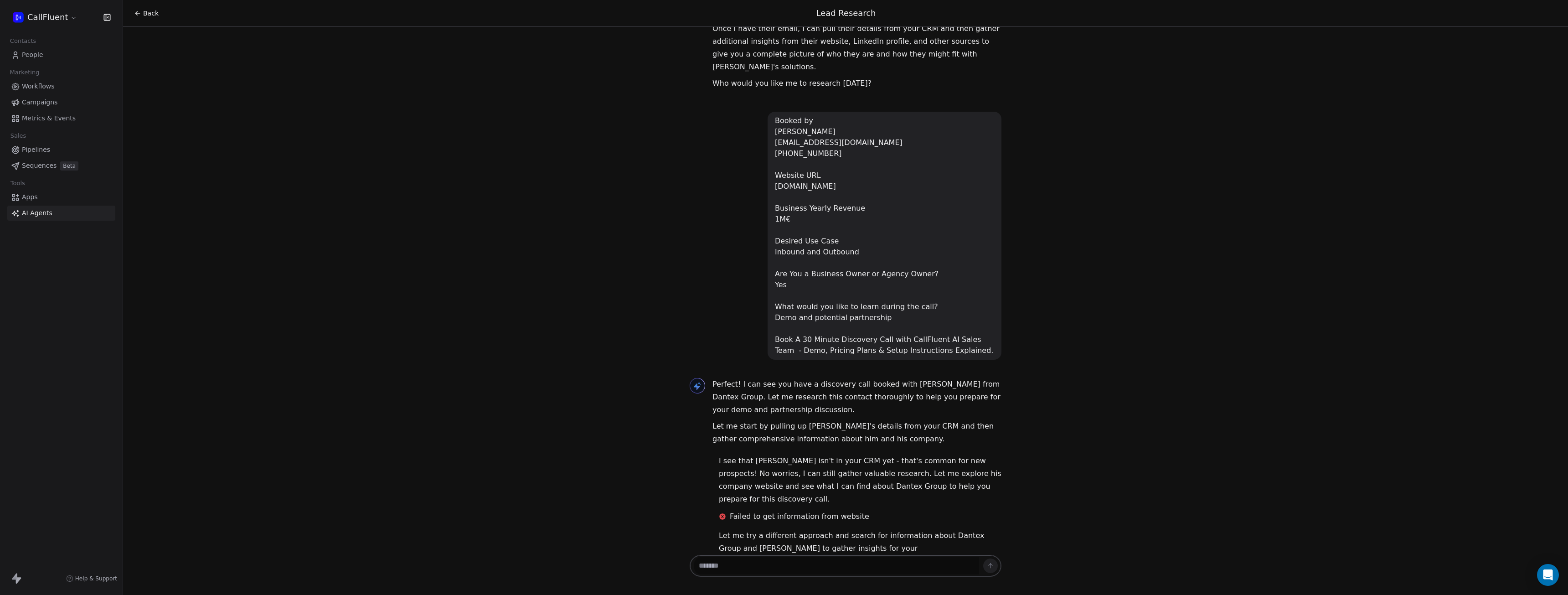
click at [720, 513] on icon at bounding box center [723, 516] width 6 height 6
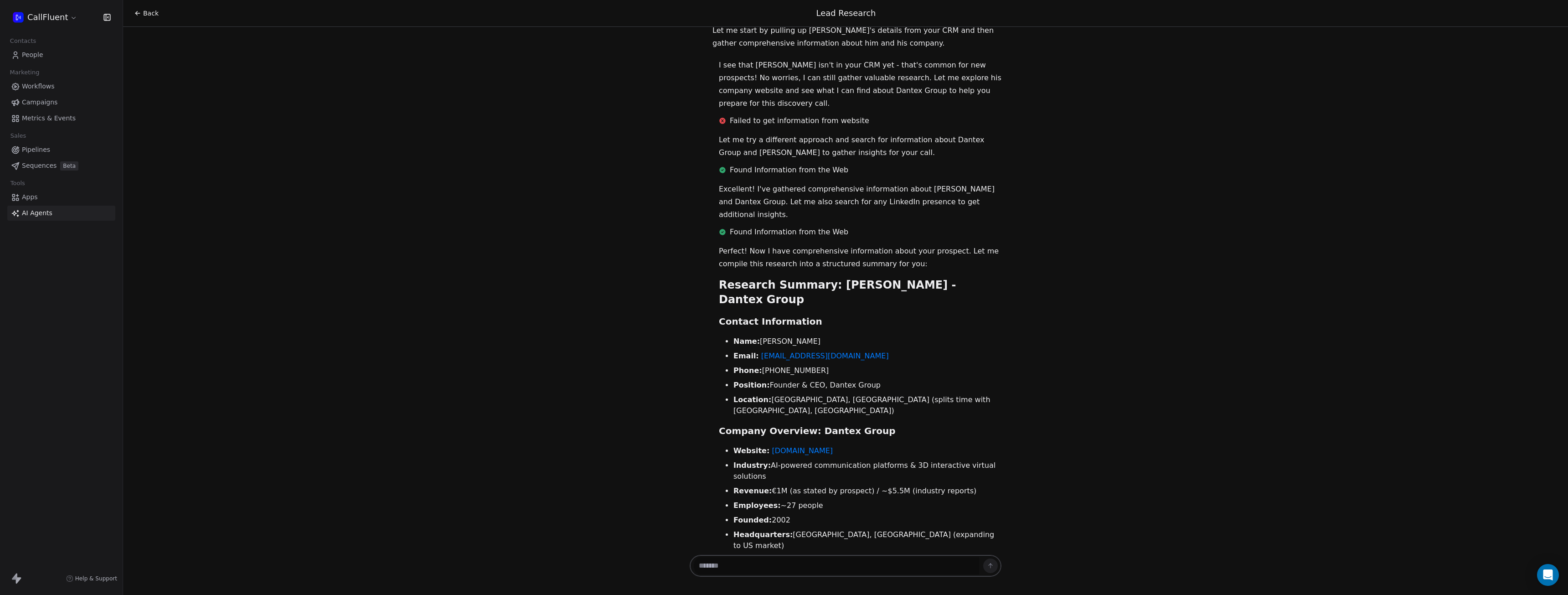
scroll to position [599, 0]
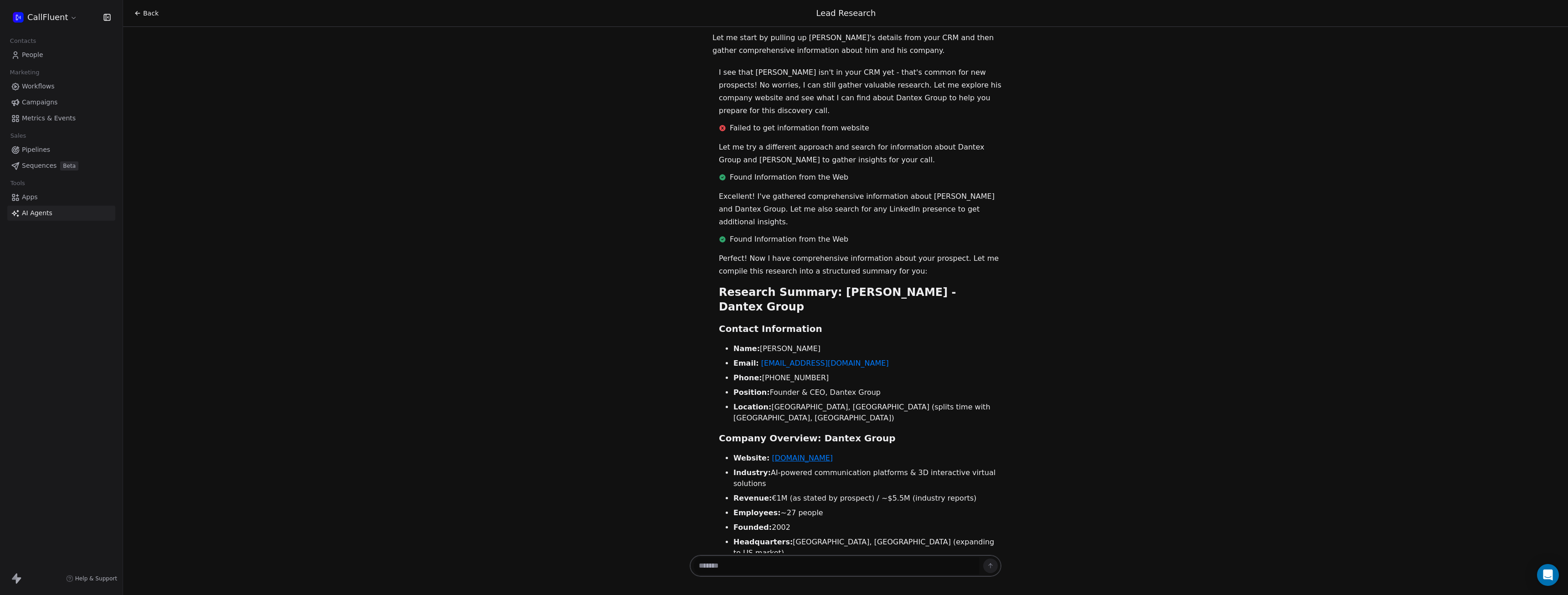
click at [803, 454] on link "[DOMAIN_NAME]" at bounding box center [802, 458] width 61 height 9
